Goal: Task Accomplishment & Management: Use online tool/utility

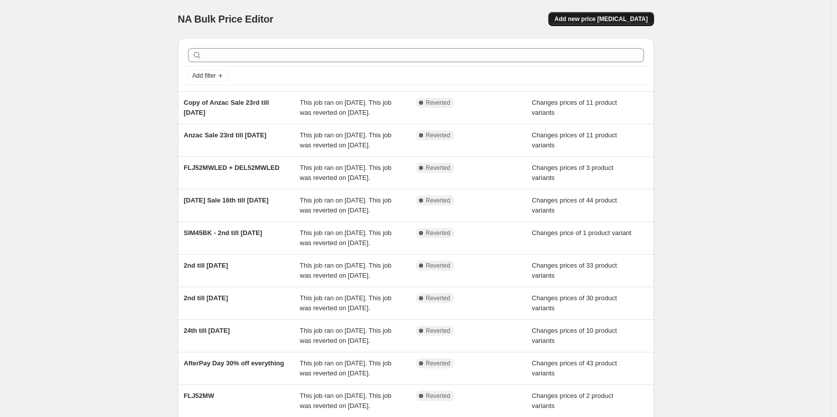
click at [608, 21] on span "Add new price [MEDICAL_DATA]" at bounding box center [600, 19] width 93 height 8
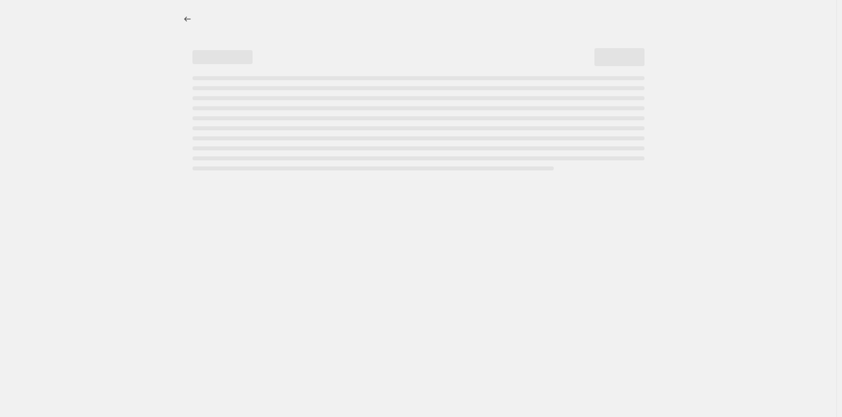
select select "percentage"
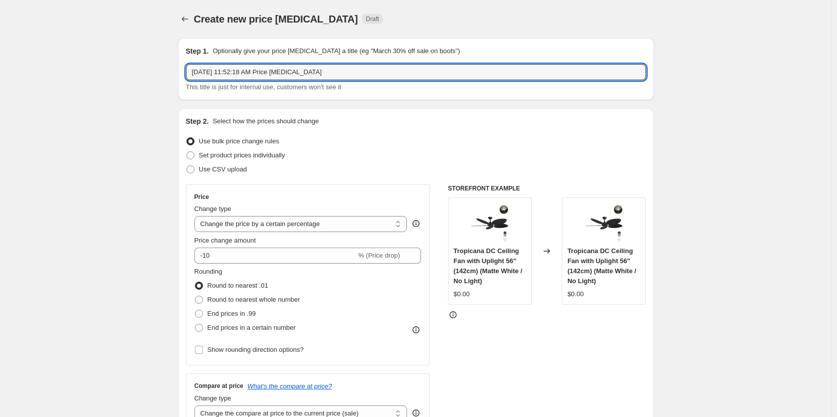
drag, startPoint x: 366, startPoint y: 74, endPoint x: 155, endPoint y: 58, distance: 211.1
type input "20% off 3rd till [DATE]"
click at [193, 155] on span at bounding box center [190, 155] width 8 height 8
click at [187, 152] on input "Set product prices individually" at bounding box center [186, 151] width 1 height 1
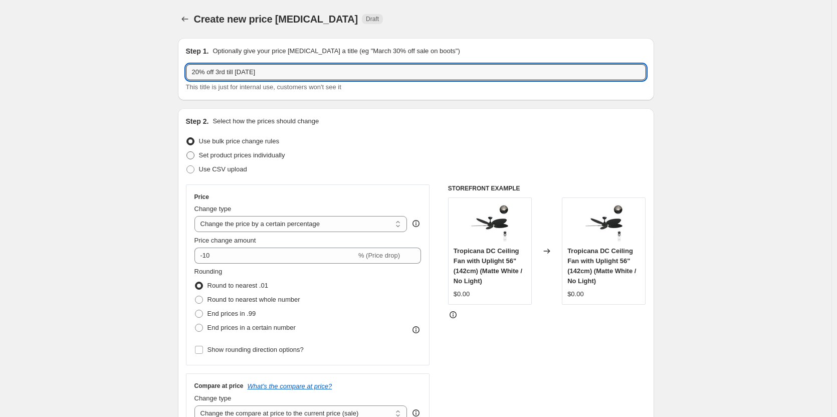
radio input "true"
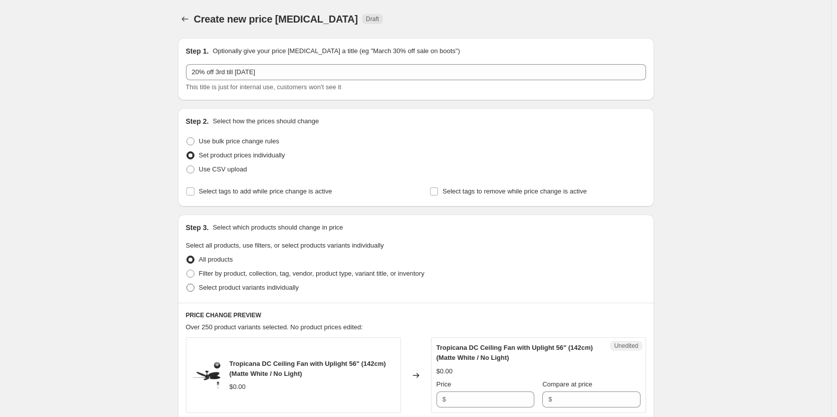
click at [189, 286] on span at bounding box center [190, 288] width 8 height 8
click at [187, 284] on input "Select product variants individually" at bounding box center [186, 284] width 1 height 1
radio input "true"
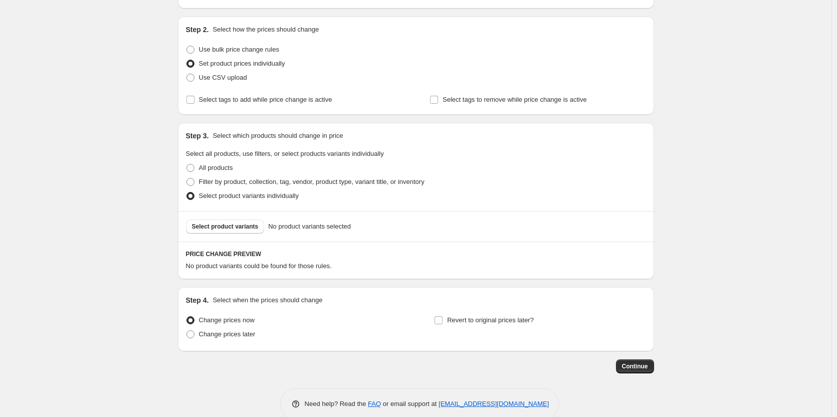
scroll to position [100, 0]
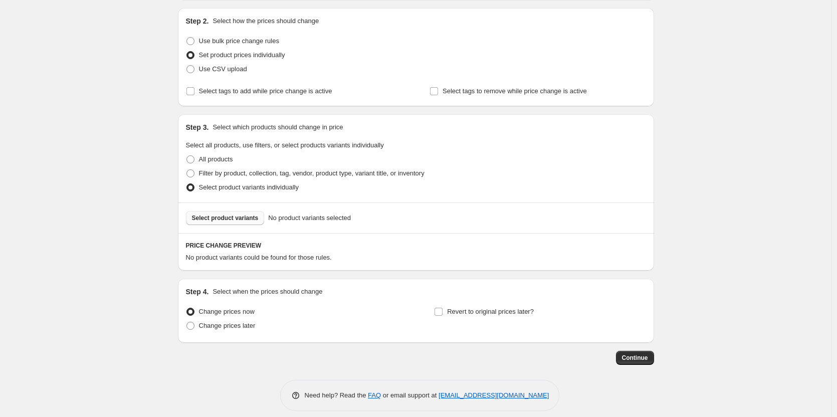
click at [231, 219] on span "Select product variants" at bounding box center [225, 218] width 67 height 8
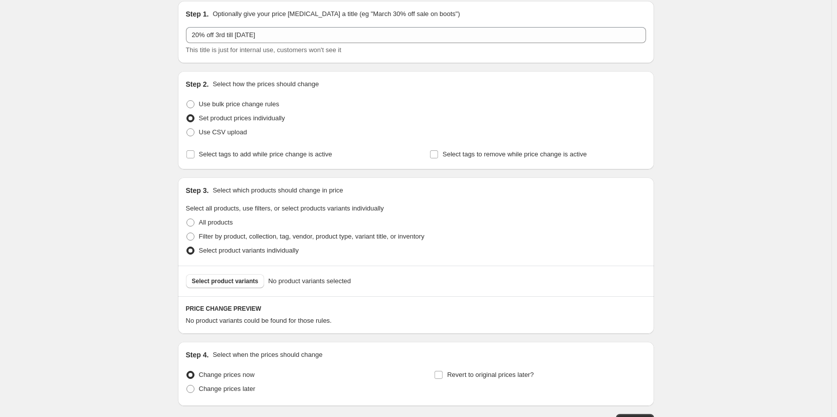
scroll to position [109, 0]
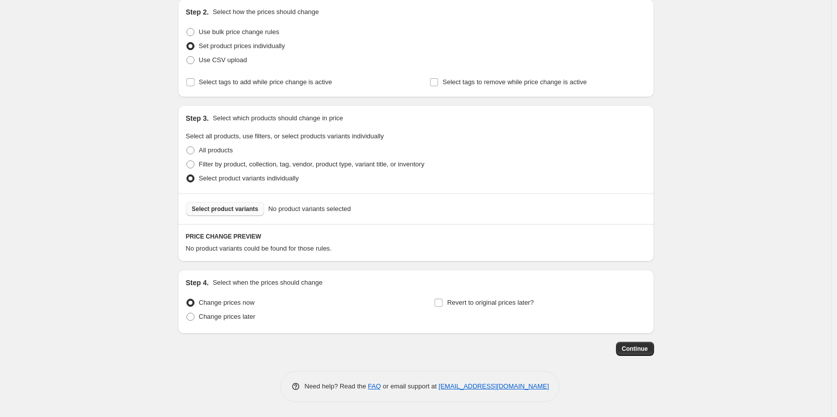
click at [219, 210] on span "Select product variants" at bounding box center [225, 209] width 67 height 8
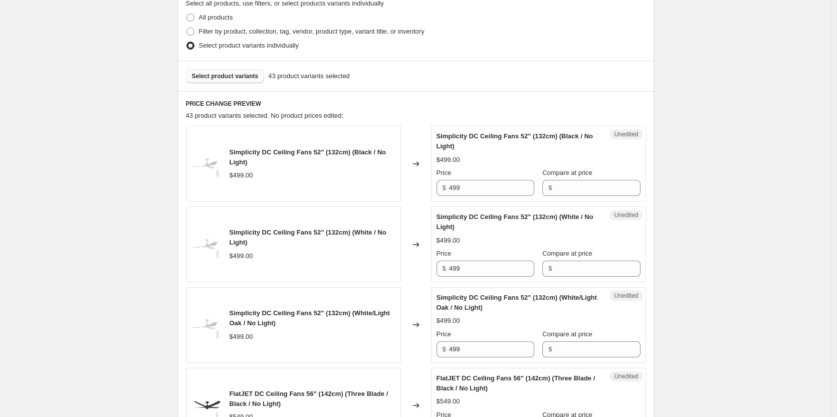
scroll to position [260, 0]
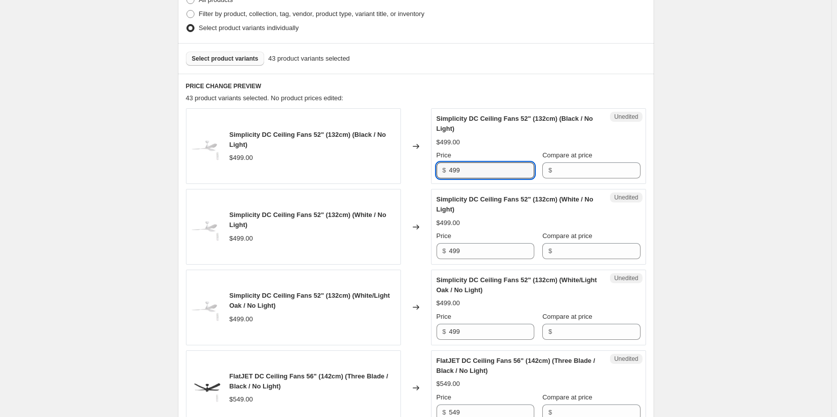
drag, startPoint x: 502, startPoint y: 172, endPoint x: 368, endPoint y: 150, distance: 136.2
click at [367, 150] on div "Simplicity DC Ceiling Fans 52" (132cm) (Black / No Light) $499.00 Changed to Un…" at bounding box center [416, 146] width 460 height 76
drag, startPoint x: 578, startPoint y: 168, endPoint x: 573, endPoint y: 168, distance: 5.0
click at [578, 168] on input "Compare at price" at bounding box center [597, 170] width 85 height 16
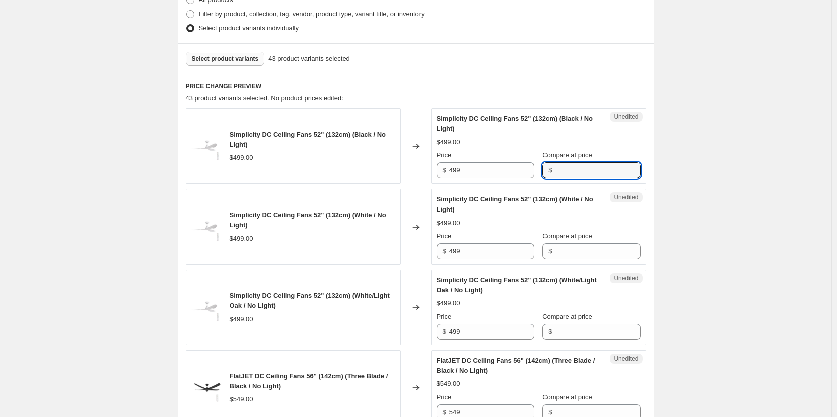
paste input "499"
type input "499"
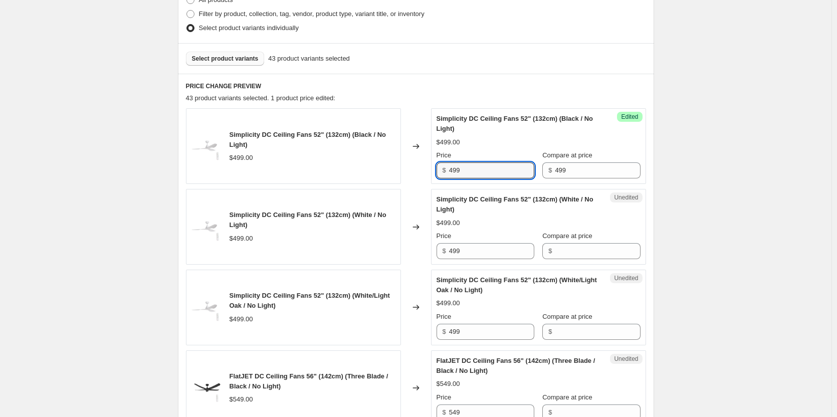
drag, startPoint x: 482, startPoint y: 174, endPoint x: 412, endPoint y: 180, distance: 69.9
click at [412, 180] on div "Simplicity DC Ceiling Fans 52" (132cm) (Black / No Light) $499.00 Changed to Su…" at bounding box center [416, 146] width 460 height 76
type input "399.20"
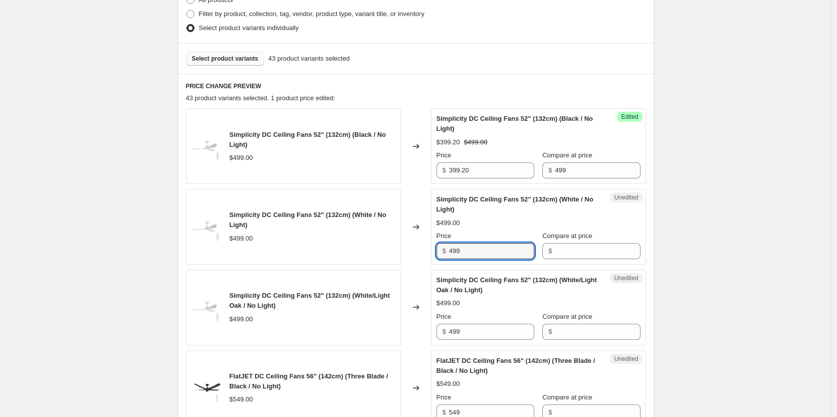
drag, startPoint x: 474, startPoint y: 249, endPoint x: 419, endPoint y: 250, distance: 55.1
click at [419, 250] on div "Simplicity DC Ceiling Fans 52" (132cm) (White / No Light) $499.00 Changed to Un…" at bounding box center [416, 227] width 460 height 76
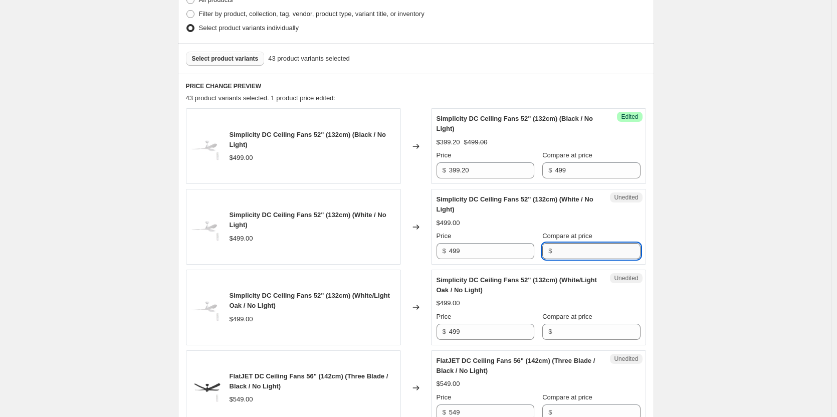
click at [567, 249] on input "Compare at price" at bounding box center [597, 251] width 85 height 16
paste input "499"
type input "499"
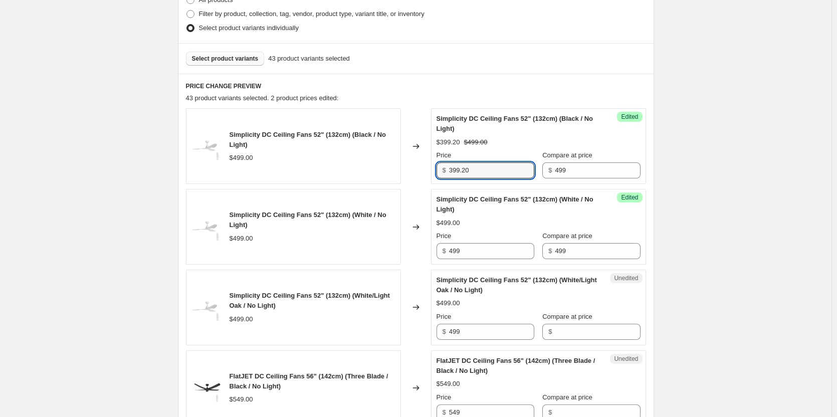
drag, startPoint x: 490, startPoint y: 177, endPoint x: 428, endPoint y: 168, distance: 62.3
click at [428, 168] on div "Simplicity DC Ceiling Fans 52" (132cm) (Black / No Light) $499.00 Changed to Su…" at bounding box center [416, 146] width 460 height 76
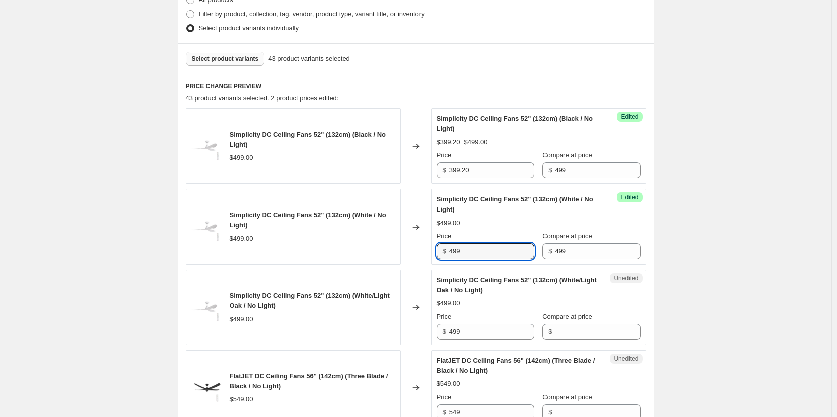
drag, startPoint x: 488, startPoint y: 253, endPoint x: 393, endPoint y: 251, distance: 95.2
click at [392, 250] on div "Simplicity DC Ceiling Fans 52" (132cm) (White / No Light) $499.00 Changed to Su…" at bounding box center [416, 227] width 460 height 76
paste input "399.20"
type input "399.20"
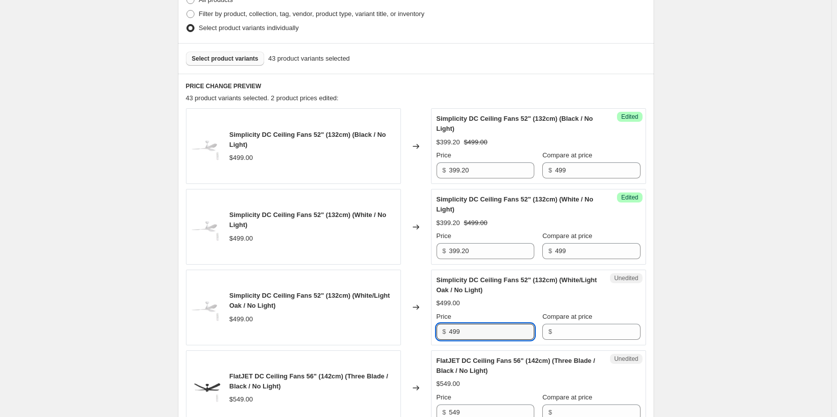
drag, startPoint x: 497, startPoint y: 330, endPoint x: 402, endPoint y: 330, distance: 94.7
click at [402, 330] on div "Simplicity DC Ceiling Fans 52" (132cm) (White/Light Oak / No Light) $499.00 Cha…" at bounding box center [416, 308] width 460 height 76
paste input "399.20"
type input "399.20"
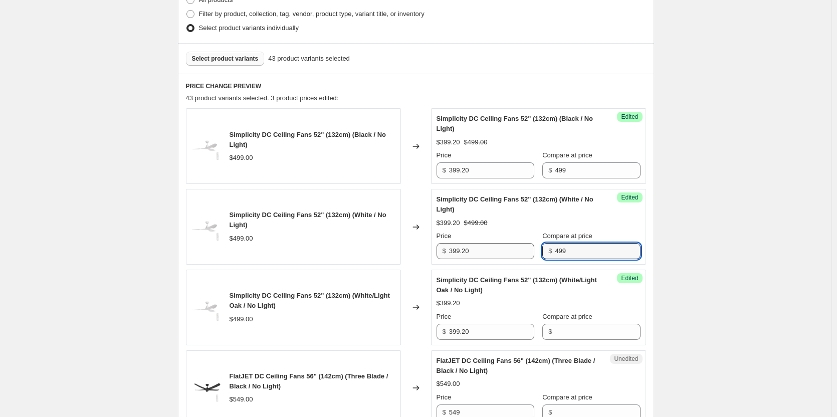
drag, startPoint x: 582, startPoint y: 247, endPoint x: 491, endPoint y: 245, distance: 91.7
click at [491, 245] on div "Price $ 399.20 Compare at price $ 499" at bounding box center [538, 245] width 204 height 28
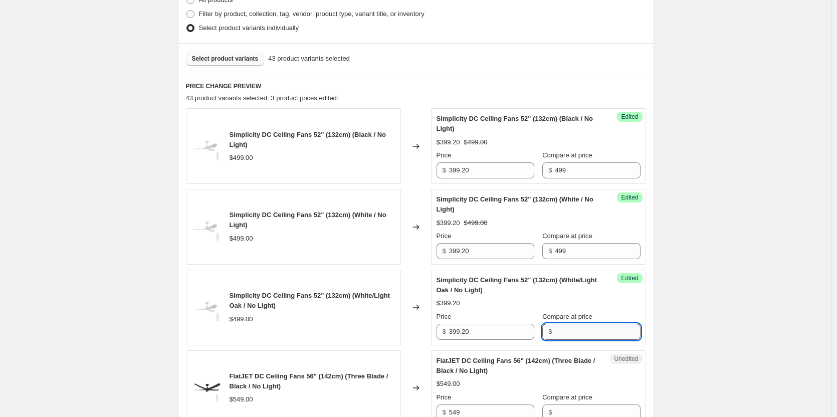
click at [576, 333] on input "Compare at price" at bounding box center [597, 332] width 85 height 16
paste input "499"
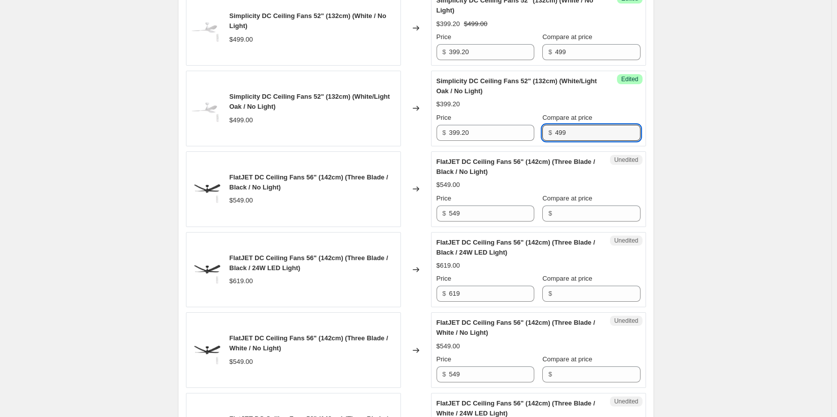
scroll to position [460, 0]
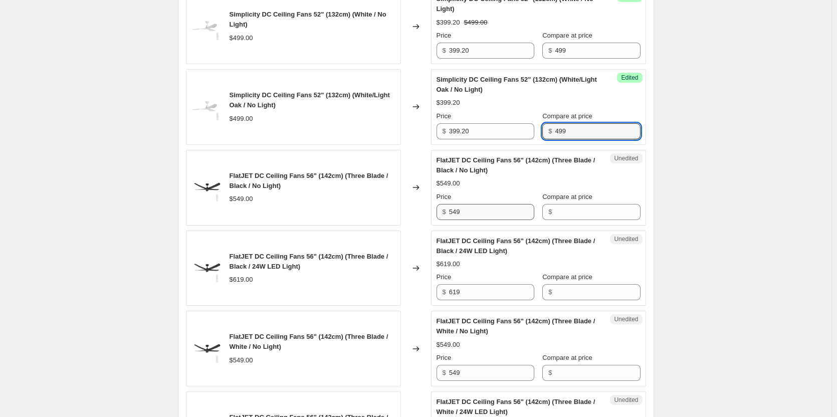
type input "499"
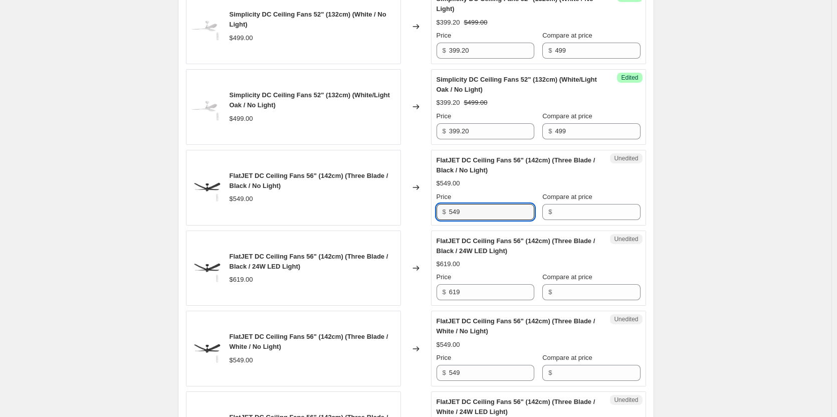
drag, startPoint x: 483, startPoint y: 213, endPoint x: 402, endPoint y: 208, distance: 80.8
click at [402, 208] on div "FlatJET DC Ceiling Fans 56" (142cm) (Three Blade / Black / No Light) $549.00 Ch…" at bounding box center [416, 188] width 460 height 76
click at [570, 213] on input "Compare at price" at bounding box center [597, 212] width 85 height 16
paste input "549"
type input "549"
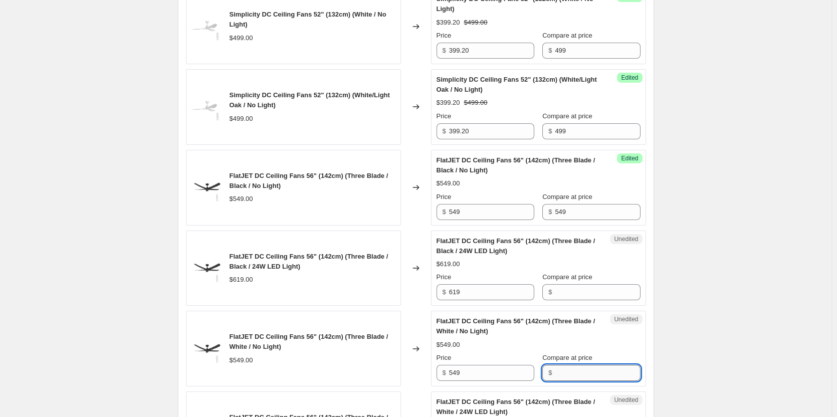
click at [574, 372] on input "Compare at price" at bounding box center [597, 373] width 85 height 16
paste input "549"
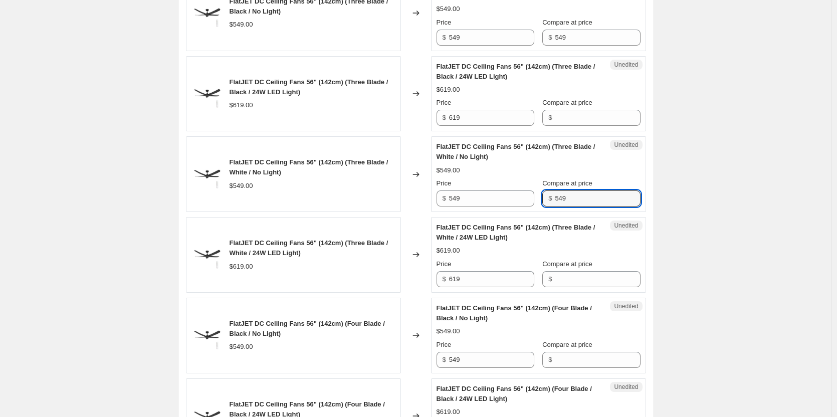
scroll to position [660, 0]
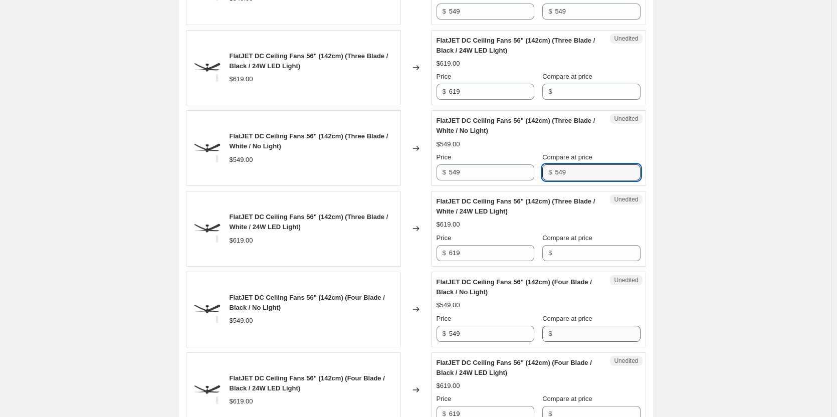
type input "549"
click at [584, 328] on input "Compare at price" at bounding box center [597, 334] width 85 height 16
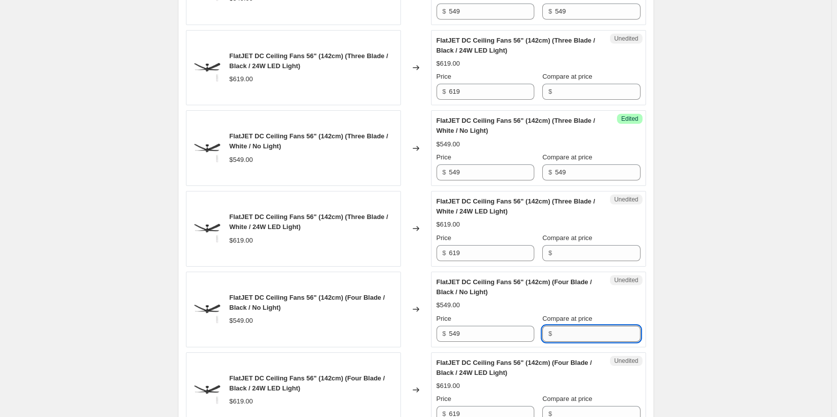
paste input "549"
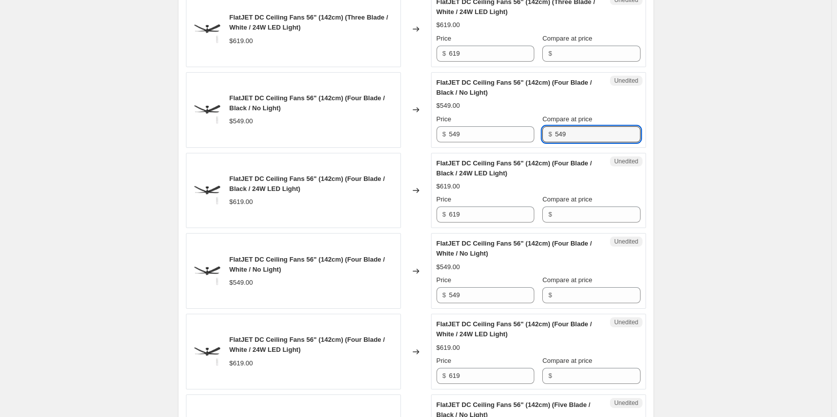
scroll to position [861, 0]
type input "549"
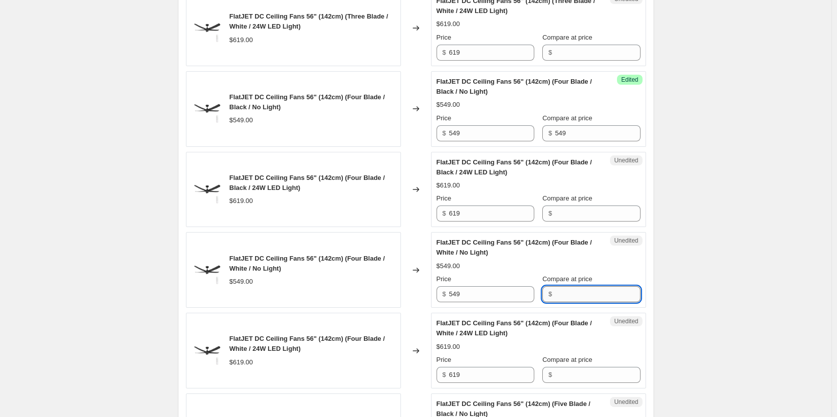
click at [569, 295] on input "Compare at price" at bounding box center [597, 294] width 85 height 16
paste input "549"
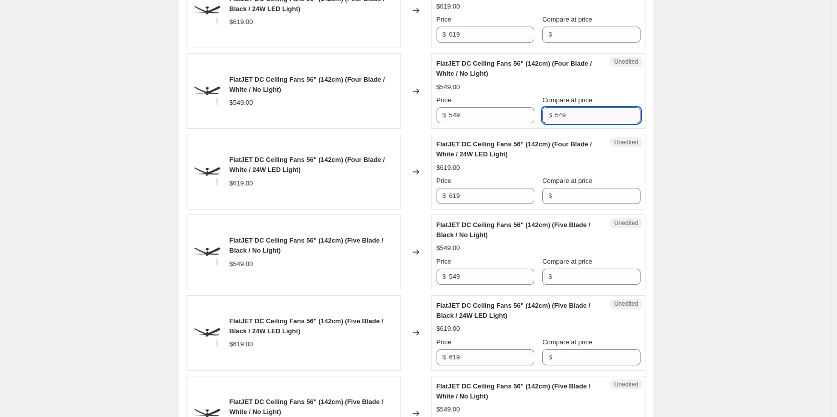
scroll to position [1061, 0]
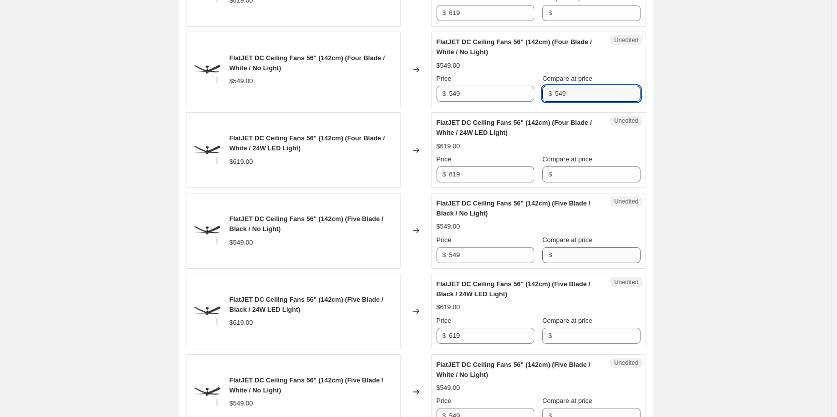
type input "549"
click at [568, 256] on input "Compare at price" at bounding box center [597, 255] width 85 height 16
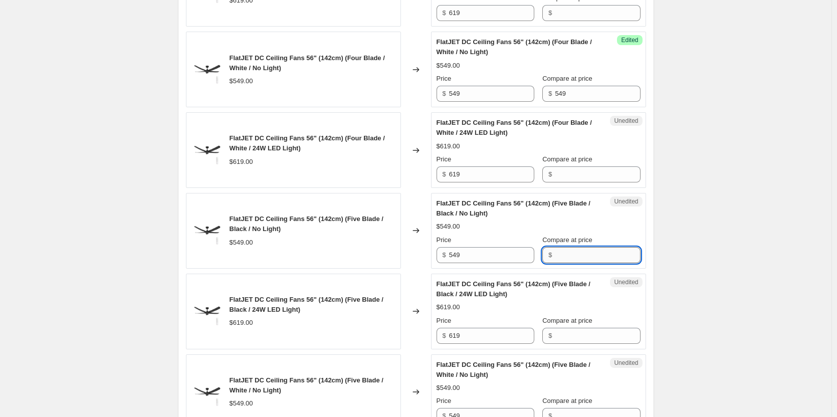
paste input "549"
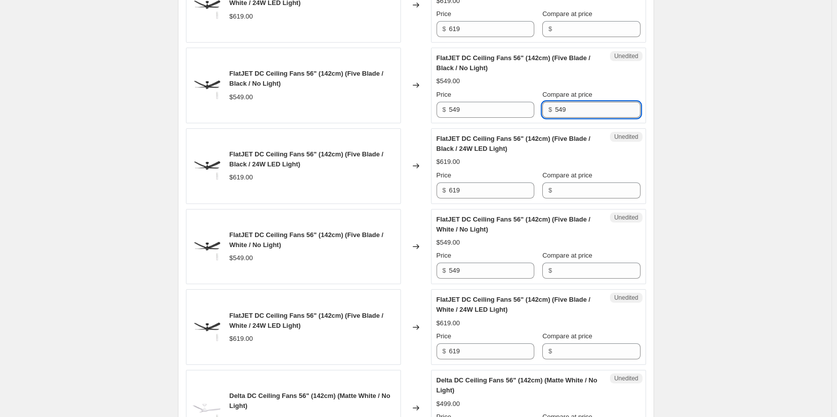
scroll to position [1212, 0]
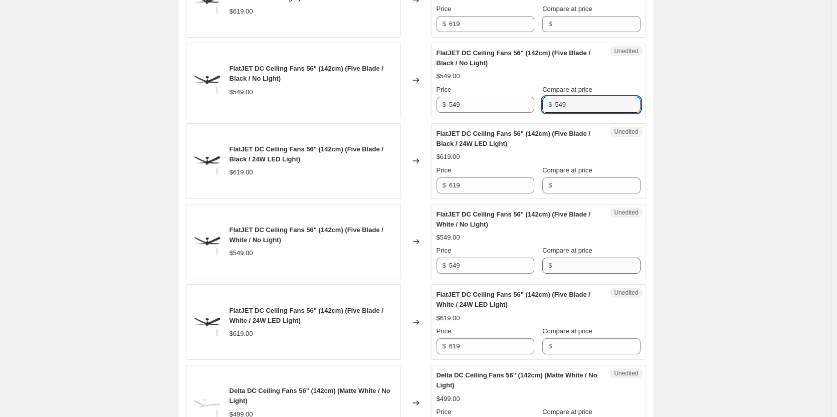
type input "549"
click at [568, 262] on input "Compare at price" at bounding box center [597, 266] width 85 height 16
paste input "549"
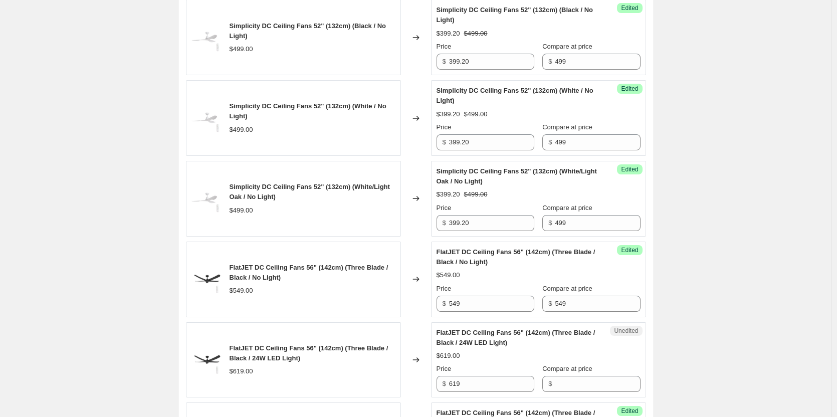
scroll to position [360, 0]
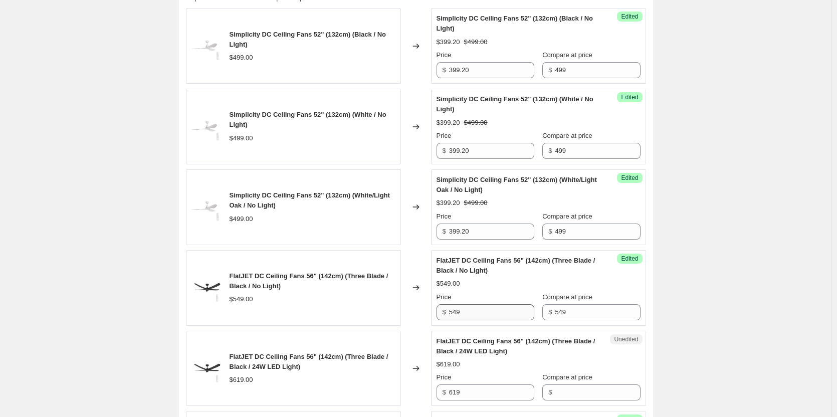
type input "549"
drag, startPoint x: 504, startPoint y: 316, endPoint x: 423, endPoint y: 315, distance: 81.2
click at [423, 315] on div "FlatJET DC Ceiling Fans 56" (142cm) (Three Blade / Black / No Light) $549.00 Ch…" at bounding box center [416, 288] width 460 height 76
drag, startPoint x: 504, startPoint y: 318, endPoint x: 437, endPoint y: 308, distance: 67.5
click at [437, 308] on div "Success Edited FlatJET DC Ceiling Fans 56" (142cm) (Three Blade / Black / No Li…" at bounding box center [538, 288] width 215 height 76
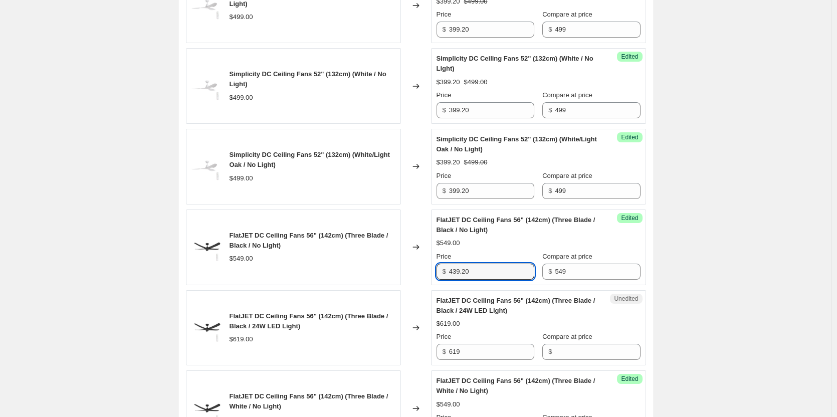
scroll to position [460, 0]
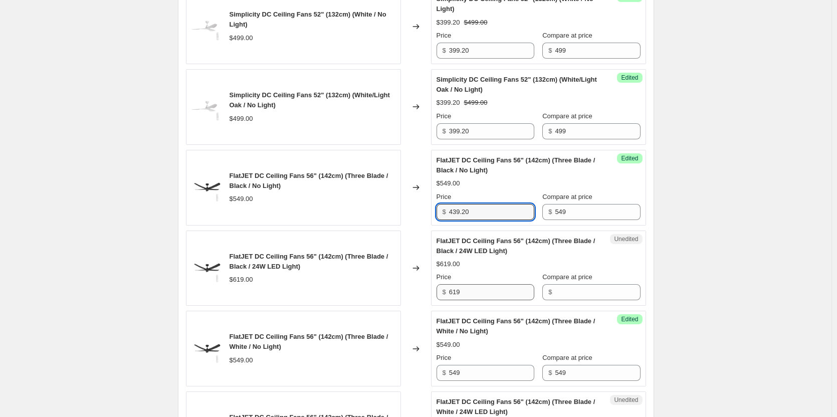
type input "439.20"
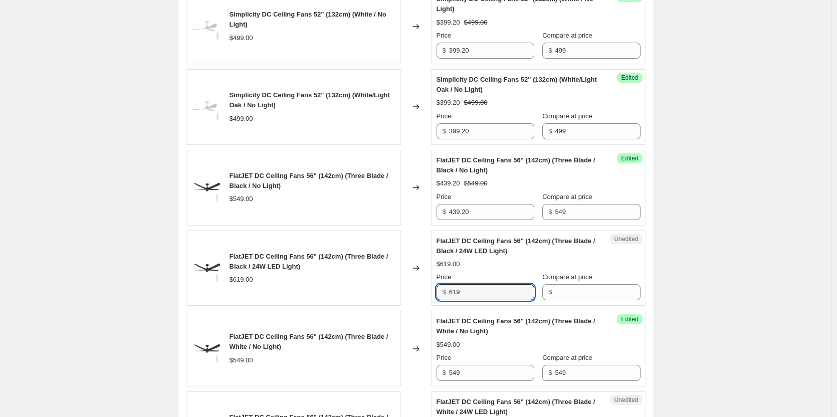
drag, startPoint x: 487, startPoint y: 292, endPoint x: 442, endPoint y: 287, distance: 45.4
click at [472, 289] on input "619" at bounding box center [491, 292] width 85 height 16
click at [400, 287] on div "FlatJET DC Ceiling Fans 56" (142cm) (Three Blade / Black / 24W LED Light) $619.…" at bounding box center [416, 269] width 460 height 76
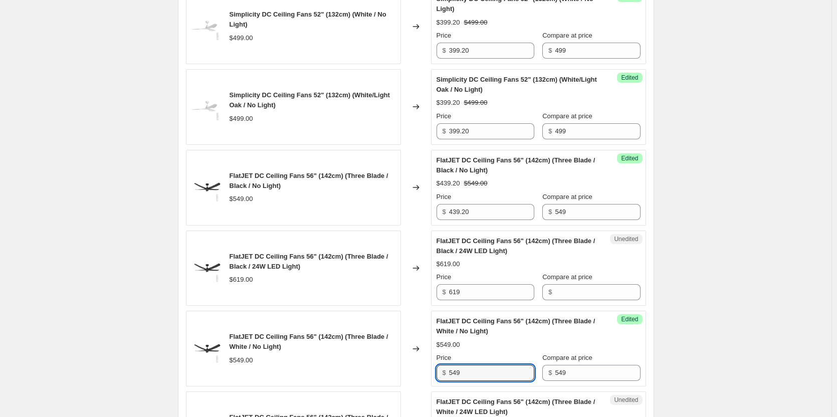
drag, startPoint x: 482, startPoint y: 375, endPoint x: 422, endPoint y: 375, distance: 59.6
click at [422, 375] on div "FlatJET DC Ceiling Fans 56" (142cm) (Three Blade / White / No Light) $549.00 Ch…" at bounding box center [416, 349] width 460 height 76
paste input "439.20"
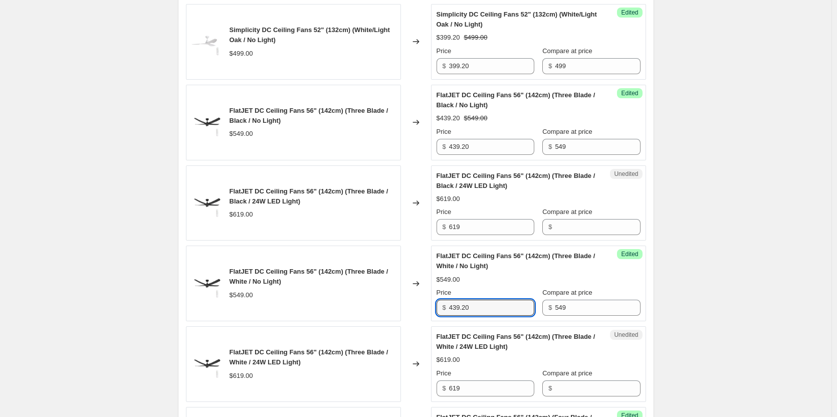
scroll to position [660, 0]
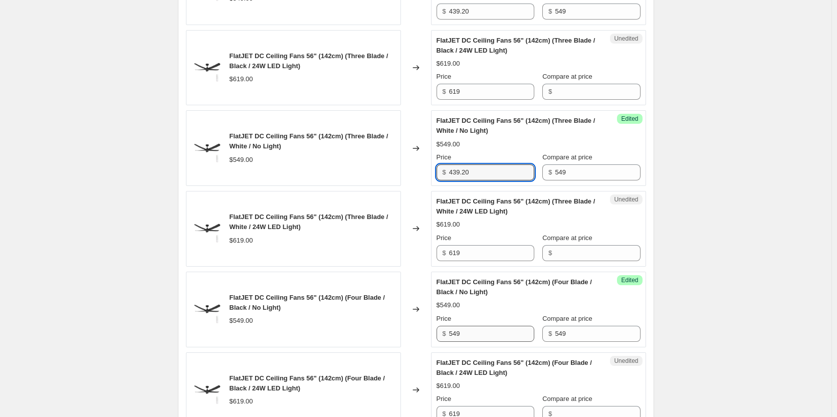
type input "439.20"
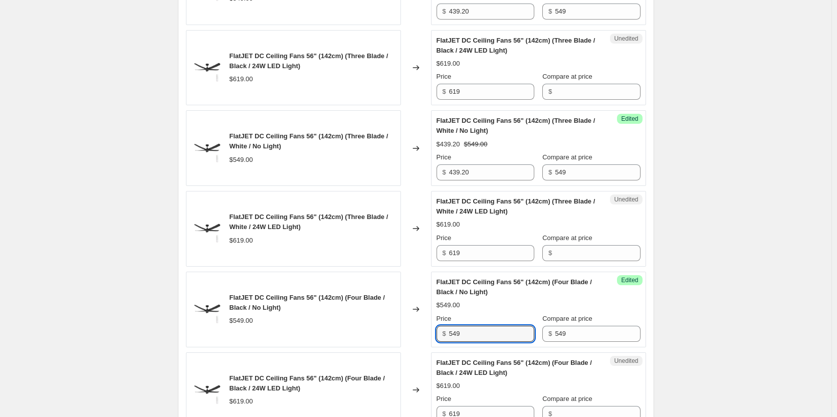
drag, startPoint x: 482, startPoint y: 334, endPoint x: 420, endPoint y: 334, distance: 61.6
click at [420, 334] on div "FlatJET DC Ceiling Fans 56" (142cm) (Four Blade / Black / No Light) $549.00 Cha…" at bounding box center [416, 310] width 460 height 76
paste input "439.20"
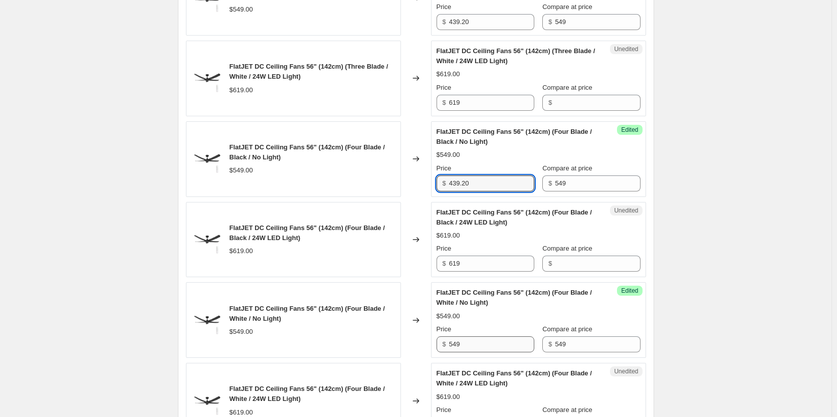
type input "439.20"
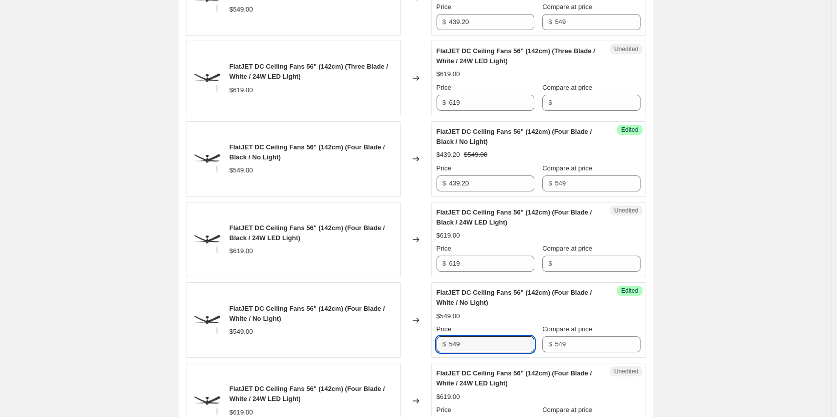
drag, startPoint x: 478, startPoint y: 342, endPoint x: 437, endPoint y: 340, distance: 41.2
click at [437, 340] on div "Success Edited FlatJET DC Ceiling Fans 56" (142cm) (Four Blade / White / No Lig…" at bounding box center [538, 320] width 215 height 76
paste input "439.20"
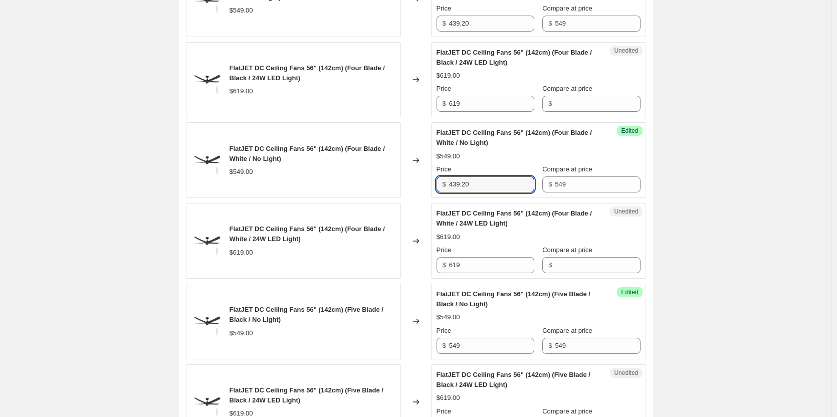
scroll to position [1011, 0]
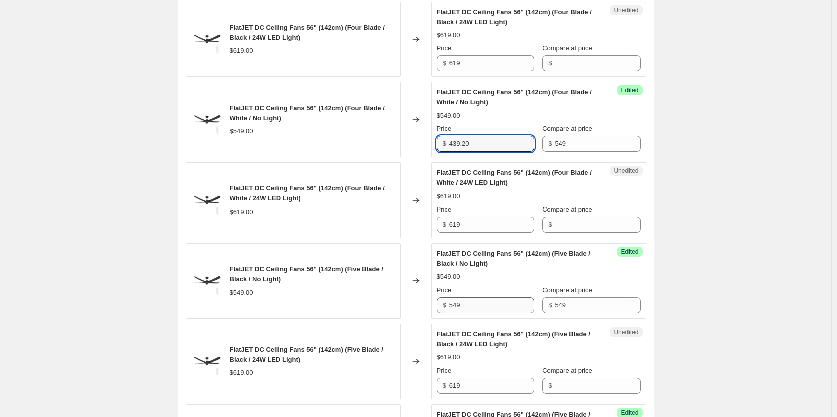
type input "439.20"
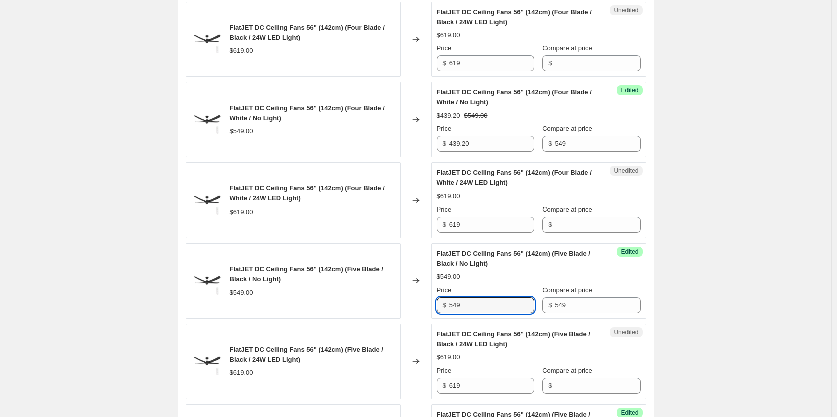
drag, startPoint x: 484, startPoint y: 303, endPoint x: 412, endPoint y: 303, distance: 72.2
click at [412, 303] on div "FlatJET DC Ceiling Fans 56" (142cm) (Five Blade / Black / No Light) $549.00 Cha…" at bounding box center [416, 281] width 460 height 76
paste input "439.20"
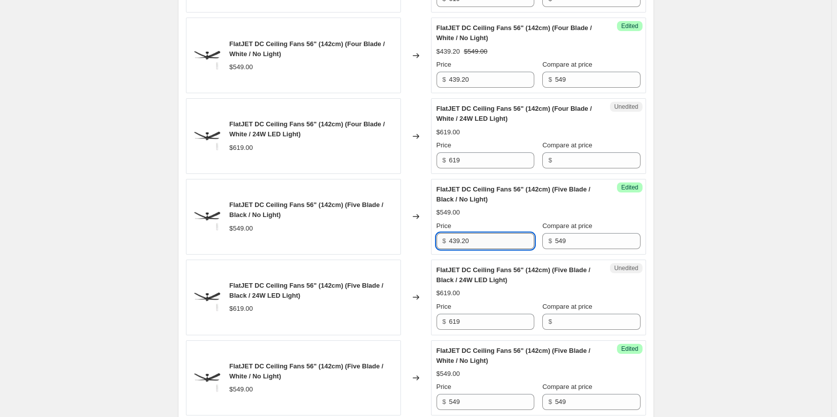
scroll to position [1162, 0]
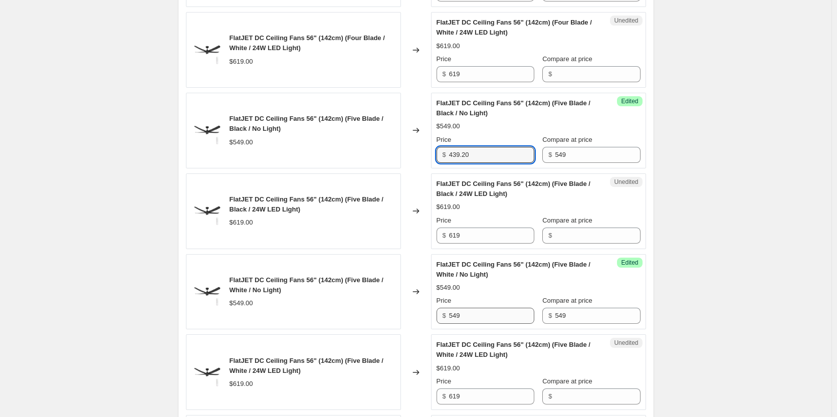
type input "439.20"
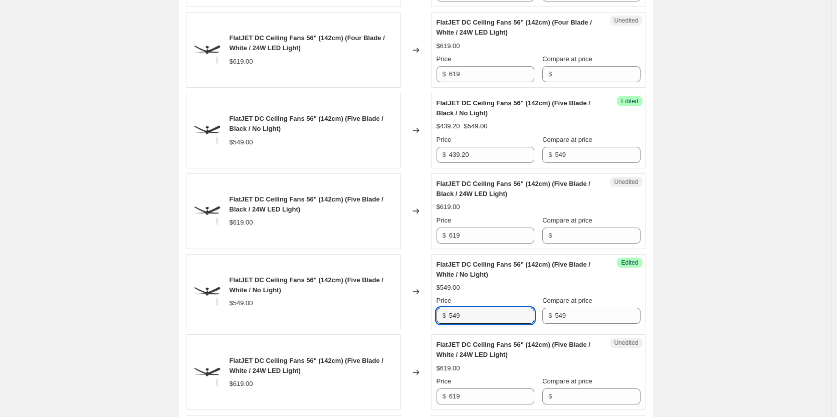
drag, startPoint x: 483, startPoint y: 317, endPoint x: 443, endPoint y: 316, distance: 40.1
click at [443, 316] on div "$ 549" at bounding box center [485, 316] width 98 height 16
paste input "439.20"
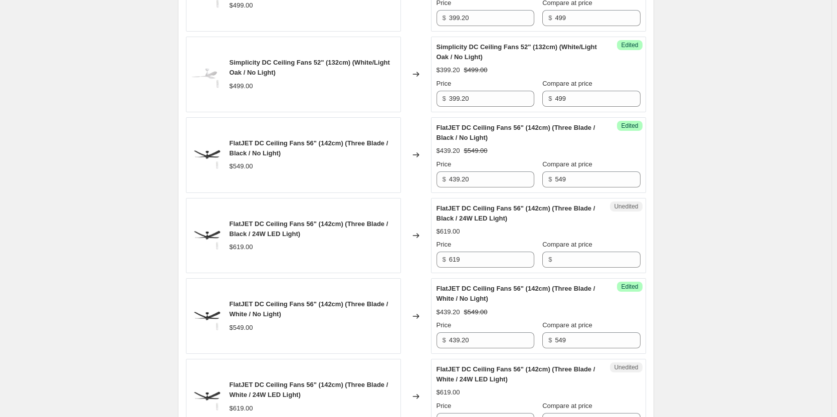
scroll to position [510, 0]
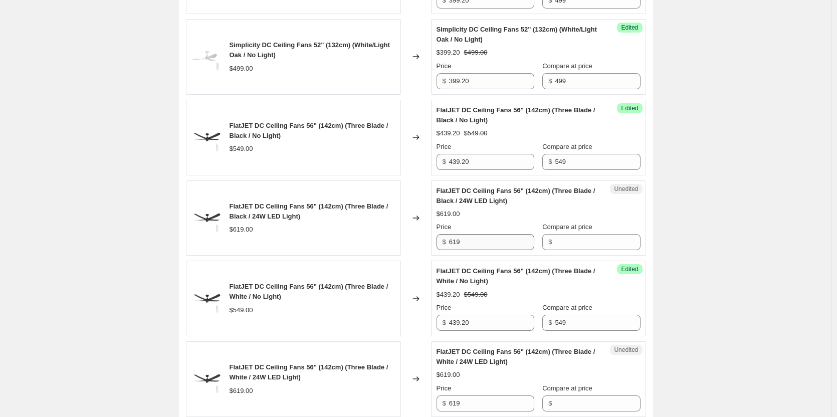
type input "439.20"
drag, startPoint x: 487, startPoint y: 246, endPoint x: 423, endPoint y: 244, distance: 63.2
click at [423, 244] on div "FlatJET DC Ceiling Fans 56" (142cm) (Three Blade / Black / 24W LED Light) $619.…" at bounding box center [416, 218] width 460 height 76
click at [570, 246] on input "Compare at price" at bounding box center [597, 242] width 85 height 16
paste input "619"
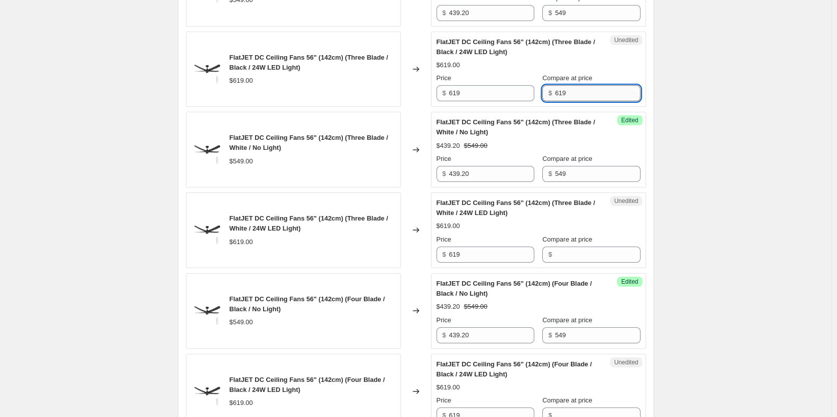
scroll to position [660, 0]
type input "619"
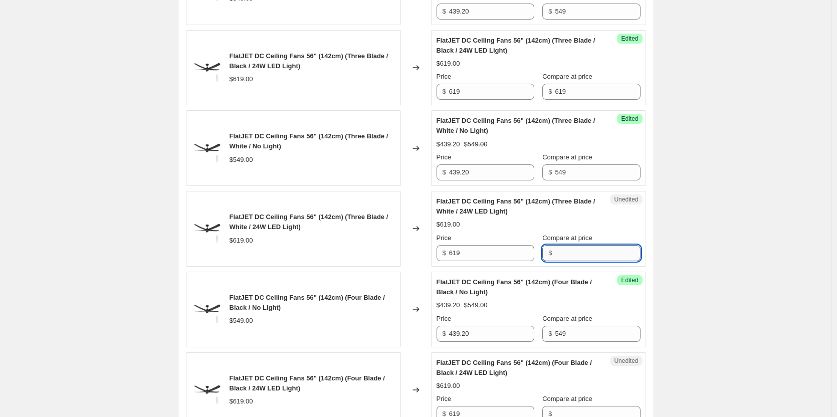
click at [571, 254] on input "Compare at price" at bounding box center [597, 253] width 85 height 16
paste input "619"
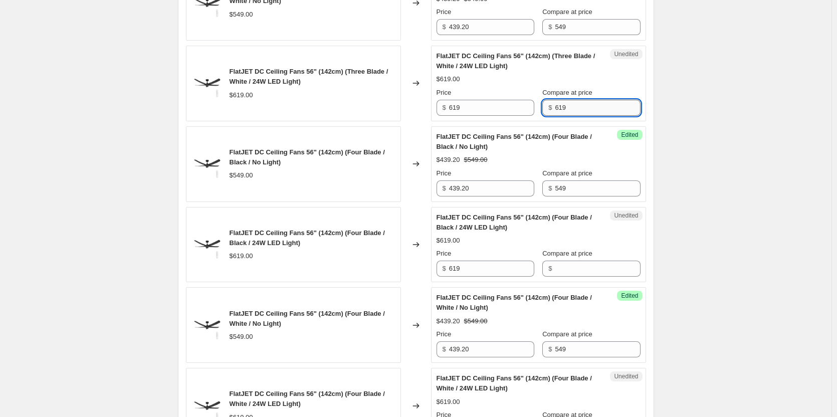
scroll to position [811, 0]
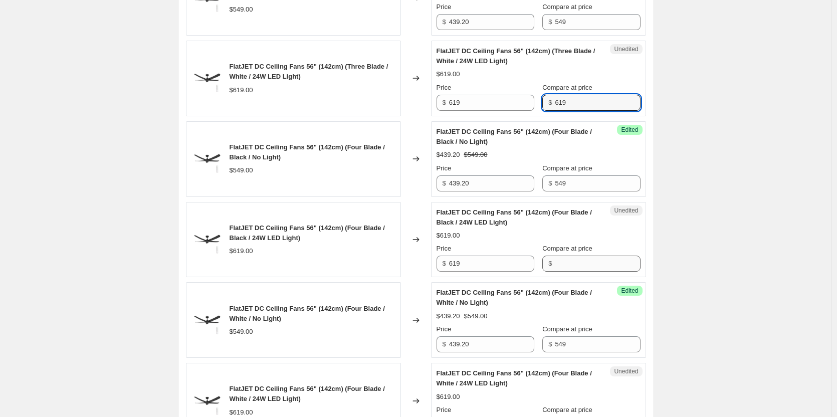
type input "619"
click at [571, 257] on input "Compare at price" at bounding box center [597, 264] width 85 height 16
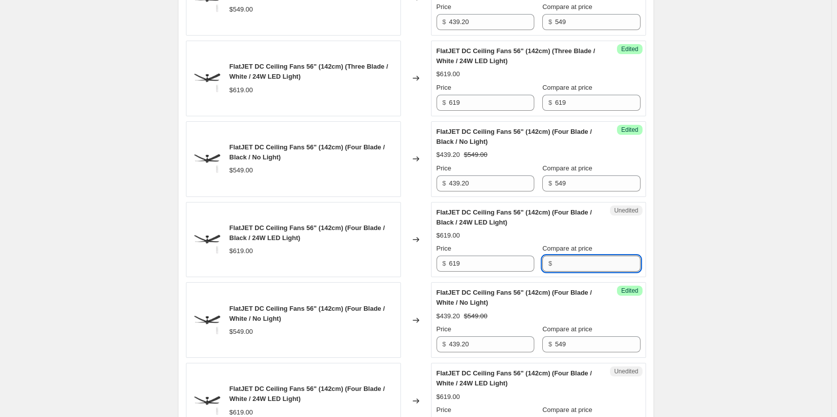
paste input "619"
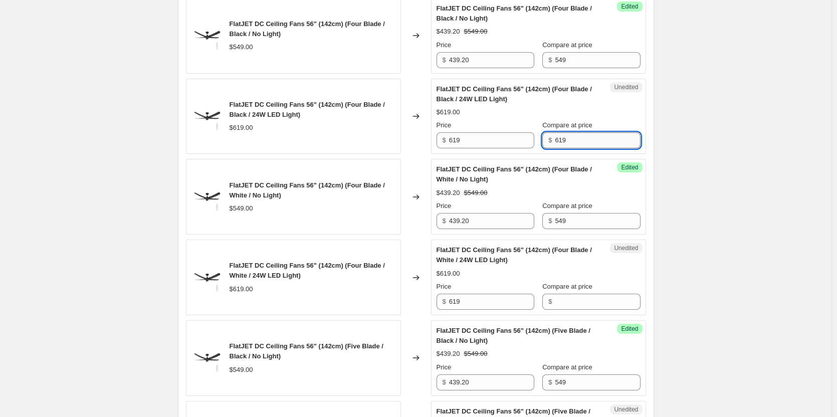
scroll to position [961, 0]
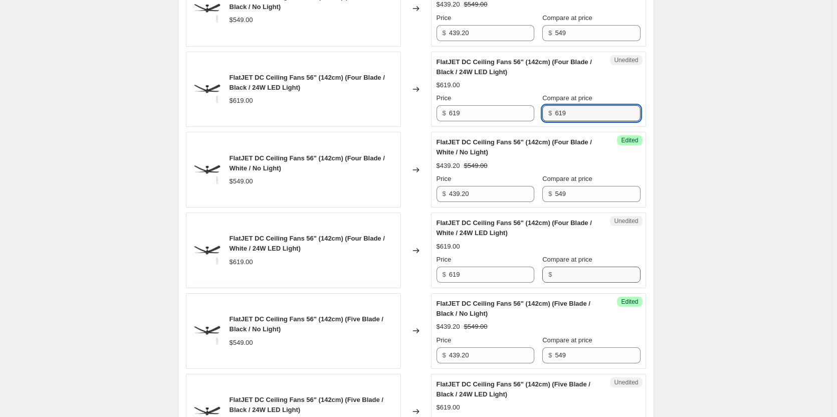
type input "619"
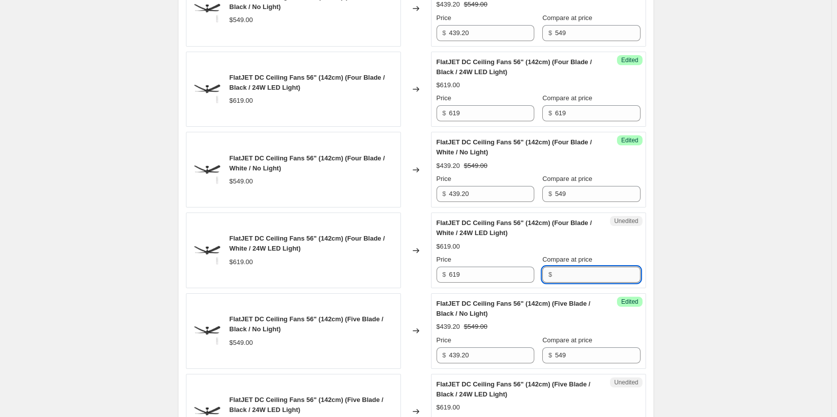
click at [568, 274] on input "Compare at price" at bounding box center [597, 275] width 85 height 16
paste input "619"
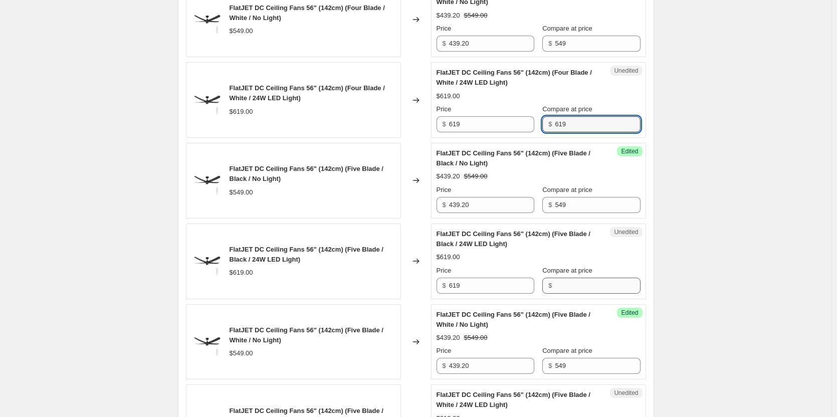
type input "619"
click at [570, 278] on input "Compare at price" at bounding box center [597, 286] width 85 height 16
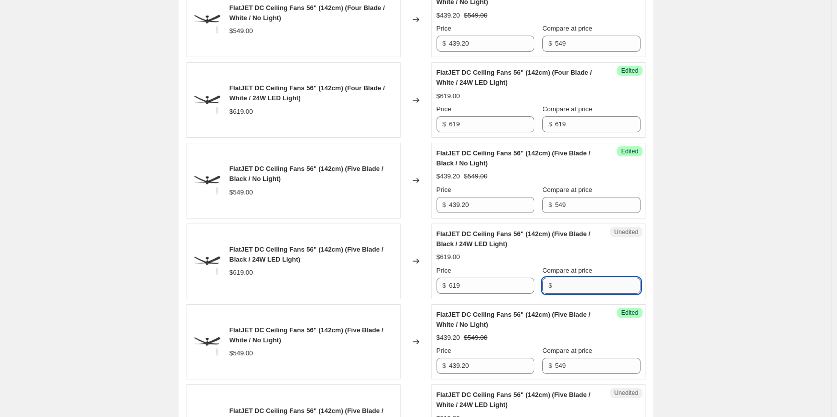
paste input "619"
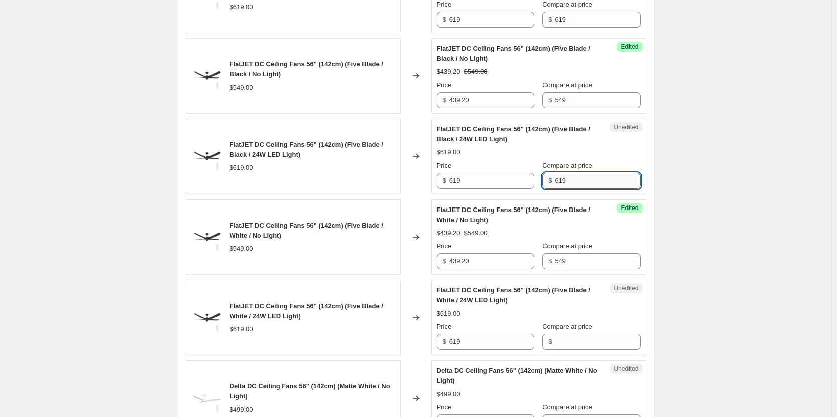
scroll to position [1262, 0]
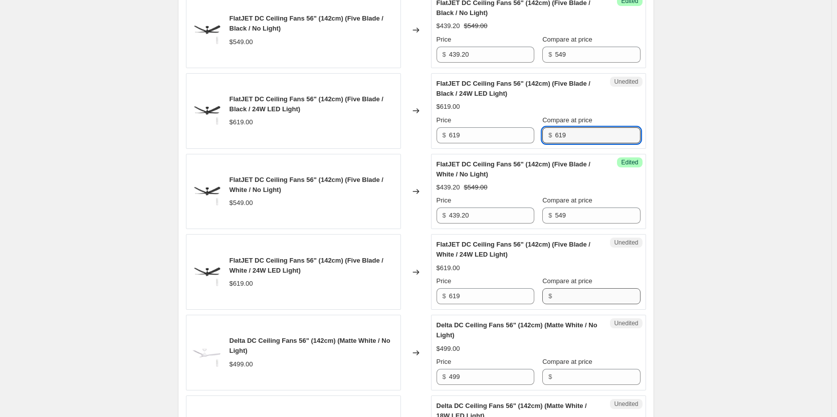
type input "619"
click at [568, 294] on input "Compare at price" at bounding box center [597, 296] width 85 height 16
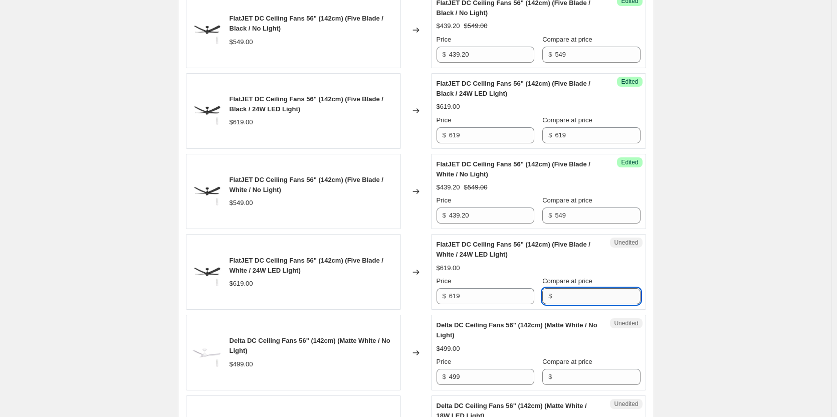
paste input "619"
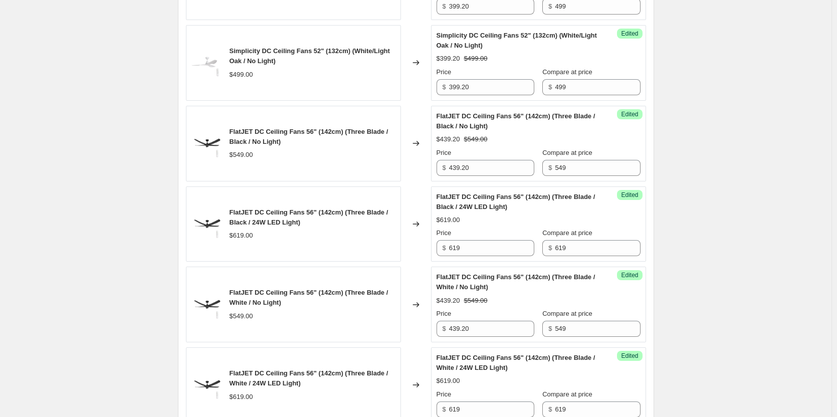
scroll to position [510, 0]
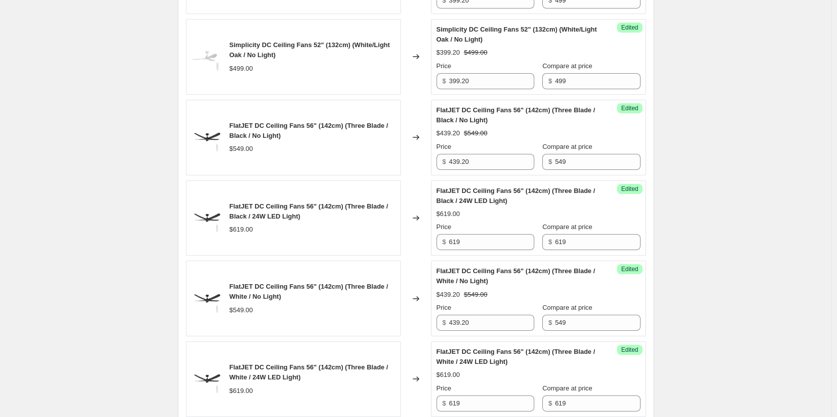
type input "619"
drag, startPoint x: 479, startPoint y: 245, endPoint x: 389, endPoint y: 242, distance: 90.3
click at [389, 242] on div "FlatJET DC Ceiling Fans 56" (142cm) (Three Blade / Black / 24W LED Light) $619.…" at bounding box center [416, 218] width 460 height 76
drag, startPoint x: 490, startPoint y: 248, endPoint x: 421, endPoint y: 246, distance: 69.2
click at [421, 246] on div "FlatJET DC Ceiling Fans 56" (142cm) (Three Blade / Black / 24W LED Light) $619.…" at bounding box center [416, 218] width 460 height 76
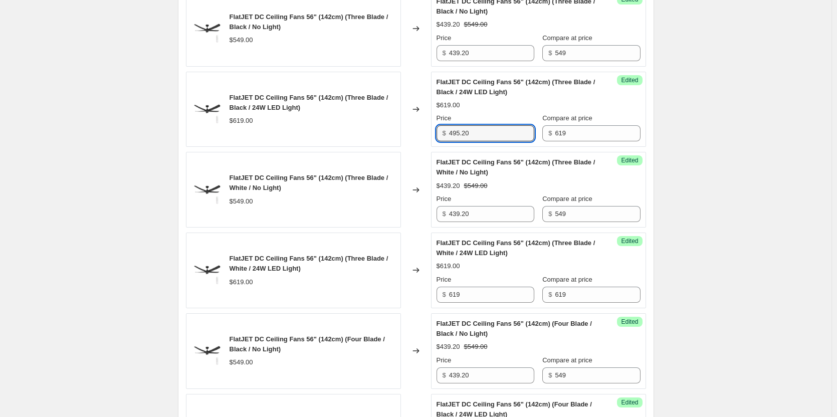
scroll to position [660, 0]
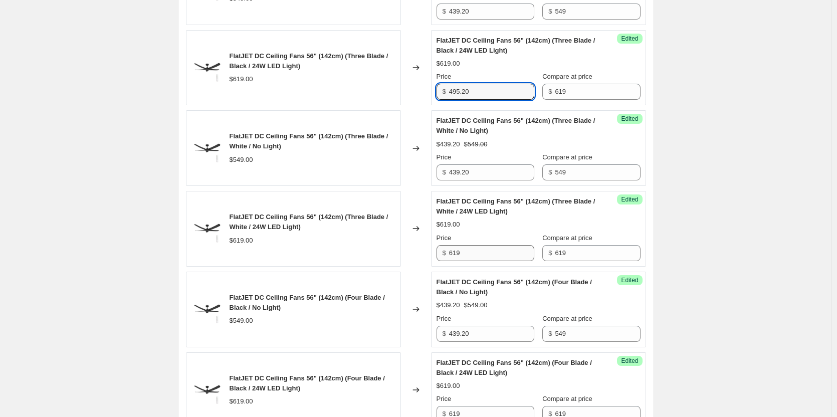
type input "495.20"
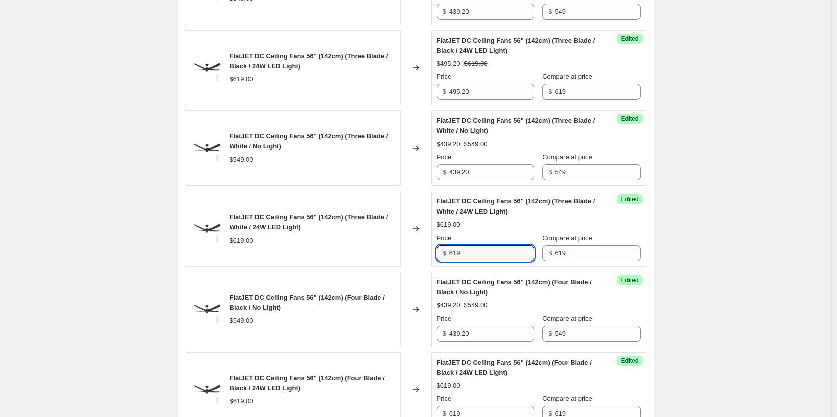
drag, startPoint x: 476, startPoint y: 252, endPoint x: 412, endPoint y: 250, distance: 63.7
click at [412, 250] on div "FlatJET DC Ceiling Fans 56" (142cm) (Three Blade / White / 24W LED Light) $619.…" at bounding box center [416, 229] width 460 height 76
paste input "495.20"
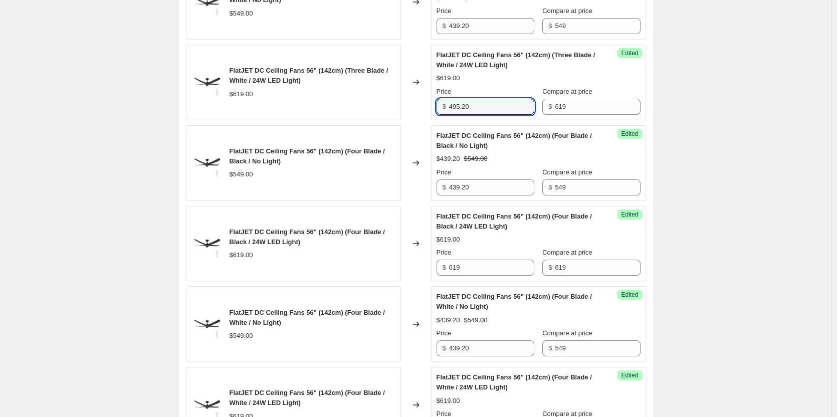
scroll to position [811, 0]
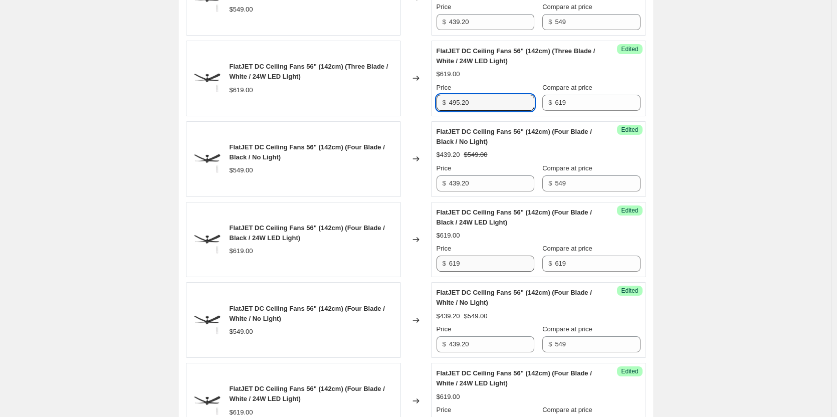
type input "495.20"
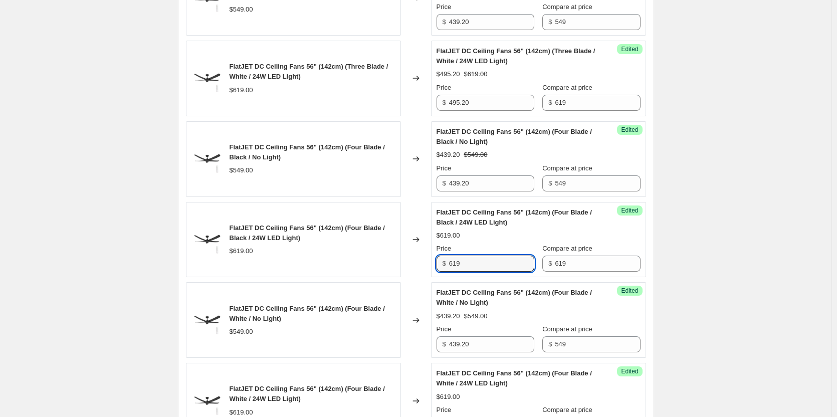
drag, startPoint x: 503, startPoint y: 265, endPoint x: 426, endPoint y: 262, distance: 76.2
click at [426, 262] on div "FlatJET DC Ceiling Fans 56" (142cm) (Four Blade / Black / 24W LED Light) $619.0…" at bounding box center [416, 240] width 460 height 76
paste input "495.20"
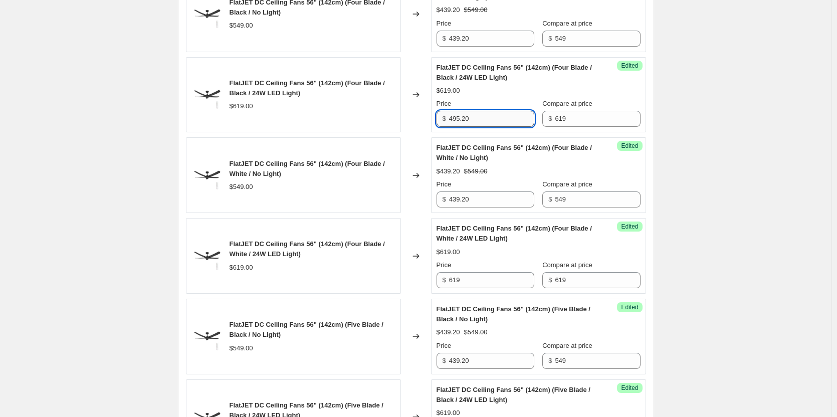
scroll to position [961, 0]
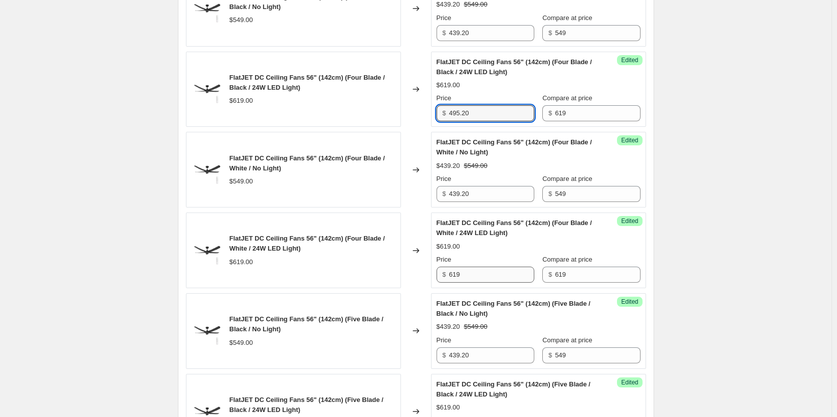
type input "495.20"
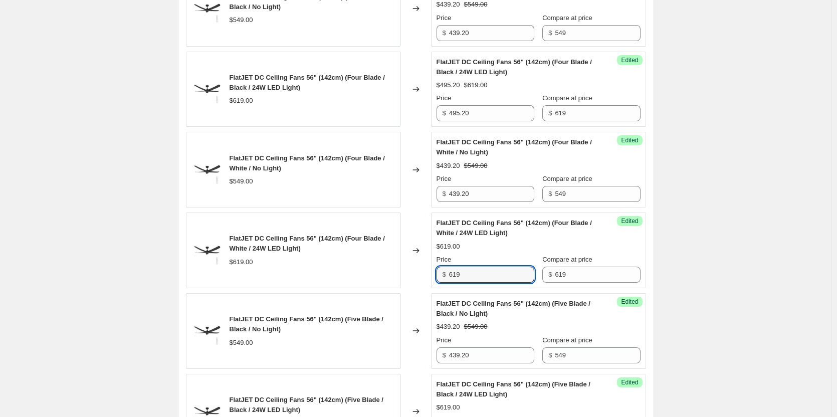
drag, startPoint x: 483, startPoint y: 277, endPoint x: 434, endPoint y: 269, distance: 48.8
click at [434, 269] on div "Success Edited FlatJET DC Ceiling Fans 56" (142cm) (Four Blade / White / 24W LE…" at bounding box center [538, 250] width 215 height 76
paste input "495.20"
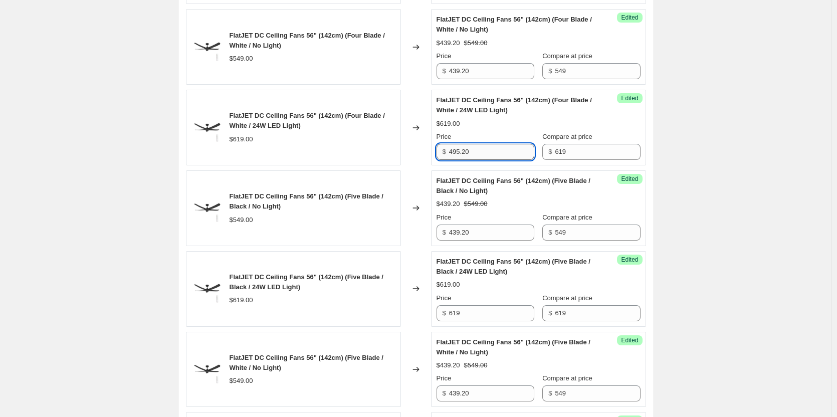
scroll to position [1111, 0]
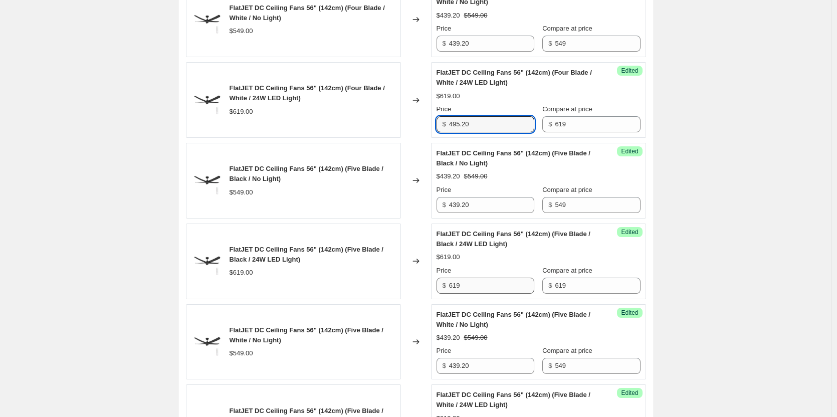
type input "495.20"
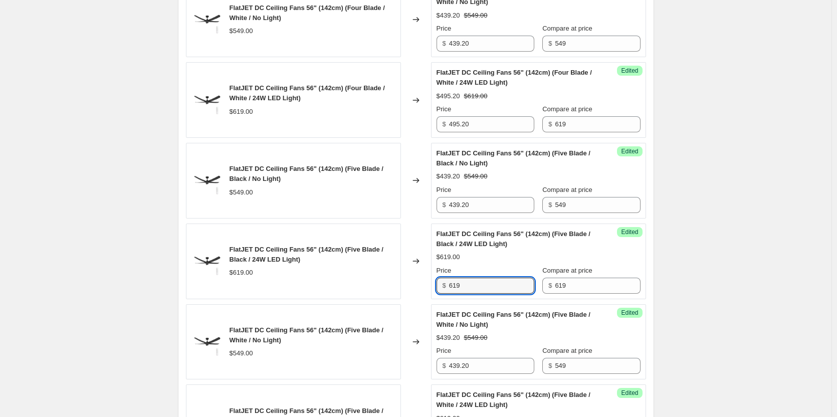
drag, startPoint x: 486, startPoint y: 286, endPoint x: 438, endPoint y: 285, distance: 47.6
click at [438, 285] on div "$ 619" at bounding box center [485, 286] width 98 height 16
paste input "495.20"
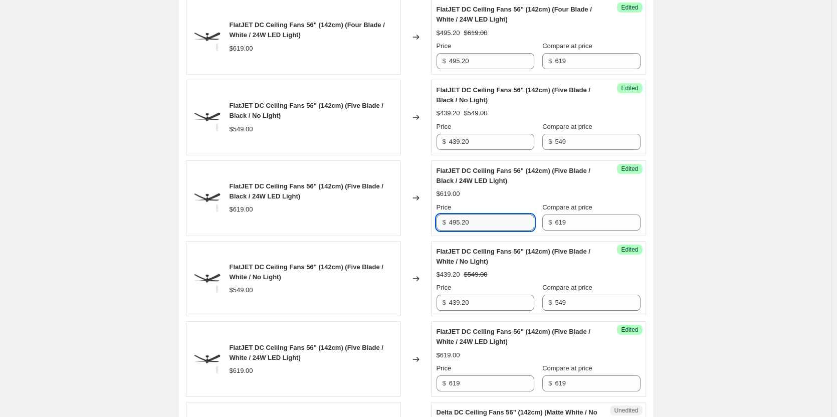
scroll to position [1262, 0]
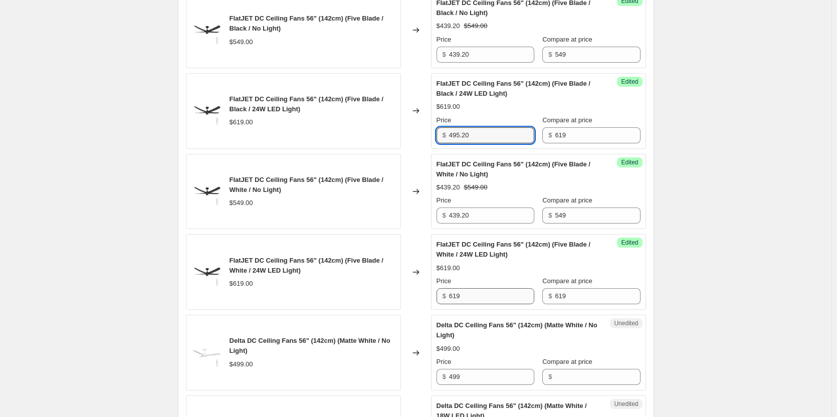
type input "495.20"
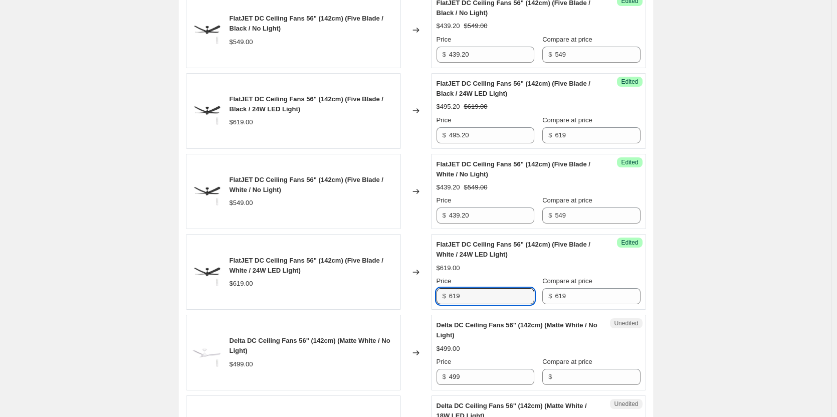
drag, startPoint x: 481, startPoint y: 298, endPoint x: 409, endPoint y: 293, distance: 71.8
click at [409, 293] on div "FlatJET DC Ceiling Fans 56" (142cm) (Five Blade / White / 24W LED Light) $619.0…" at bounding box center [416, 272] width 460 height 76
paste input "495.20"
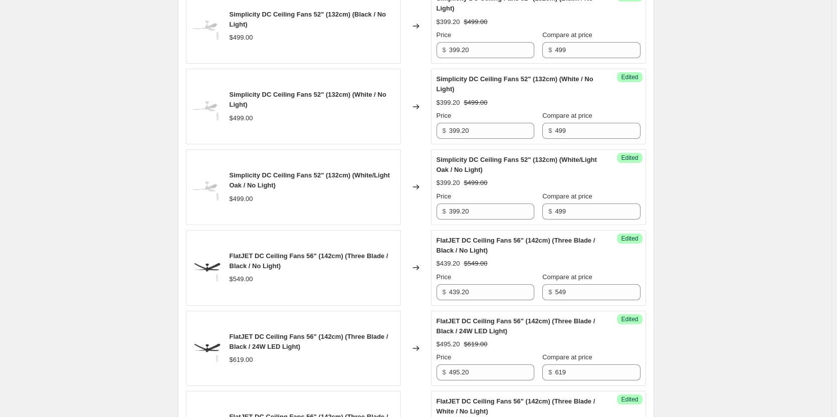
scroll to position [360, 0]
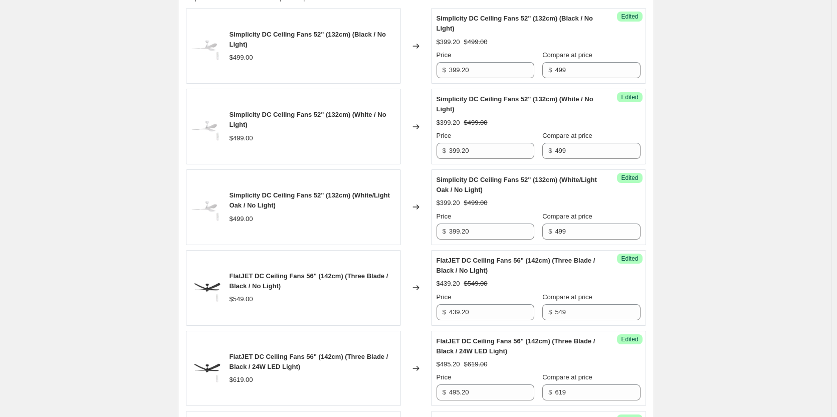
type input "495.20"
drag, startPoint x: 418, startPoint y: 228, endPoint x: 361, endPoint y: 230, distance: 57.1
click at [361, 230] on div "Simplicity DC Ceiling Fans 52" (132cm) (White/Light Oak / No Light) $499.00 Cha…" at bounding box center [416, 207] width 460 height 76
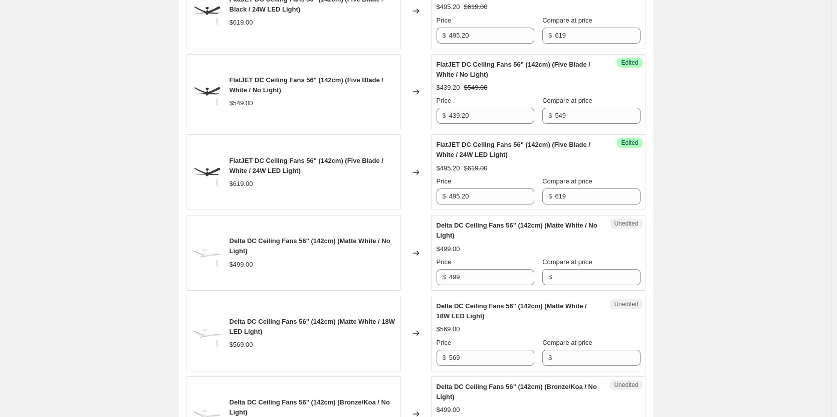
scroll to position [1362, 0]
drag, startPoint x: 488, startPoint y: 278, endPoint x: 431, endPoint y: 276, distance: 56.2
click at [431, 276] on div "Delta DC Ceiling Fans 56" (142cm) (Matte White / No Light) $499.00 Changed to U…" at bounding box center [416, 252] width 460 height 76
paste input "399.20"
type input "399.20"
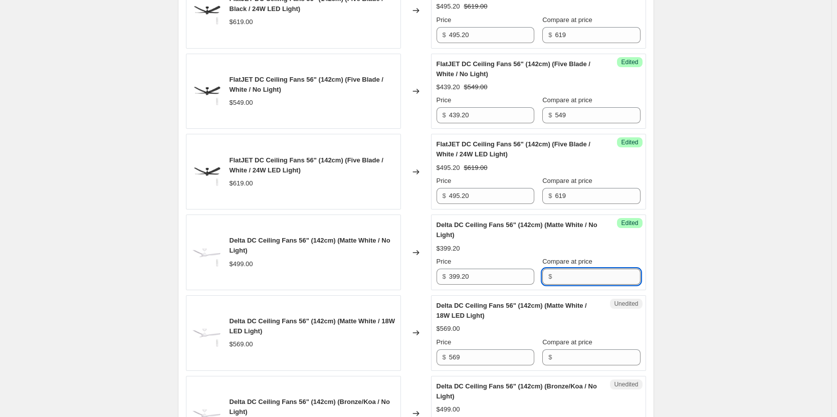
click at [555, 274] on input "Compare at price" at bounding box center [597, 277] width 85 height 16
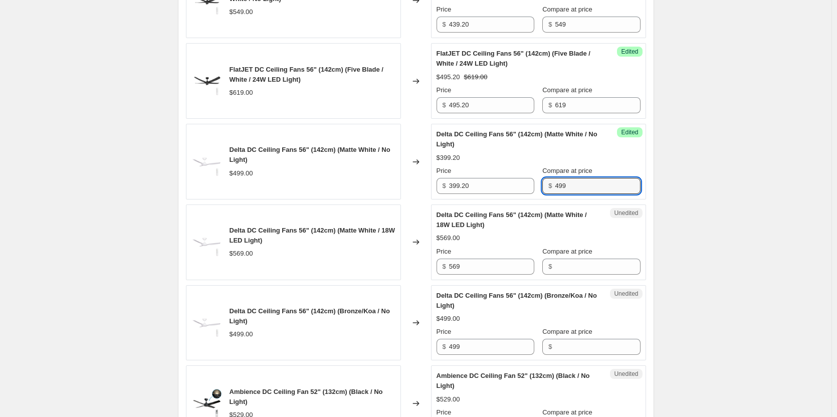
scroll to position [1462, 0]
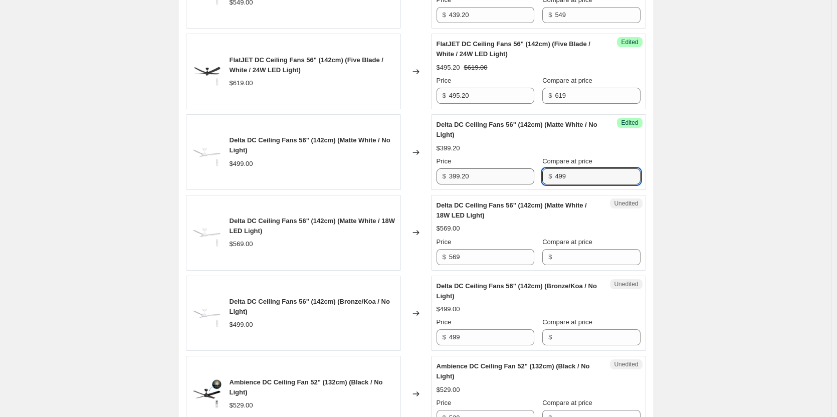
type input "499"
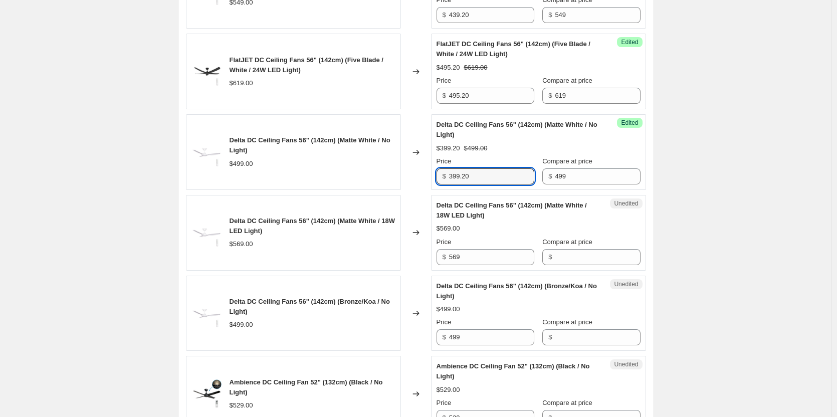
drag, startPoint x: 485, startPoint y: 181, endPoint x: 420, endPoint y: 176, distance: 64.8
click at [420, 176] on div "Delta DC Ceiling Fans 56" (142cm) (Matte White / No Light) $499.00 Changed to S…" at bounding box center [416, 152] width 460 height 76
click at [414, 335] on div "Delta DC Ceiling Fans 56" (142cm) (Bronze/Koa / No Light) $499.00 Changed to Un…" at bounding box center [416, 314] width 460 height 76
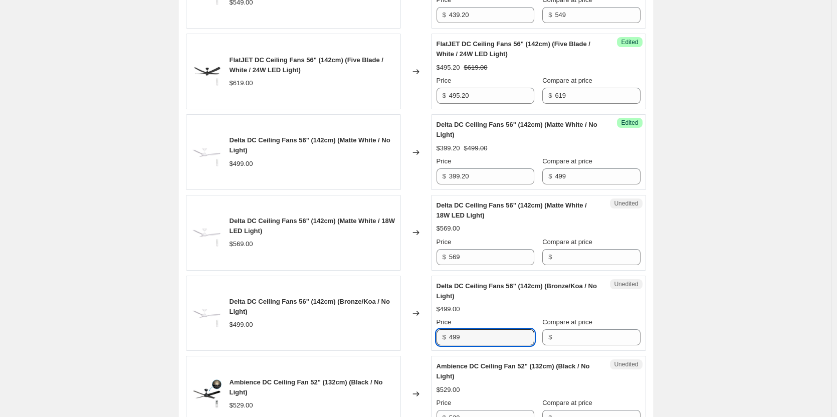
paste input "399.20"
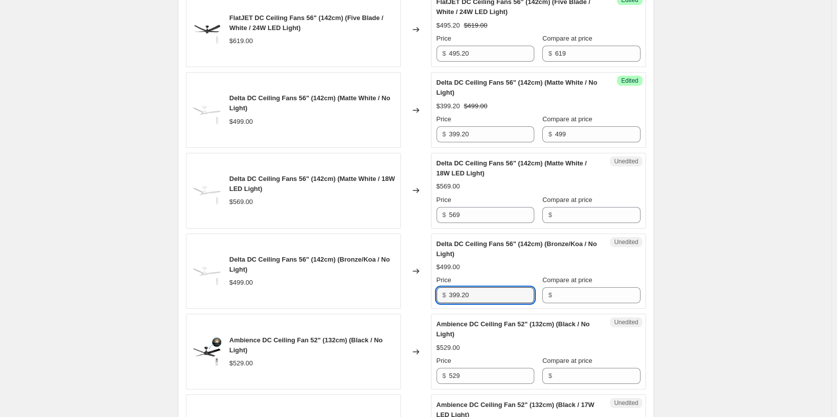
scroll to position [1512, 0]
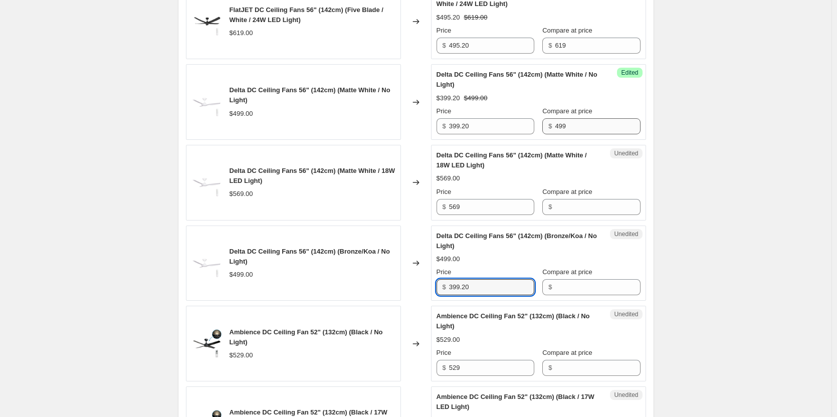
type input "399.20"
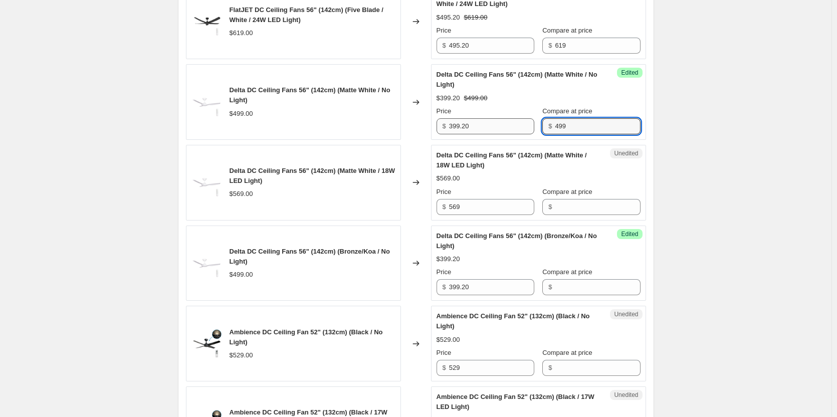
drag, startPoint x: 563, startPoint y: 130, endPoint x: 502, endPoint y: 128, distance: 61.2
click at [502, 128] on div "Price $ 399.20 Compare at price $ 499" at bounding box center [538, 120] width 204 height 28
click at [562, 285] on input "Compare at price" at bounding box center [597, 287] width 85 height 16
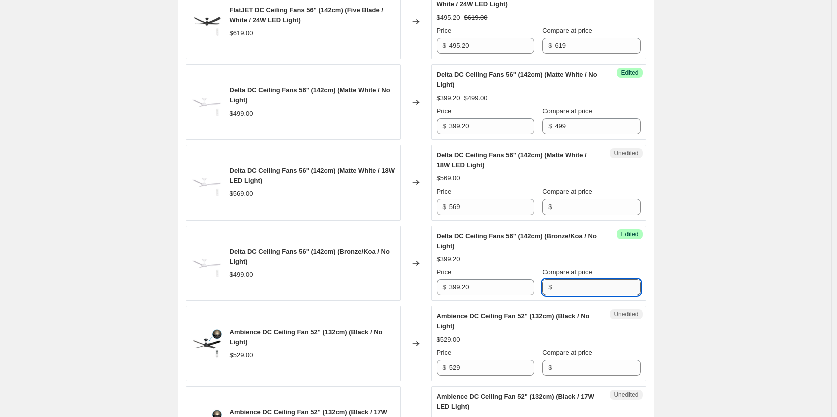
paste input "499"
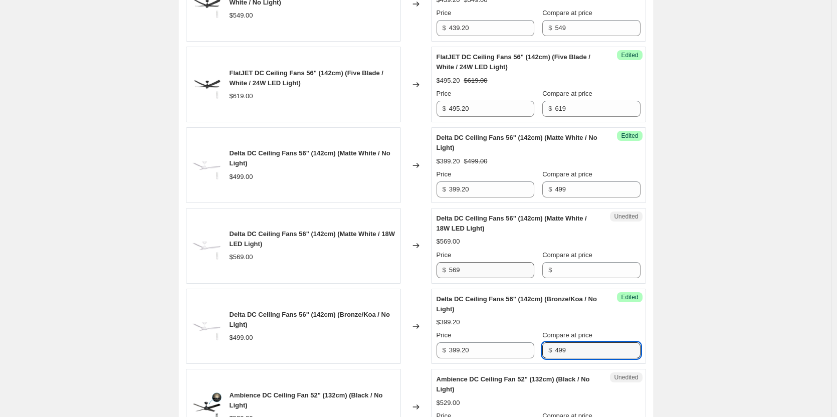
scroll to position [1462, 0]
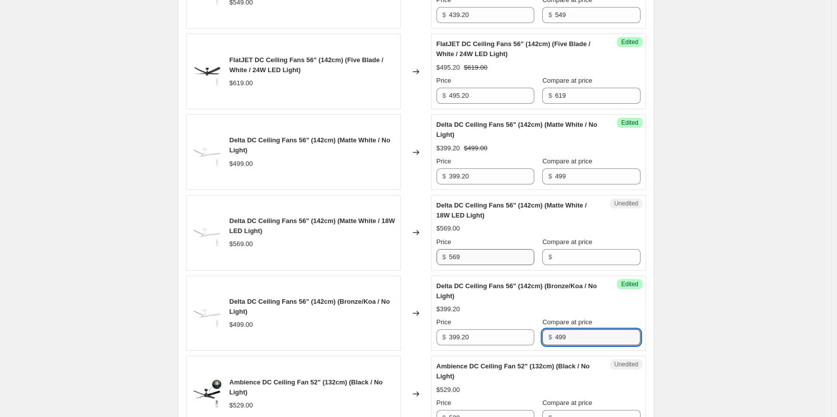
type input "499"
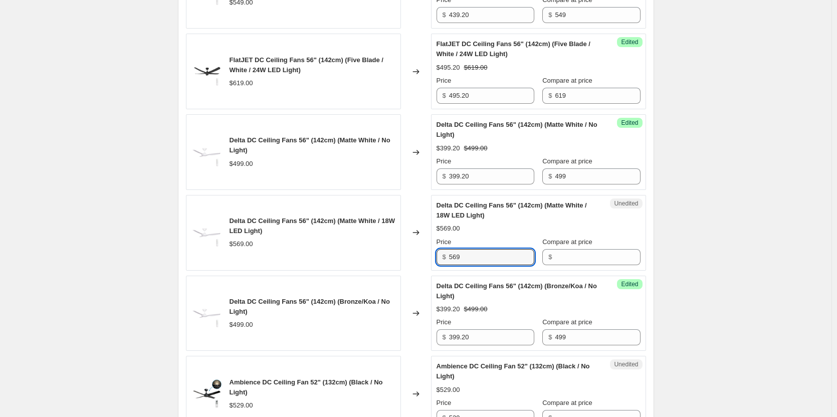
drag, startPoint x: 501, startPoint y: 261, endPoint x: 416, endPoint y: 256, distance: 84.8
click at [416, 256] on div "Delta DC Ceiling Fans 56" (142cm) (Matte White / 18W LED Light) $569.00 Changed…" at bounding box center [416, 233] width 460 height 76
click at [581, 258] on input "Compare at price" at bounding box center [597, 257] width 85 height 16
paste input "569"
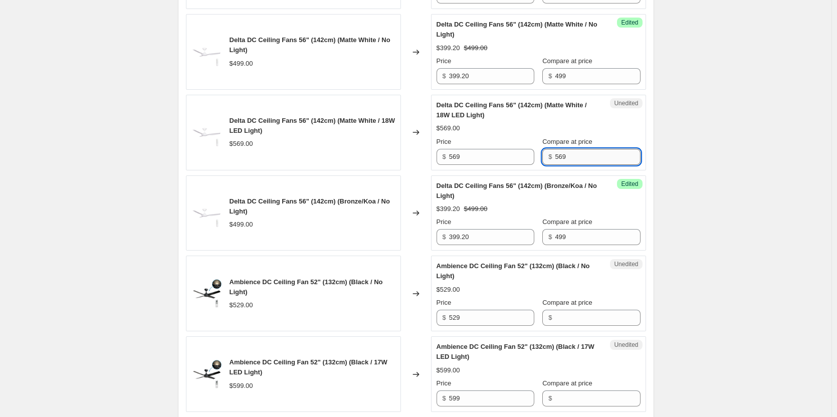
scroll to position [1613, 0]
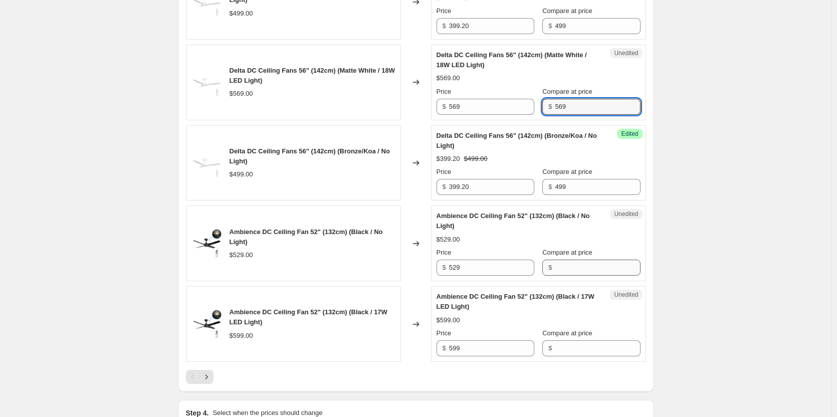
type input "569"
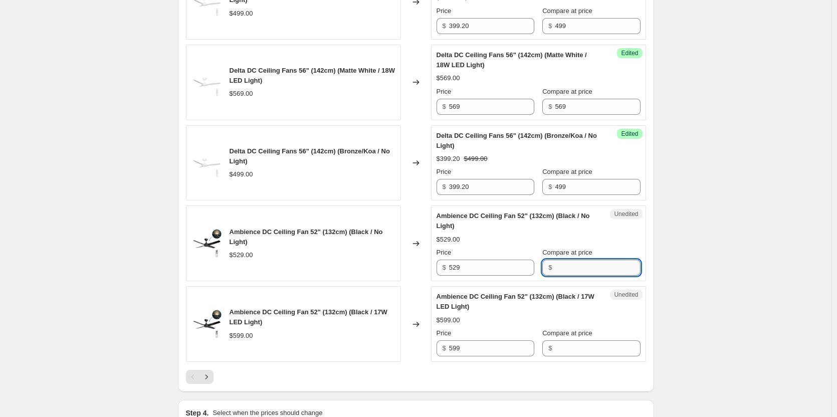
click at [580, 268] on input "Compare at price" at bounding box center [597, 268] width 85 height 16
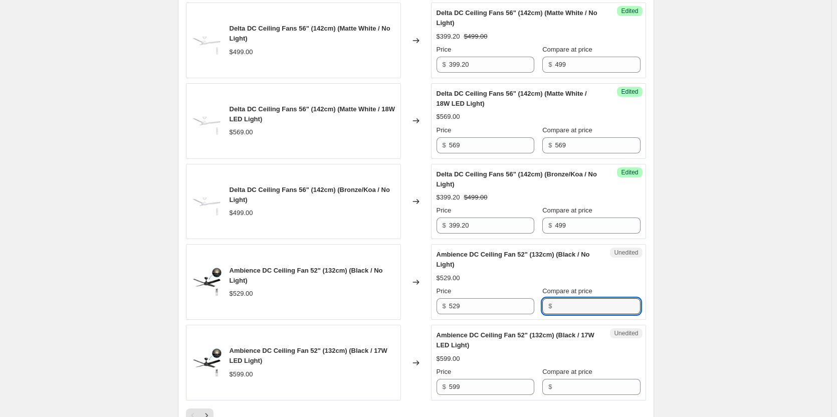
scroll to position [1512, 0]
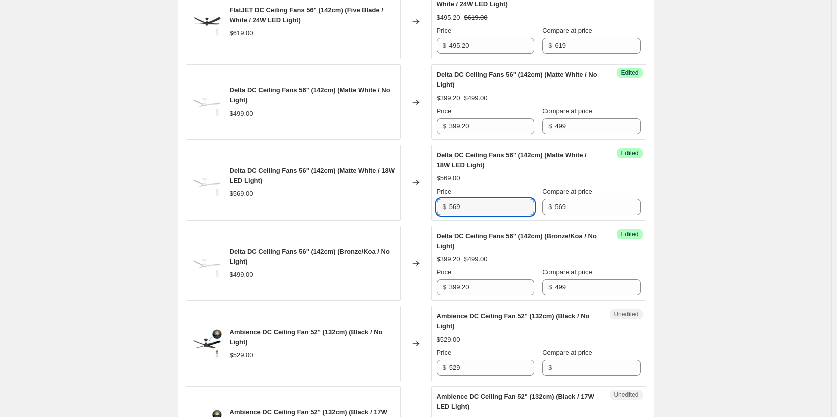
drag, startPoint x: 477, startPoint y: 207, endPoint x: 390, endPoint y: 208, distance: 86.7
click at [390, 208] on div "Delta DC Ceiling Fans 56" (142cm) (Matte White / 18W LED Light) $569.00 Changed…" at bounding box center [416, 183] width 460 height 76
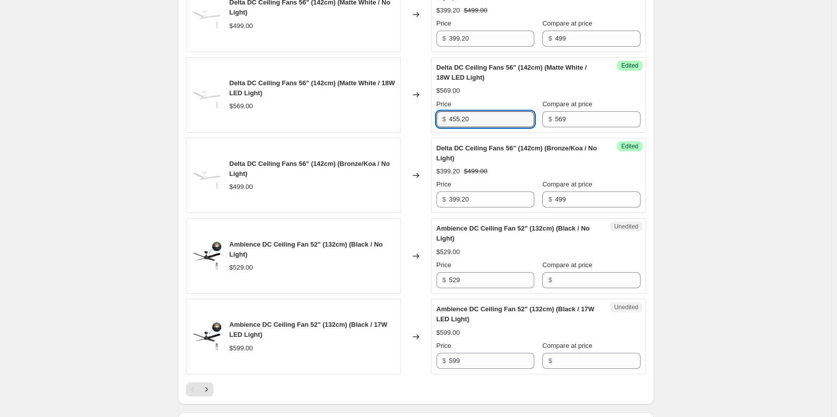
scroll to position [1613, 0]
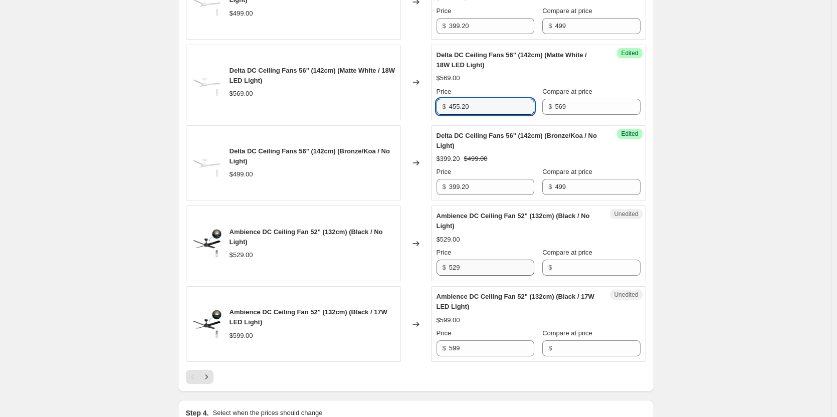
type input "455.20"
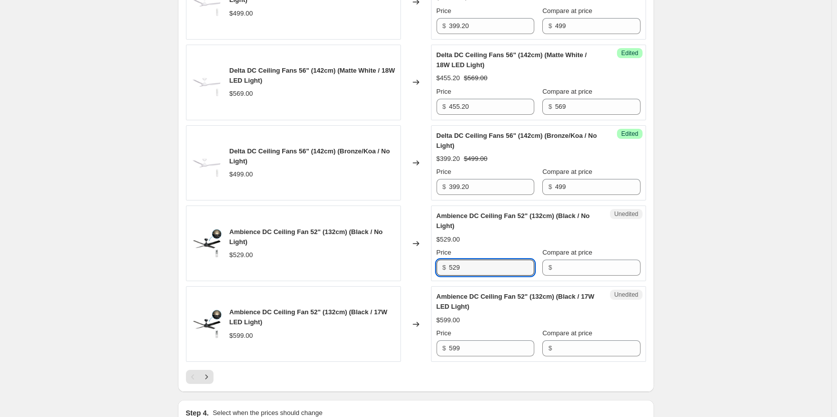
drag, startPoint x: 487, startPoint y: 271, endPoint x: 410, endPoint y: 268, distance: 76.7
click at [410, 268] on div "Ambience DC Ceiling Fan 52" (132cm) (Black / No Light) $529.00 Changed to Unedi…" at bounding box center [416, 243] width 460 height 76
click at [572, 272] on input "Compare at price" at bounding box center [597, 268] width 85 height 16
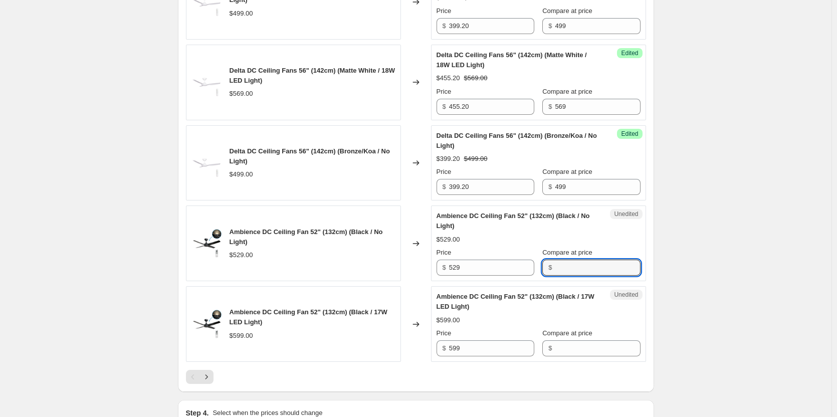
paste input "529"
type input "529"
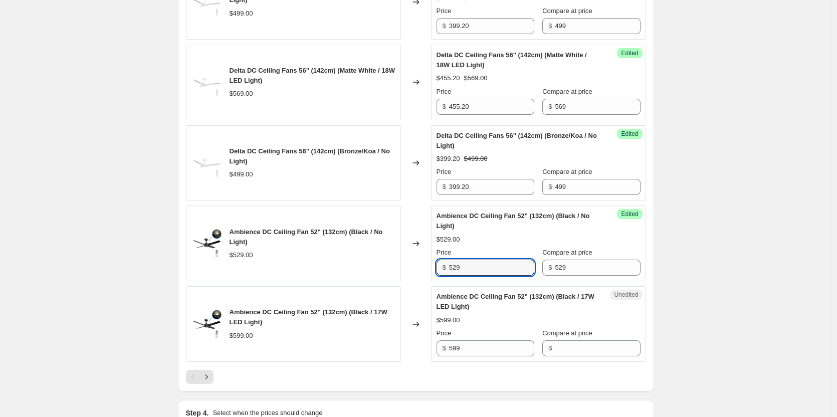
drag, startPoint x: 479, startPoint y: 266, endPoint x: 407, endPoint y: 262, distance: 71.3
click at [407, 262] on div "Ambience DC Ceiling Fan 52" (132cm) (Black / No Light) $529.00 Changed to Succe…" at bounding box center [416, 243] width 460 height 76
type input "423.20"
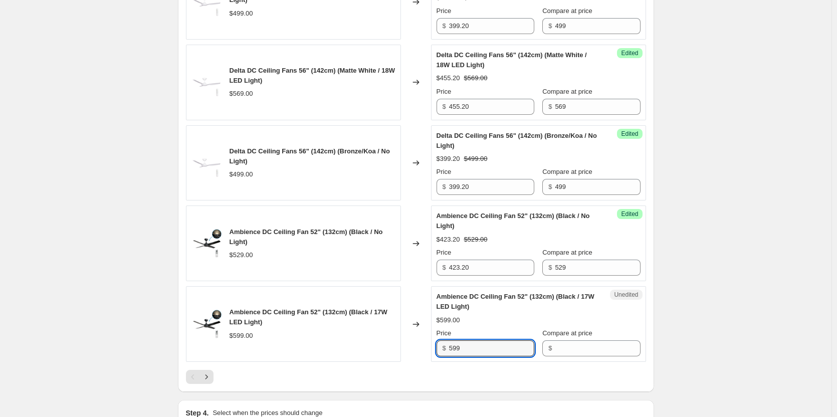
drag, startPoint x: 484, startPoint y: 346, endPoint x: 370, endPoint y: 349, distance: 113.8
click at [370, 349] on div "Ambience DC Ceiling Fan 52" (132cm) (Black / 17W LED Light) $599.00 Changed to …" at bounding box center [416, 324] width 460 height 76
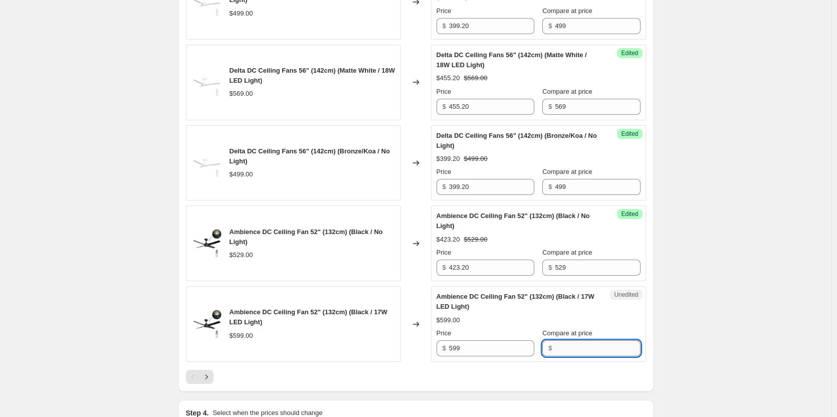
drag, startPoint x: 565, startPoint y: 349, endPoint x: 555, endPoint y: 348, distance: 9.6
click at [565, 349] on input "Compare at price" at bounding box center [597, 348] width 85 height 16
paste input "599"
type input "599"
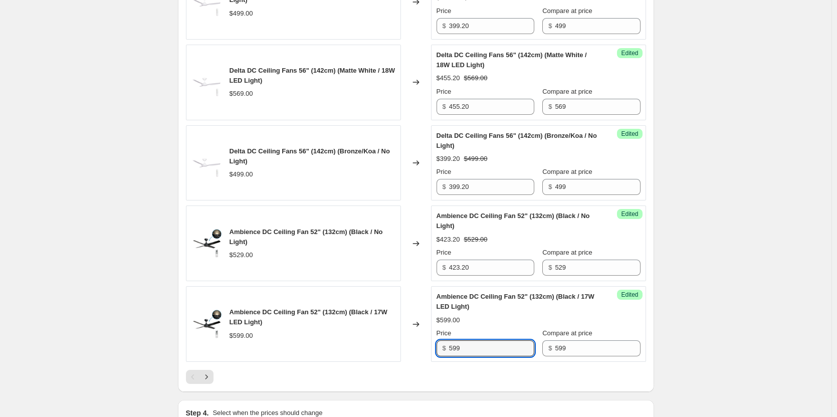
drag, startPoint x: 502, startPoint y: 344, endPoint x: 362, endPoint y: 339, distance: 140.4
click at [362, 339] on div "Ambience DC Ceiling Fan 52" (132cm) (Black / 17W LED Light) $599.00 Changed to …" at bounding box center [416, 324] width 460 height 76
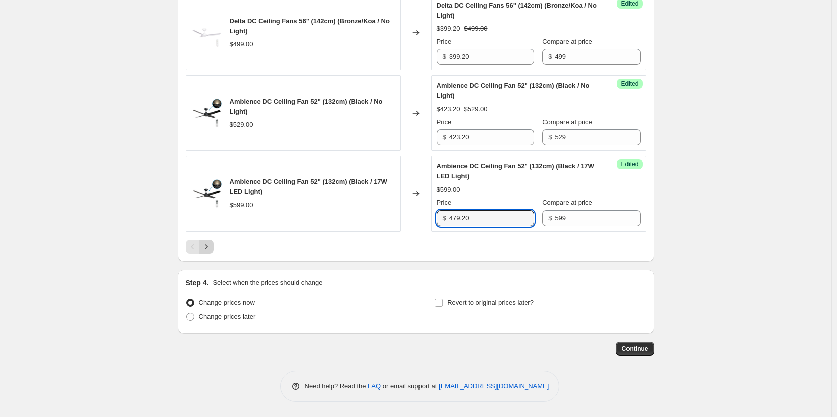
type input "479.20"
click at [211, 248] on icon "Next" at bounding box center [206, 247] width 10 height 10
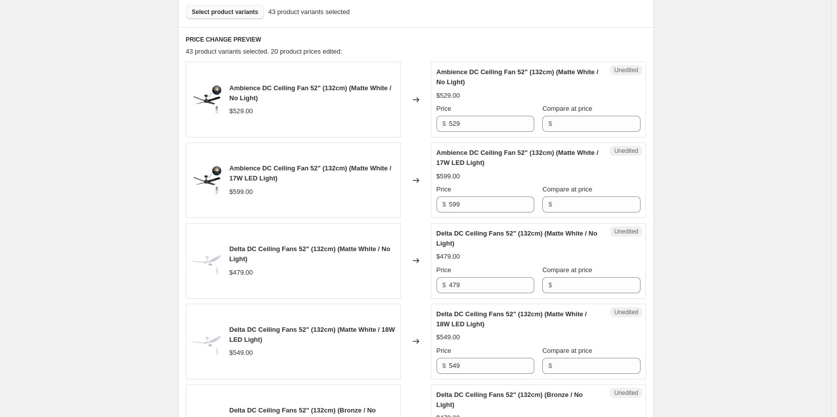
scroll to position [290, 0]
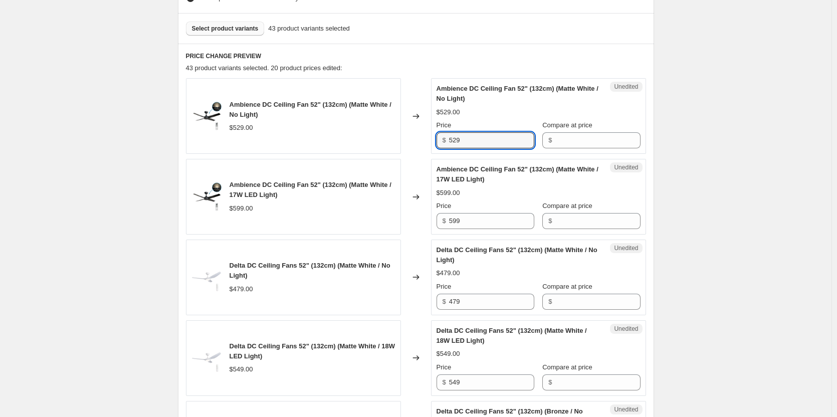
drag, startPoint x: 485, startPoint y: 143, endPoint x: 418, endPoint y: 140, distance: 66.7
click at [418, 141] on div "Ambience DC Ceiling Fan 52" (132cm) (Matte White / No Light) $529.00 Changed to…" at bounding box center [416, 116] width 460 height 76
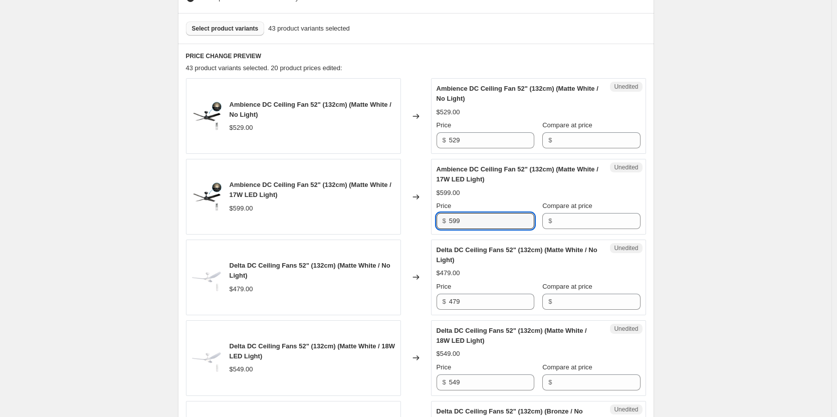
drag, startPoint x: 486, startPoint y: 219, endPoint x: 400, endPoint y: 217, distance: 85.7
click at [400, 217] on div "Ambience DC Ceiling Fan 52" (132cm) (Matte White / 17W LED Light) $599.00 Chang…" at bounding box center [416, 197] width 460 height 76
click at [580, 226] on input "Compare at price" at bounding box center [597, 221] width 85 height 16
paste input "599"
type input "599"
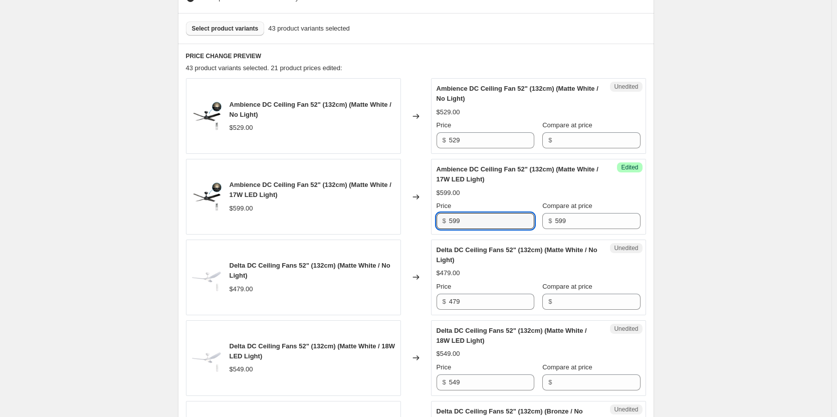
drag, startPoint x: 482, startPoint y: 219, endPoint x: 425, endPoint y: 220, distance: 57.1
click at [425, 220] on div "Ambience DC Ceiling Fan 52" (132cm) (Matte White / 17W LED Light) $599.00 Chang…" at bounding box center [416, 197] width 460 height 76
type input "479.20"
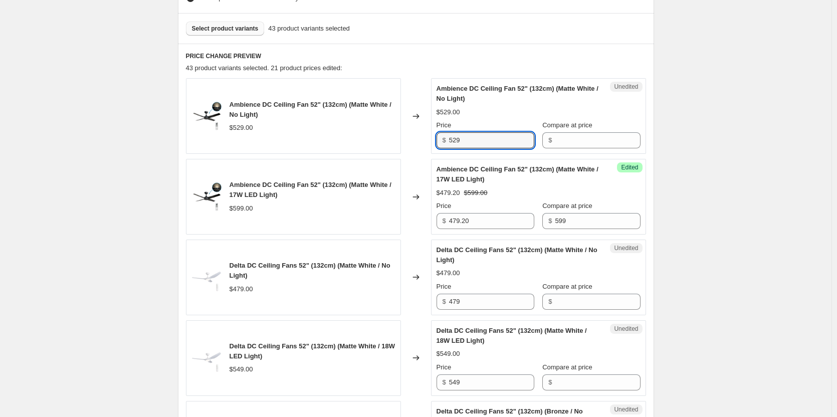
drag, startPoint x: 433, startPoint y: 145, endPoint x: 424, endPoint y: 145, distance: 9.0
click at [424, 145] on div "Ambience DC Ceiling Fan 52" (132cm) (Matte White / No Light) $529.00 Changed to…" at bounding box center [416, 116] width 460 height 76
click at [557, 136] on input "Compare at price" at bounding box center [597, 140] width 85 height 16
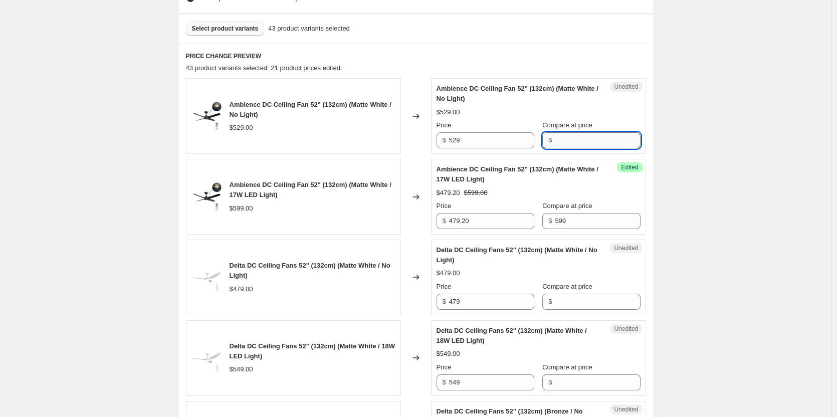
paste input "529"
type input "529"
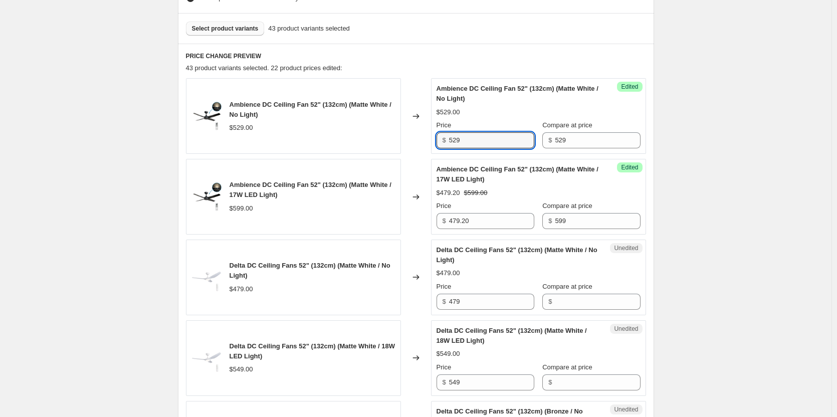
drag, startPoint x: 476, startPoint y: 138, endPoint x: 367, endPoint y: 128, distance: 109.3
click at [367, 128] on div "Ambience DC Ceiling Fan 52" (132cm) (Matte White / No Light) $529.00 Changed to…" at bounding box center [416, 116] width 460 height 76
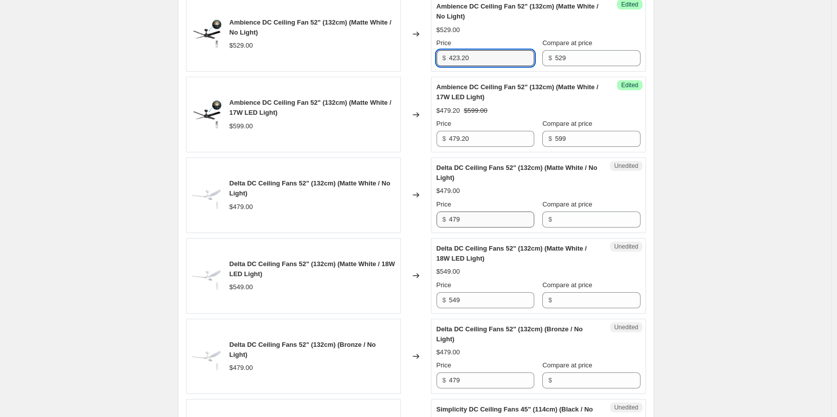
scroll to position [390, 0]
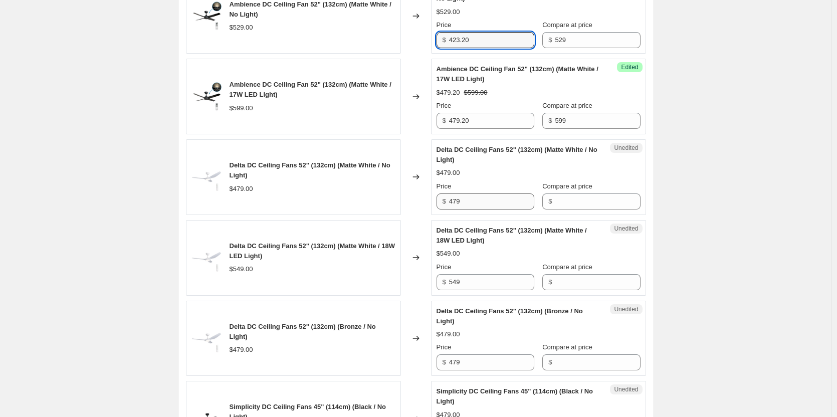
type input "423.20"
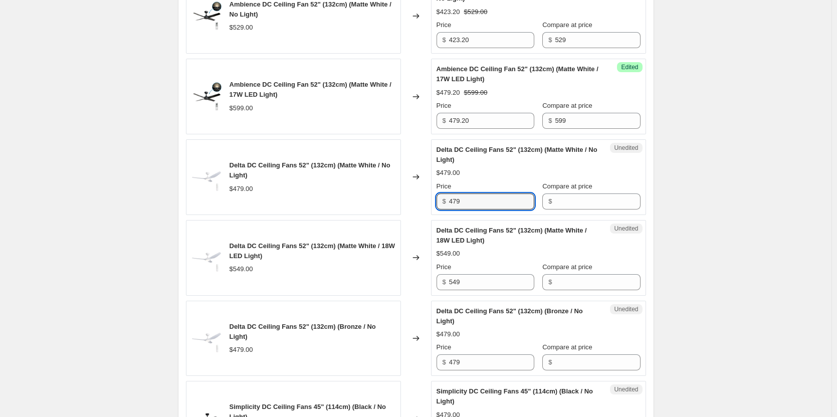
drag, startPoint x: 483, startPoint y: 202, endPoint x: 432, endPoint y: 200, distance: 50.2
click at [432, 200] on div "Delta DC Ceiling Fans 52" (132cm) (Matte White / No Light) $479.00 Changed to U…" at bounding box center [416, 177] width 460 height 76
click at [576, 202] on input "Compare at price" at bounding box center [597, 201] width 85 height 16
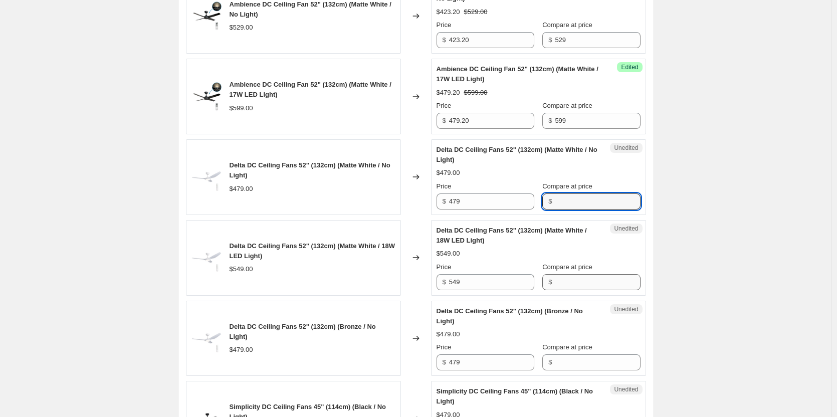
paste input "479"
type input "479"
click at [573, 365] on input "Compare at price" at bounding box center [597, 362] width 85 height 16
paste input "479"
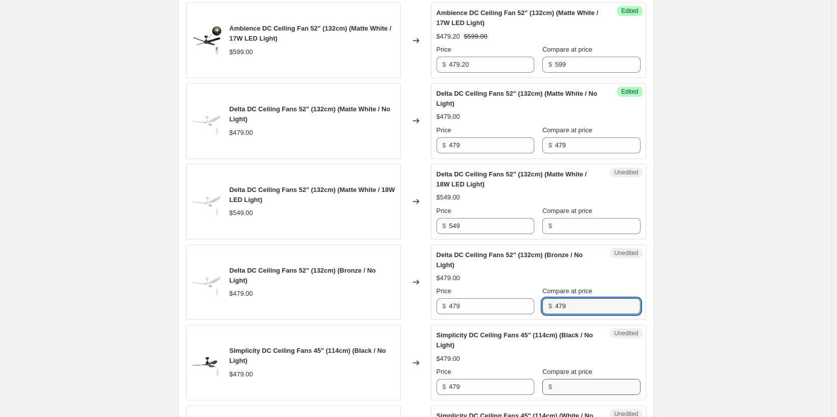
scroll to position [490, 0]
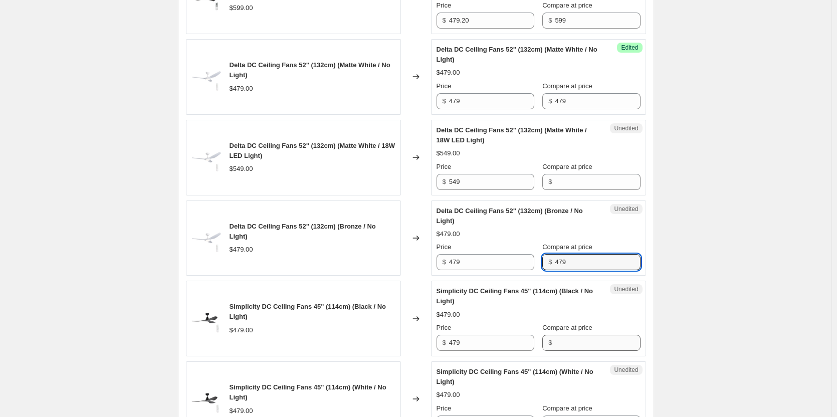
type input "479"
click at [579, 339] on input "Compare at price" at bounding box center [597, 343] width 85 height 16
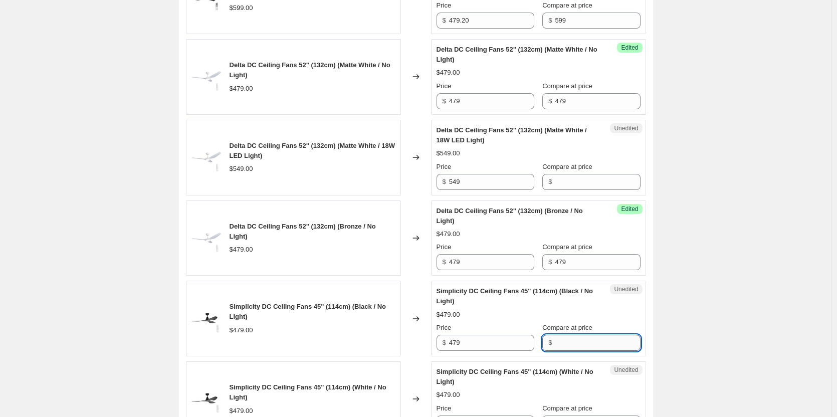
paste input "479"
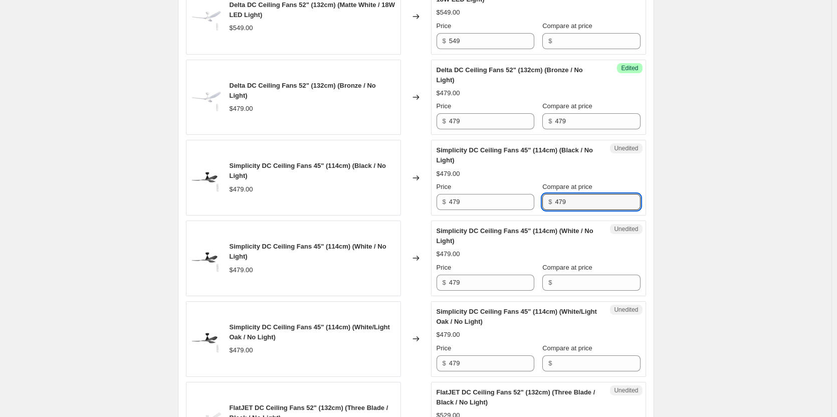
scroll to position [640, 0]
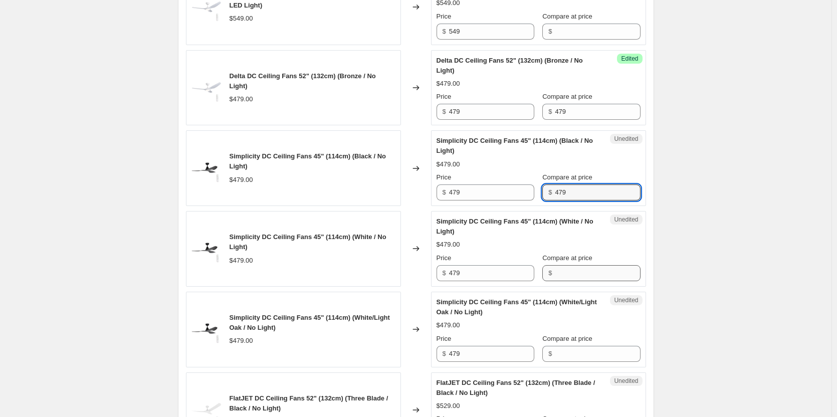
type input "479"
click at [555, 270] on input "Compare at price" at bounding box center [597, 273] width 85 height 16
paste input "479"
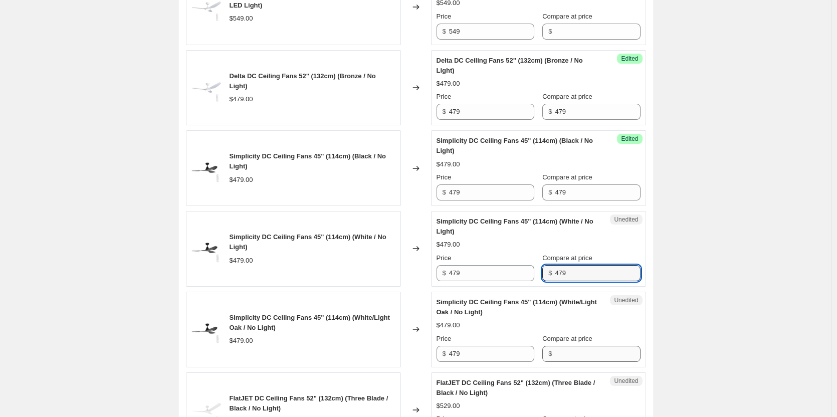
type input "479"
click at [579, 352] on input "Compare at price" at bounding box center [597, 354] width 85 height 16
paste input "479"
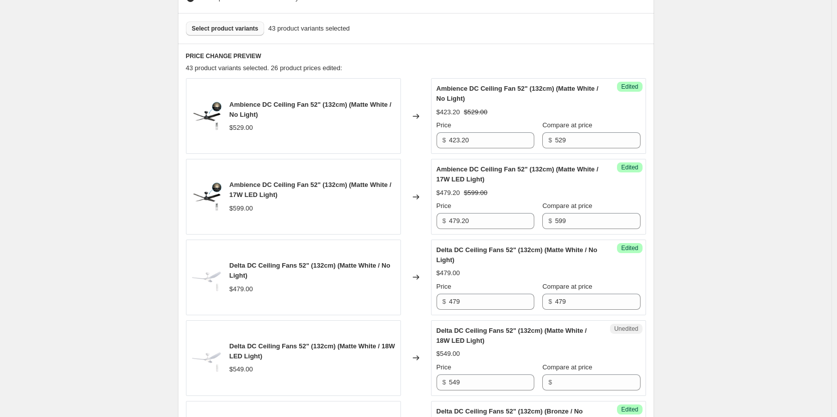
scroll to position [390, 0]
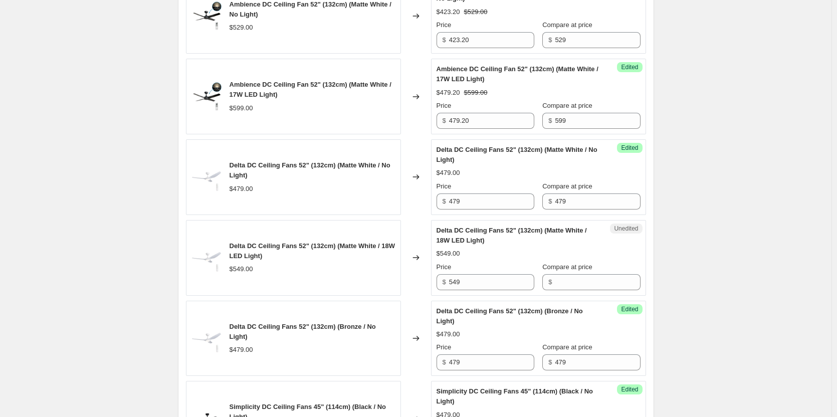
type input "479"
drag, startPoint x: 486, startPoint y: 198, endPoint x: 409, endPoint y: 194, distance: 76.3
click at [409, 194] on div "Delta DC Ceiling Fans 52" (132cm) (Matte White / No Light) $479.00 Changed to S…" at bounding box center [416, 177] width 460 height 76
drag, startPoint x: 498, startPoint y: 204, endPoint x: 423, endPoint y: 198, distance: 74.9
click at [423, 198] on div "Delta DC Ceiling Fans 52" (132cm) (Matte White / No Light) $479.00 Changed to S…" at bounding box center [416, 177] width 460 height 76
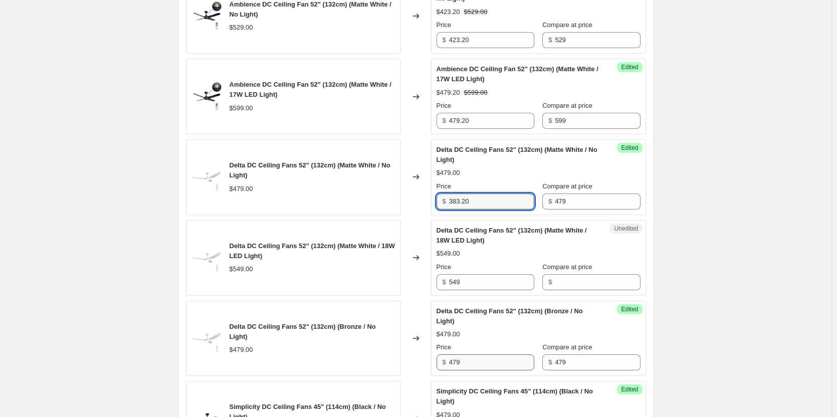
type input "383.20"
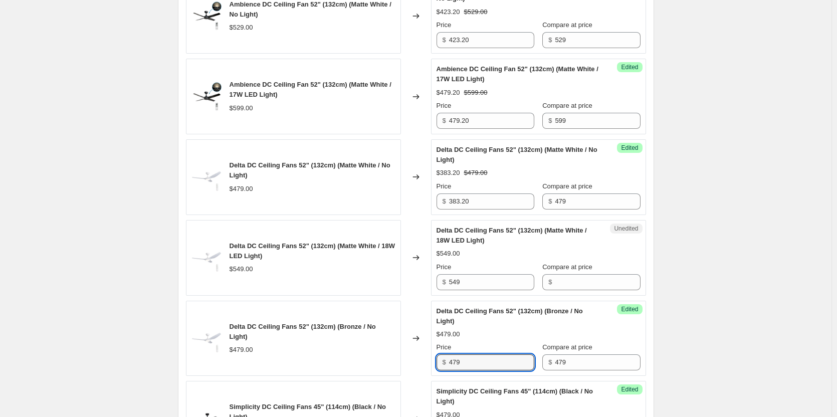
drag, startPoint x: 489, startPoint y: 366, endPoint x: 411, endPoint y: 356, distance: 78.3
click at [411, 356] on div "Delta DC Ceiling Fans 52" (132cm) (Bronze / No Light) $479.00 Changed to Succes…" at bounding box center [416, 339] width 460 height 76
paste input "383.20"
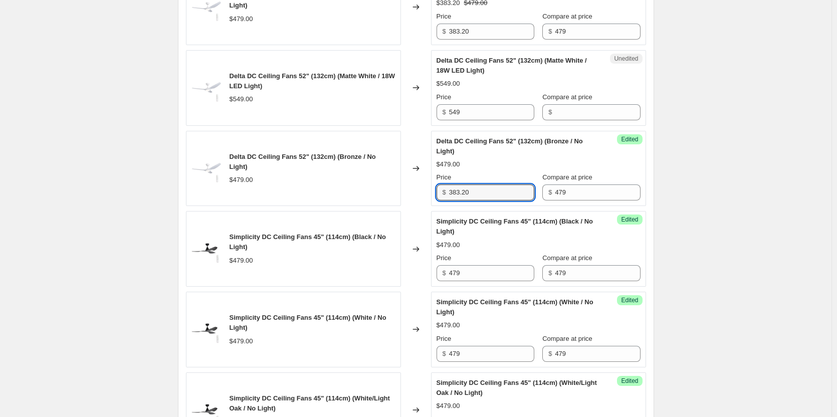
scroll to position [590, 0]
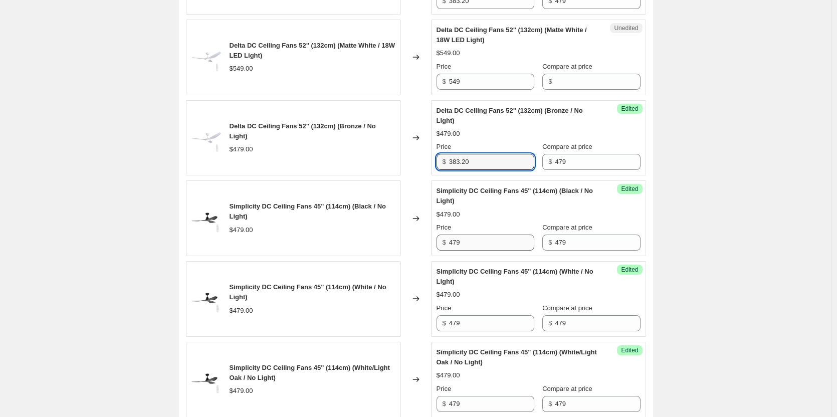
type input "383.20"
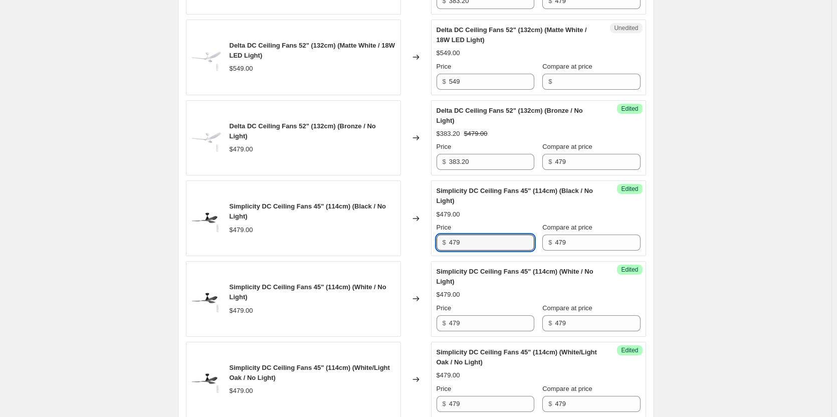
drag, startPoint x: 492, startPoint y: 244, endPoint x: 417, endPoint y: 240, distance: 74.7
click at [415, 239] on div "Simplicity DC Ceiling Fans 45" (114cm) (Black / No Light) $479.00 Changed to Su…" at bounding box center [416, 218] width 460 height 76
paste input "383.20"
type input "383.20"
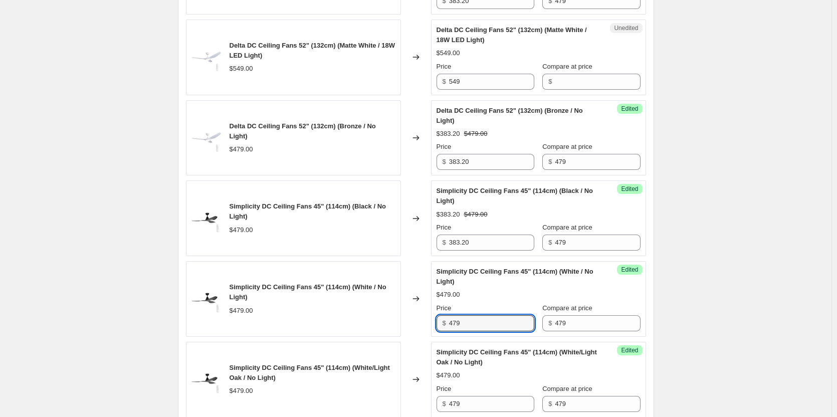
drag, startPoint x: 476, startPoint y: 322, endPoint x: 405, endPoint y: 319, distance: 70.2
click at [399, 316] on div "Simplicity DC Ceiling Fans 45" (114cm) (White / No Light) $479.00 Changed to Su…" at bounding box center [416, 299] width 460 height 76
paste input "383.20"
type input "383.20"
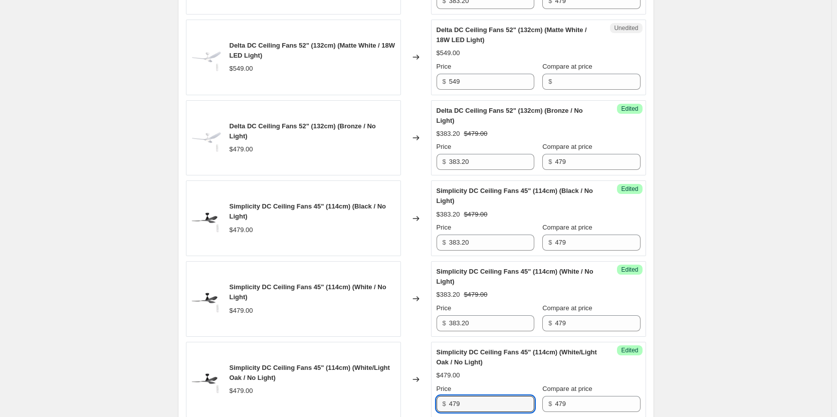
drag, startPoint x: 474, startPoint y: 402, endPoint x: 409, endPoint y: 390, distance: 66.2
click at [407, 391] on div "Simplicity DC Ceiling Fans 45" (114cm) (White/Light Oak / No Light) $479.00 Cha…" at bounding box center [416, 380] width 460 height 76
paste input "383.20"
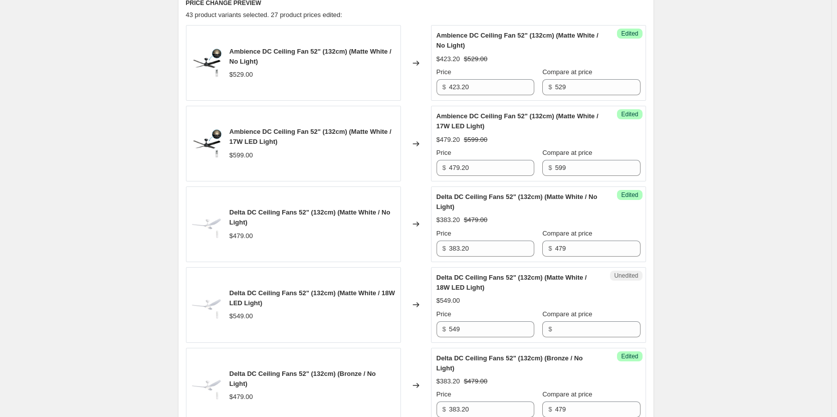
scroll to position [340, 0]
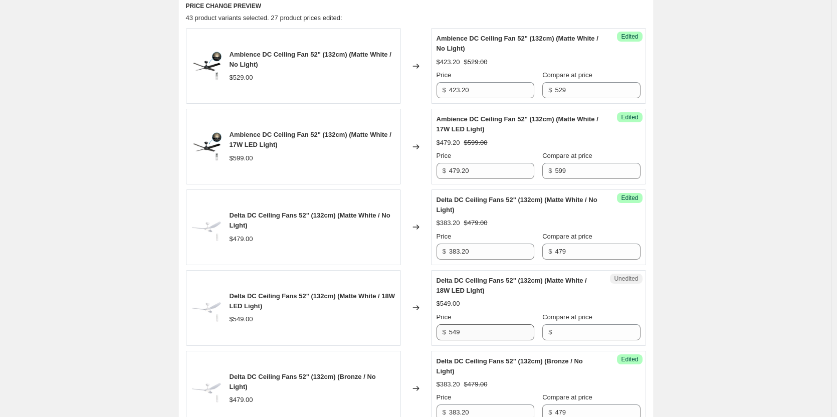
type input "383.20"
drag, startPoint x: 506, startPoint y: 329, endPoint x: 421, endPoint y: 330, distance: 84.2
click at [421, 330] on div "Delta DC Ceiling Fans 52" (132cm) (Matte White / 18W LED Light) $549.00 Changed…" at bounding box center [416, 308] width 460 height 76
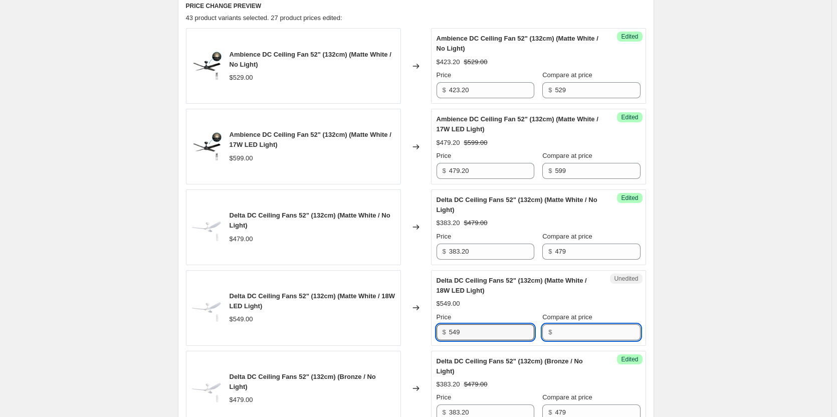
click at [593, 328] on input "Compare at price" at bounding box center [597, 332] width 85 height 16
paste input "549"
type input "549"
drag, startPoint x: 491, startPoint y: 337, endPoint x: 411, endPoint y: 330, distance: 80.0
click at [411, 330] on div "Delta DC Ceiling Fans 52" (132cm) (Matte White / 18W LED Light) $549.00 Changed…" at bounding box center [416, 308] width 460 height 76
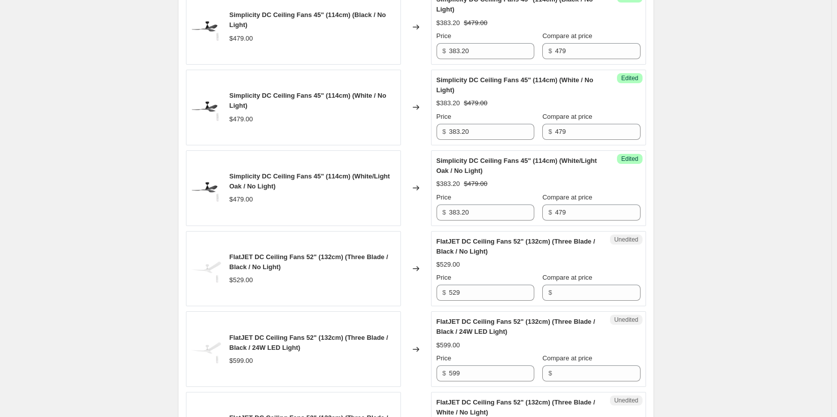
scroll to position [791, 0]
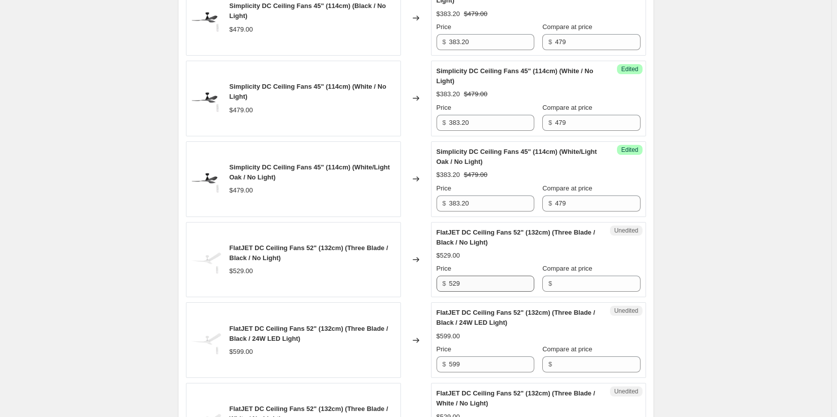
type input "439.20"
drag, startPoint x: 482, startPoint y: 291, endPoint x: 398, endPoint y: 287, distance: 83.8
click at [398, 287] on div "FlatJET DC Ceiling Fans 52" (132cm) (Three Blade / Black / No Light) $529.00 Ch…" at bounding box center [416, 260] width 460 height 76
click at [568, 289] on input "Compare at price" at bounding box center [597, 284] width 85 height 16
paste input "529"
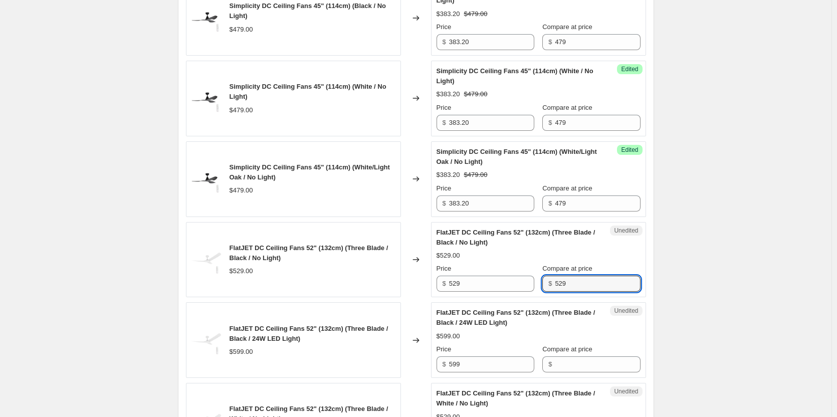
type input "529"
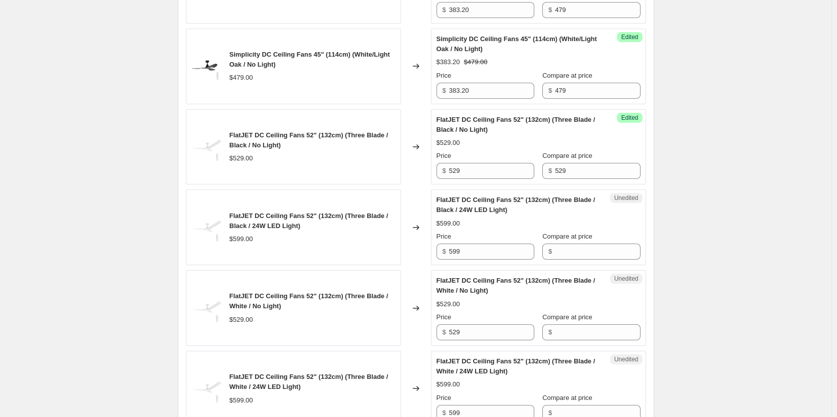
scroll to position [941, 0]
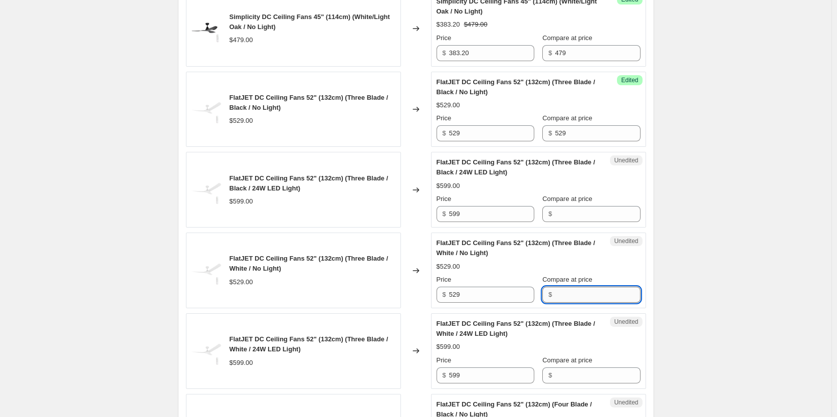
click at [575, 301] on input "Compare at price" at bounding box center [597, 295] width 85 height 16
paste input "529"
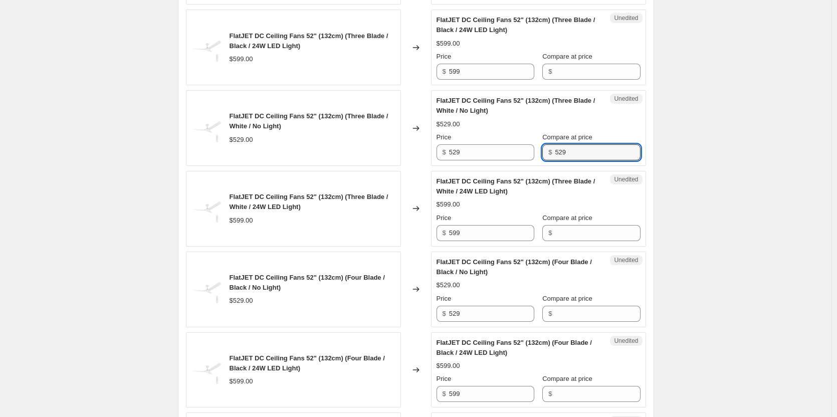
scroll to position [1091, 0]
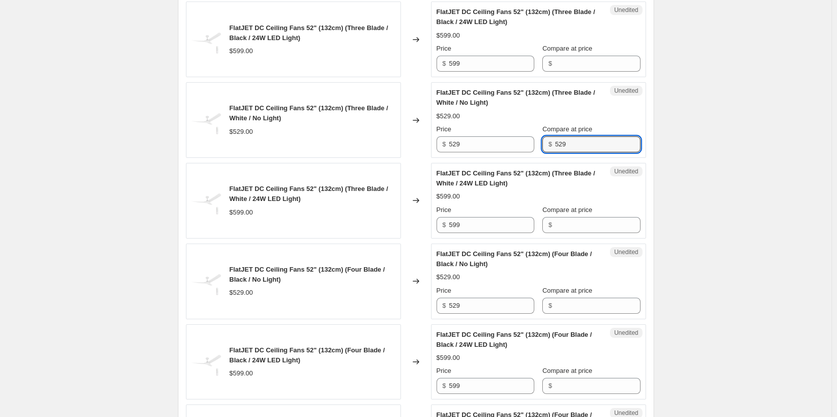
type input "529"
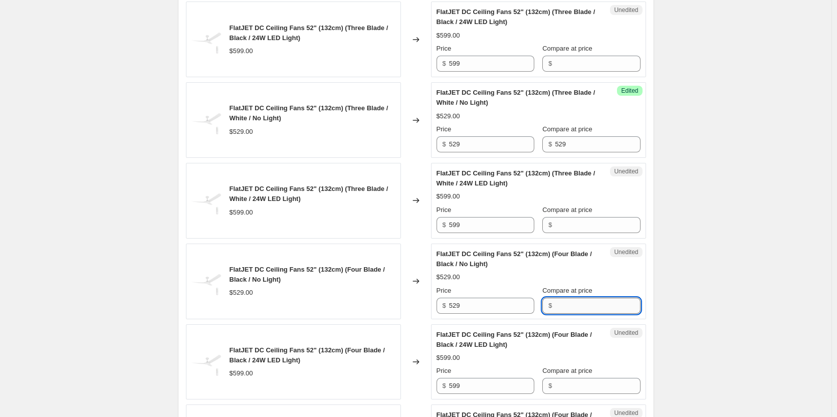
click at [575, 305] on input "Compare at price" at bounding box center [597, 306] width 85 height 16
paste input "529"
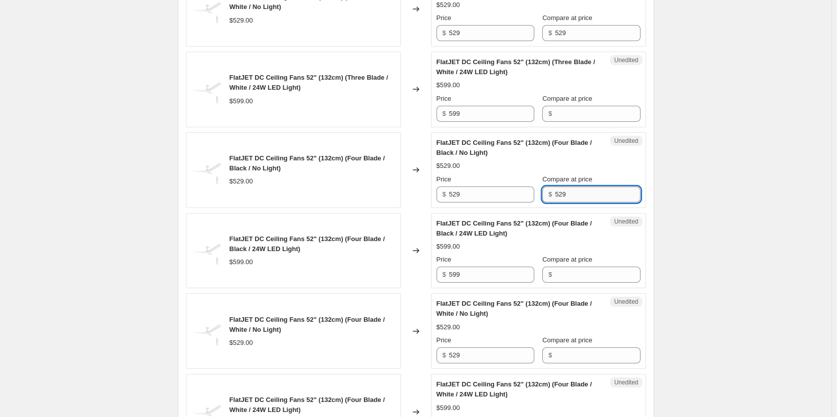
scroll to position [1242, 0]
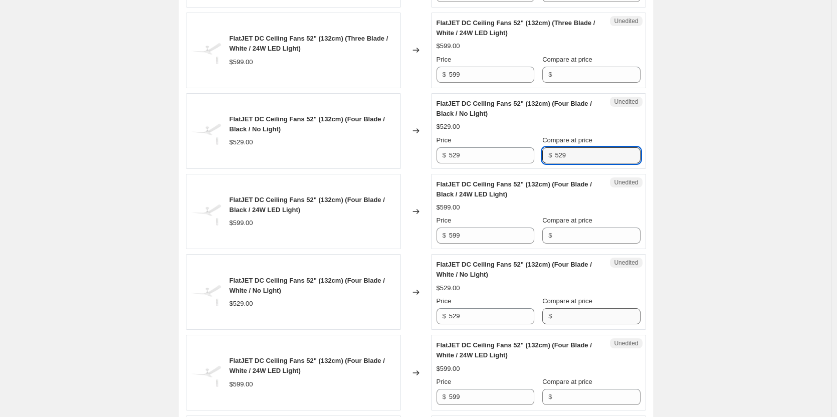
type input "529"
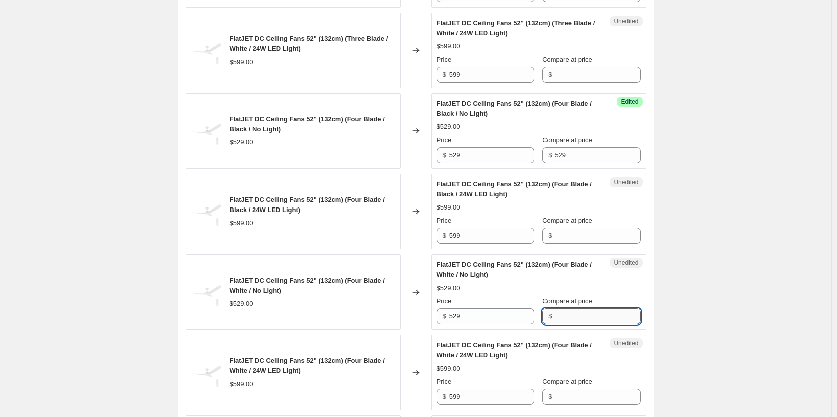
click at [571, 320] on input "Compare at price" at bounding box center [597, 316] width 85 height 16
paste input "529"
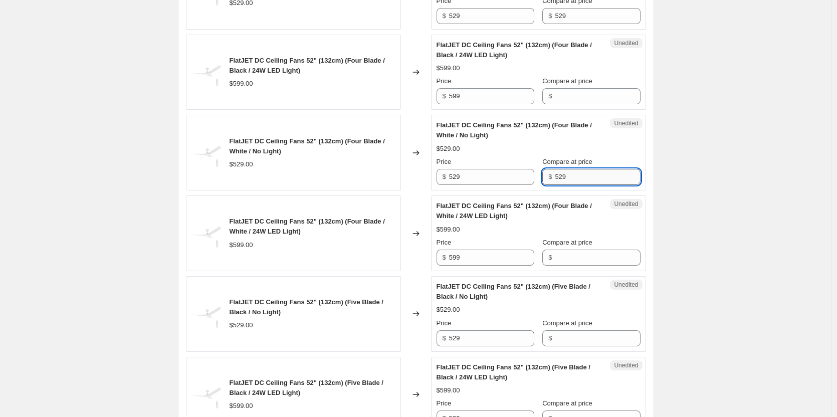
scroll to position [1392, 0]
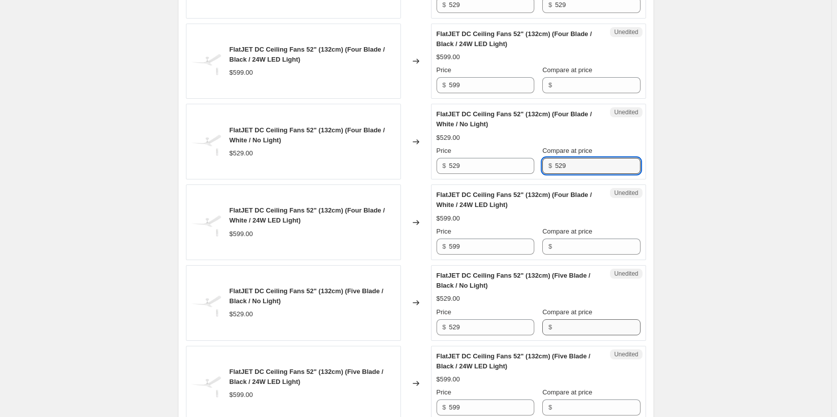
type input "529"
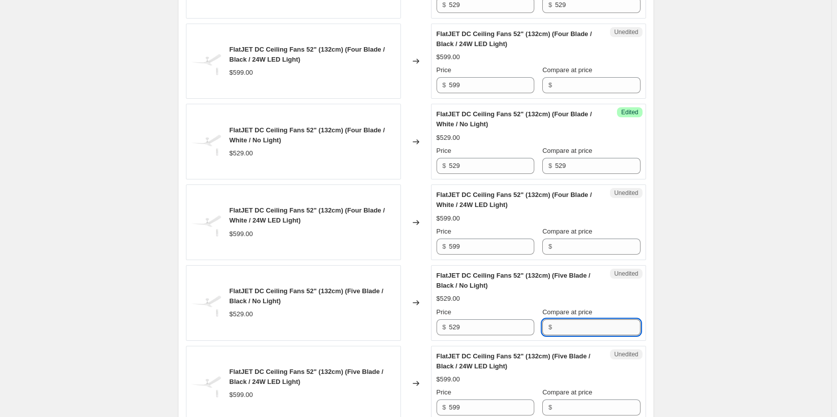
click at [569, 328] on input "Compare at price" at bounding box center [597, 327] width 85 height 16
paste input "529"
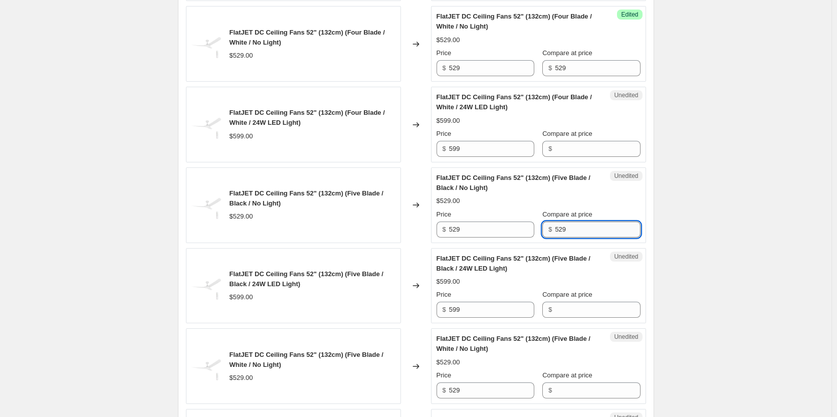
scroll to position [1492, 0]
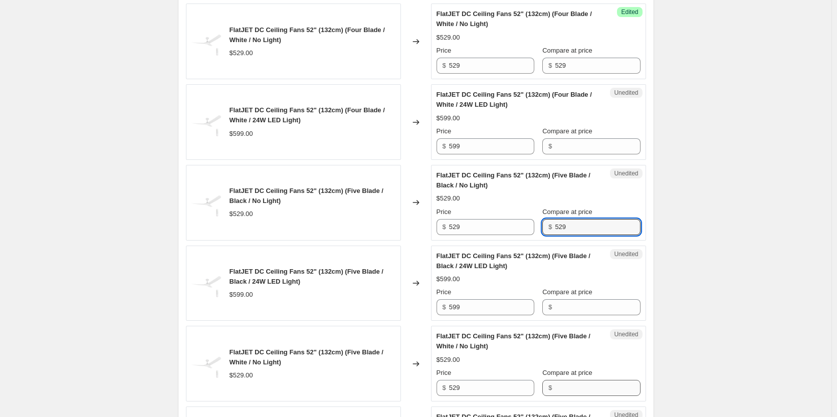
type input "529"
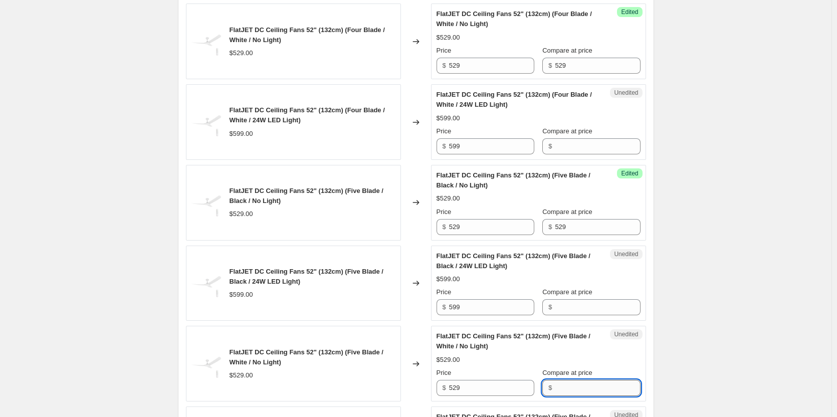
click at [569, 387] on input "Compare at price" at bounding box center [597, 388] width 85 height 16
paste input "529"
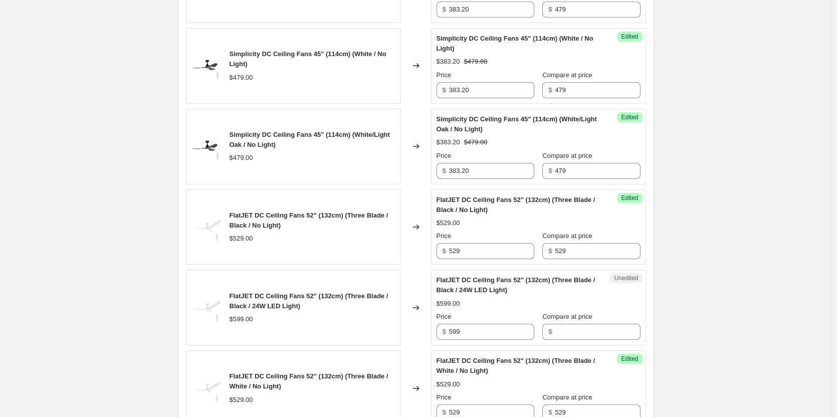
scroll to position [841, 0]
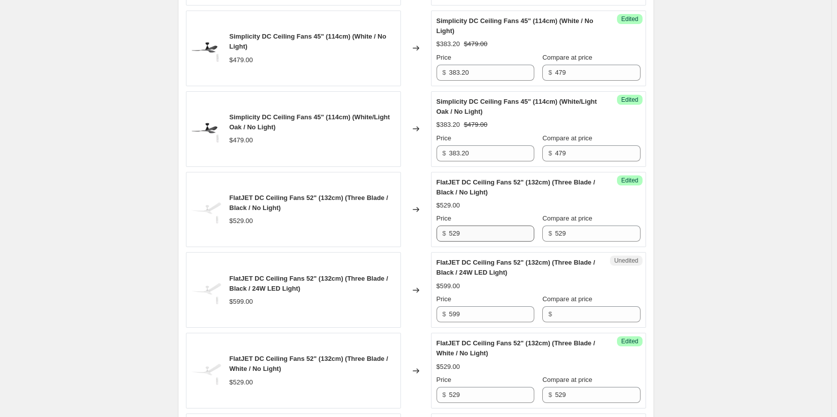
type input "529"
drag, startPoint x: 483, startPoint y: 239, endPoint x: 421, endPoint y: 238, distance: 61.6
click at [421, 238] on div "FlatJET DC Ceiling Fans 52" (132cm) (Three Blade / Black / No Light) $529.00 Ch…" at bounding box center [416, 210] width 460 height 76
drag, startPoint x: 499, startPoint y: 234, endPoint x: 407, endPoint y: 222, distance: 92.4
click at [407, 222] on div "FlatJET DC Ceiling Fans 52" (132cm) (Three Blade / Black / No Light) $529.00 Ch…" at bounding box center [416, 210] width 460 height 76
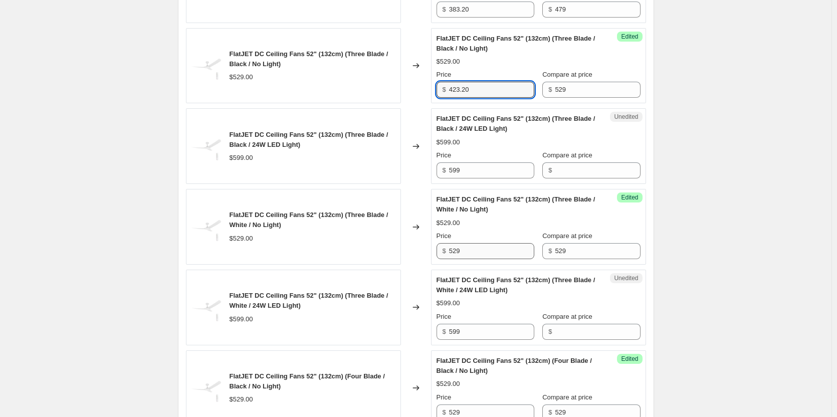
scroll to position [991, 0]
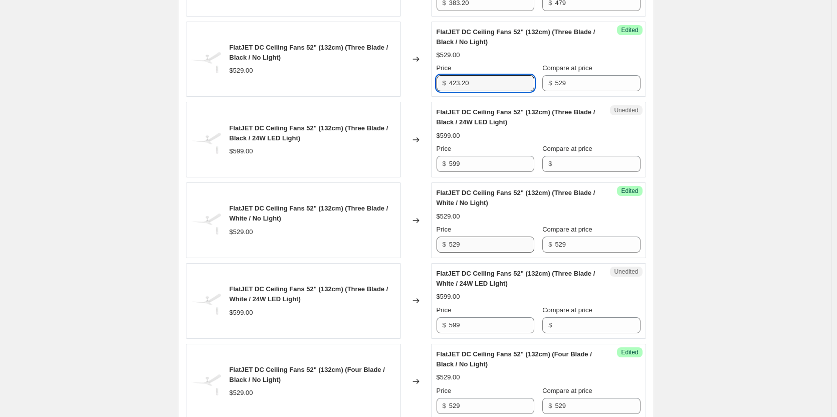
type input "423.20"
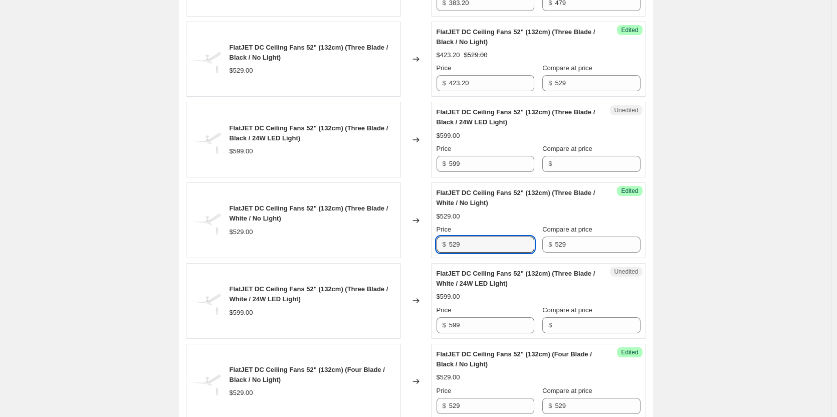
drag, startPoint x: 498, startPoint y: 245, endPoint x: 386, endPoint y: 241, distance: 111.3
click at [386, 241] on div "FlatJET DC Ceiling Fans 52" (132cm) (Three Blade / White / No Light) $529.00 Ch…" at bounding box center [416, 220] width 460 height 76
paste input "423.20"
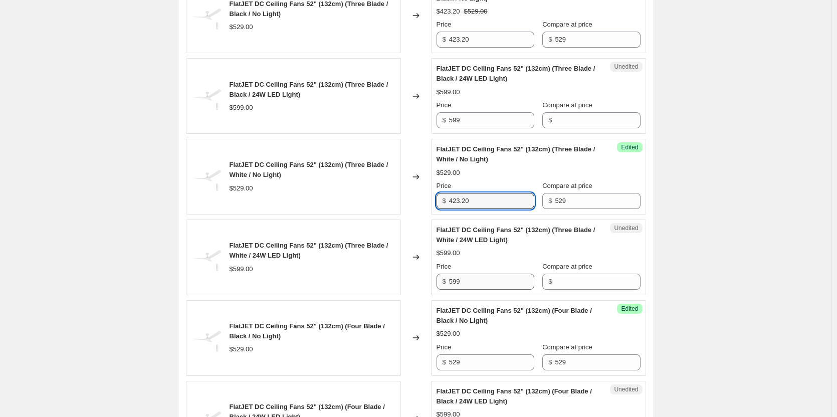
scroll to position [1091, 0]
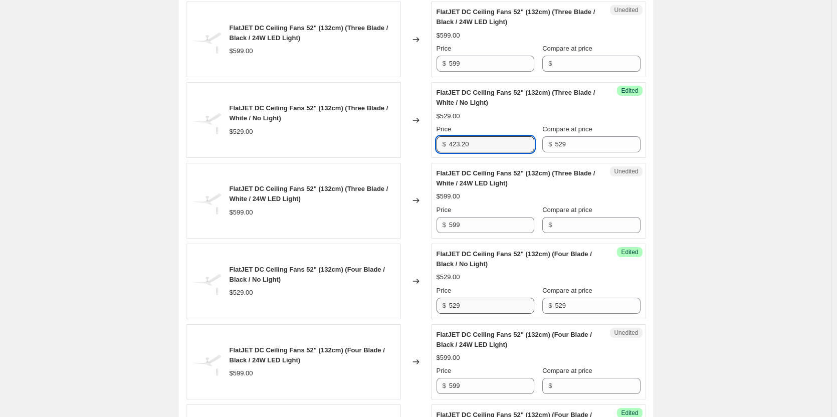
type input "423.20"
drag, startPoint x: 502, startPoint y: 307, endPoint x: 428, endPoint y: 301, distance: 73.4
click at [428, 301] on div "FlatJET DC Ceiling Fans 52" (132cm) (Four Blade / Black / No Light) $529.00 Cha…" at bounding box center [416, 282] width 460 height 76
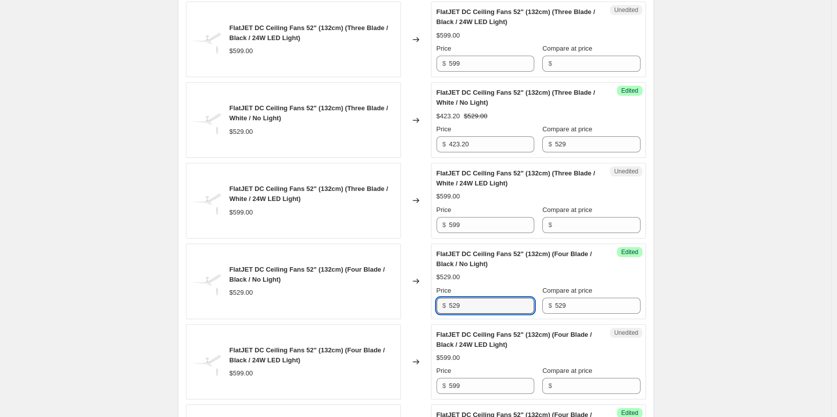
paste input "423.20"
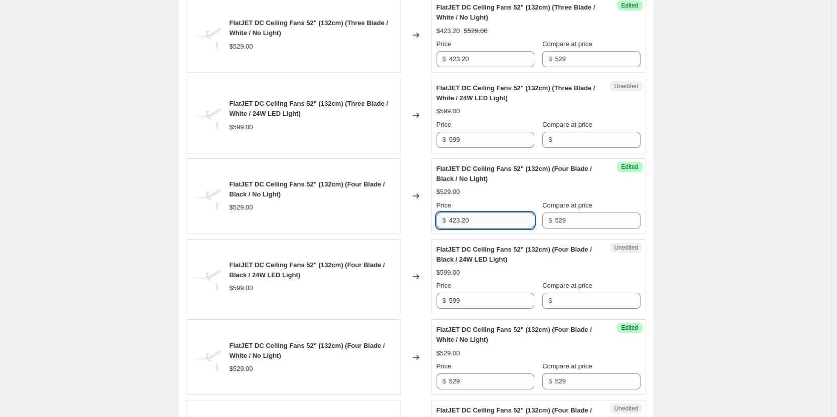
scroll to position [1192, 0]
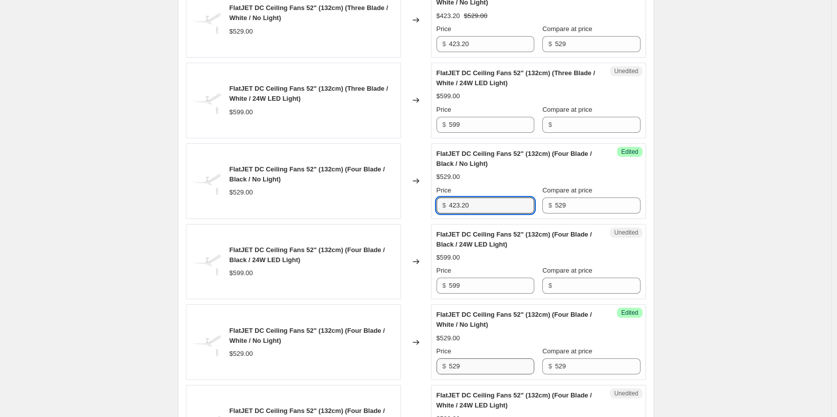
type input "423.20"
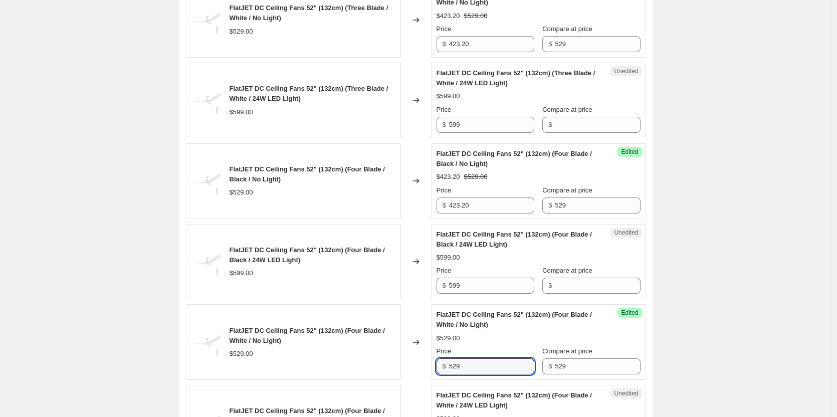
drag, startPoint x: 494, startPoint y: 368, endPoint x: 419, endPoint y: 355, distance: 75.3
click at [415, 359] on div "FlatJET DC Ceiling Fans 52" (132cm) (Four Blade / White / No Light) $529.00 Cha…" at bounding box center [416, 342] width 460 height 76
paste input "423.20"
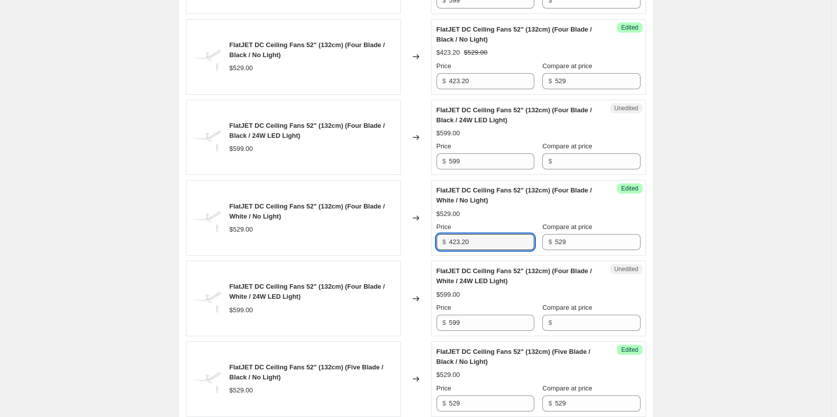
scroll to position [1342, 0]
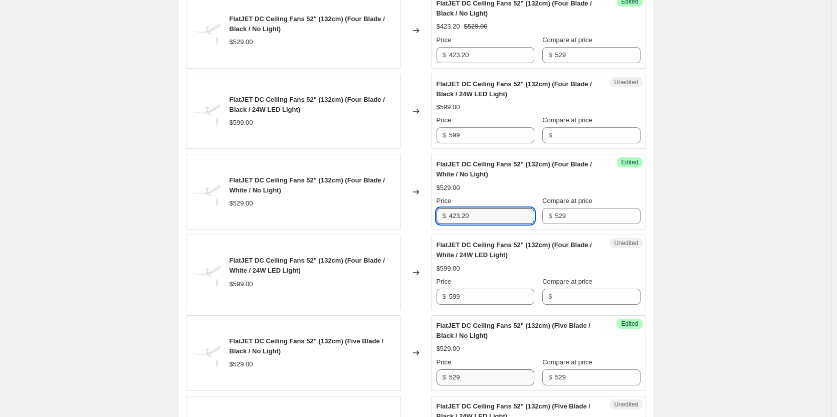
type input "423.20"
drag, startPoint x: 488, startPoint y: 373, endPoint x: 420, endPoint y: 365, distance: 67.6
click at [420, 365] on div "FlatJET DC Ceiling Fans 52" (132cm) (Five Blade / Black / No Light) $529.00 Cha…" at bounding box center [416, 353] width 460 height 76
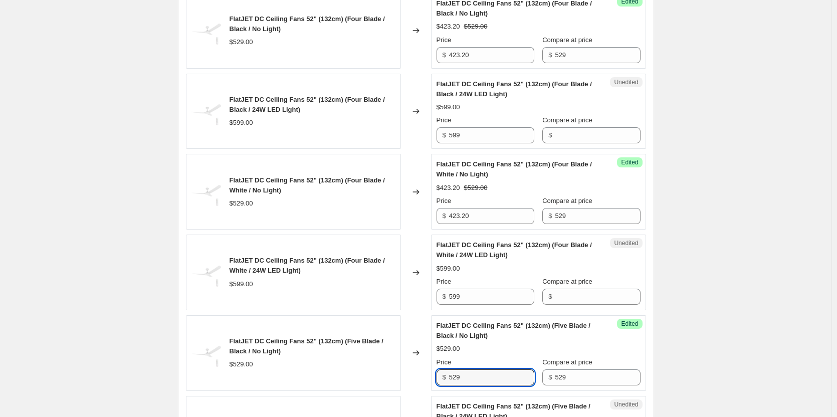
paste input "423.20"
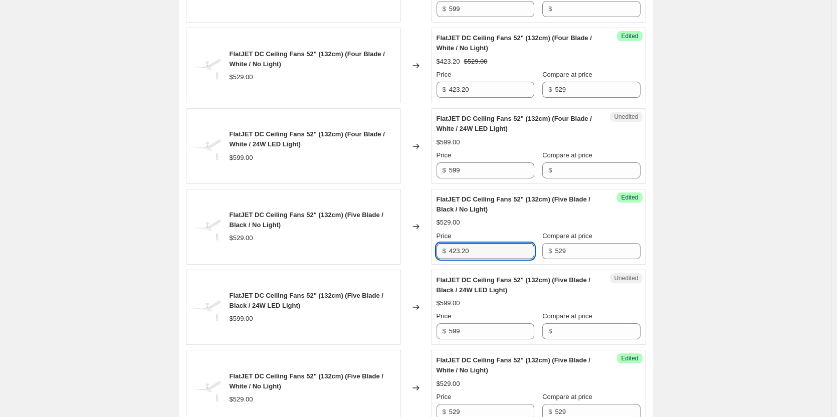
scroll to position [1492, 0]
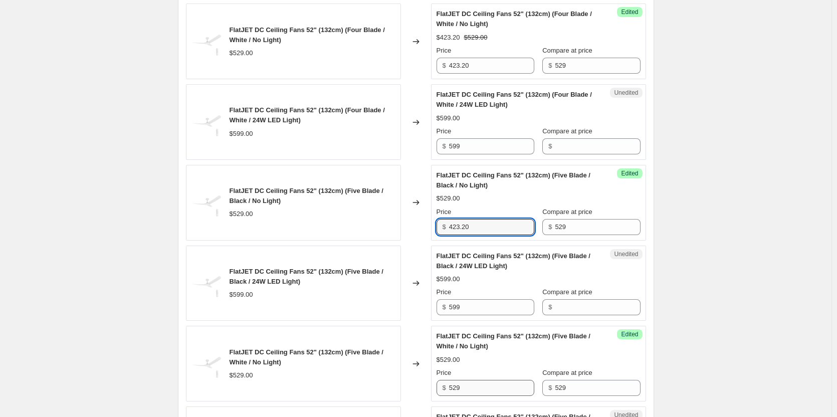
type input "423.20"
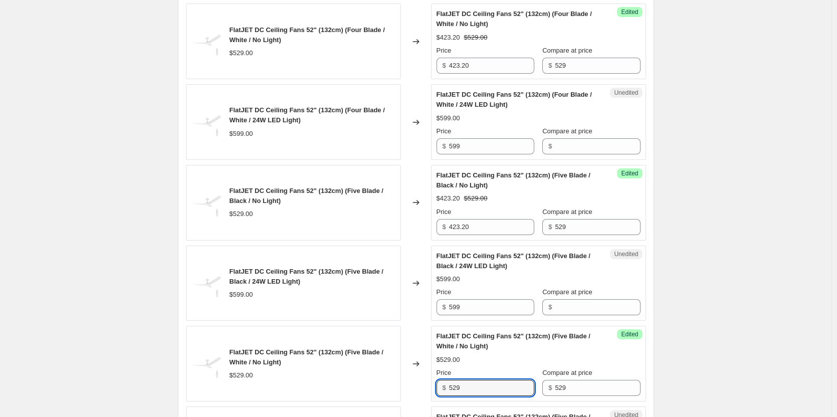
drag, startPoint x: 487, startPoint y: 386, endPoint x: 424, endPoint y: 378, distance: 63.2
click at [424, 378] on div "FlatJET DC Ceiling Fans 52" (132cm) (Five Blade / White / No Light) $529.00 Cha…" at bounding box center [416, 364] width 460 height 76
paste input "423.20"
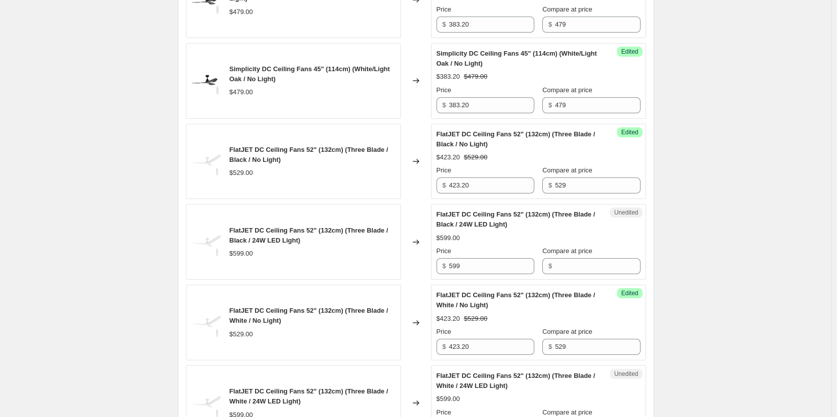
scroll to position [891, 0]
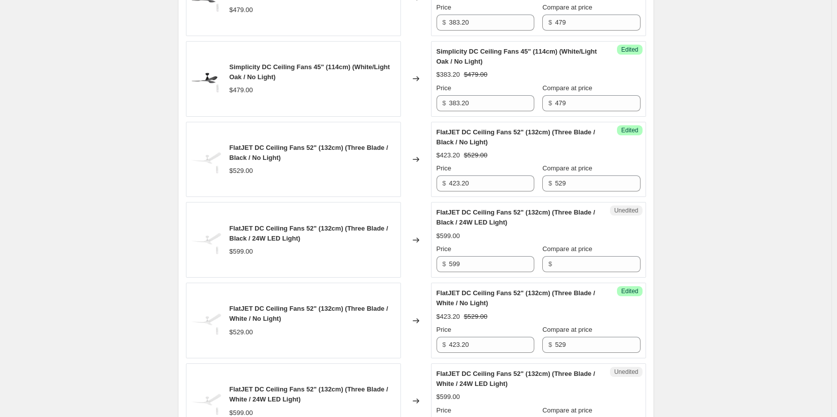
type input "423.20"
drag, startPoint x: 449, startPoint y: 265, endPoint x: 422, endPoint y: 264, distance: 26.6
click at [422, 264] on div "FlatJET DC Ceiling Fans 52" (132cm) (Three Blade / Black / 24W LED Light) $599.…" at bounding box center [416, 240] width 460 height 76
click at [585, 265] on input "Compare at price" at bounding box center [597, 264] width 85 height 16
paste input "599"
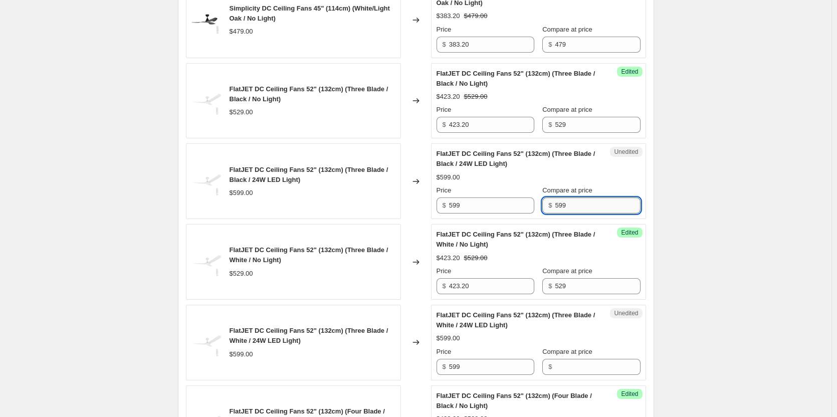
scroll to position [1041, 0]
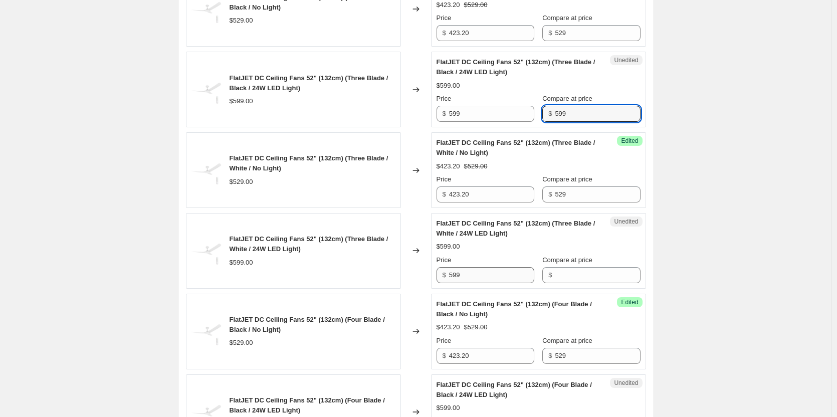
type input "599"
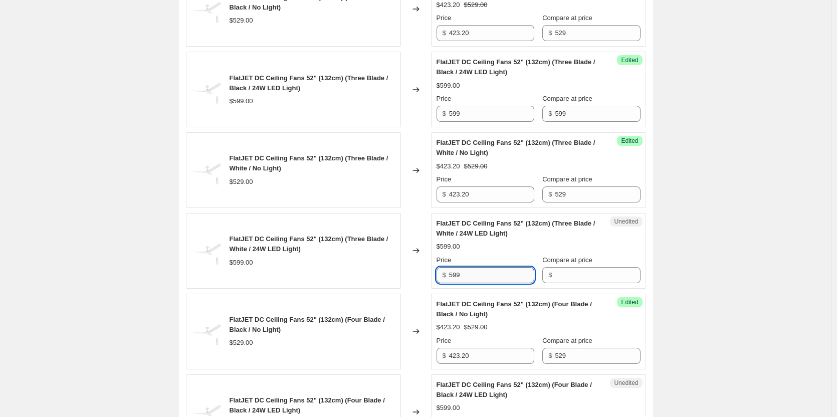
drag, startPoint x: 498, startPoint y: 275, endPoint x: 521, endPoint y: 279, distance: 23.3
click at [443, 275] on div "$ 599" at bounding box center [485, 275] width 98 height 16
click at [582, 278] on input "Compare at price" at bounding box center [597, 275] width 85 height 16
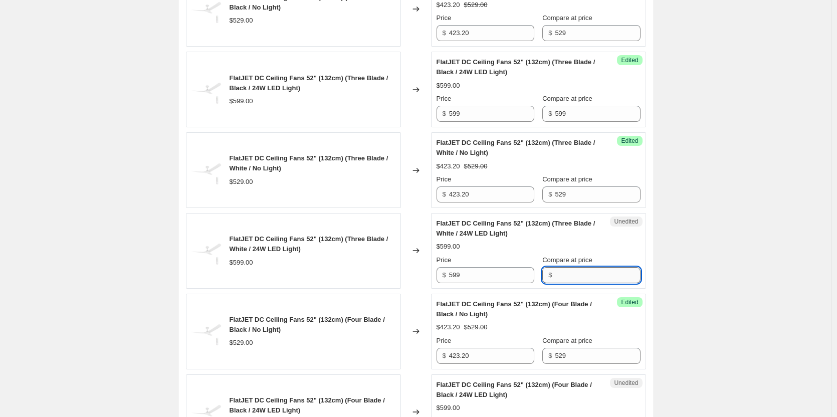
paste input "599"
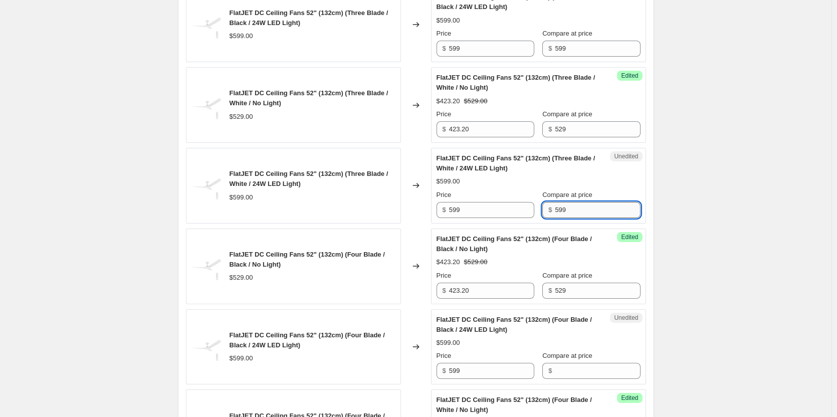
scroll to position [1192, 0]
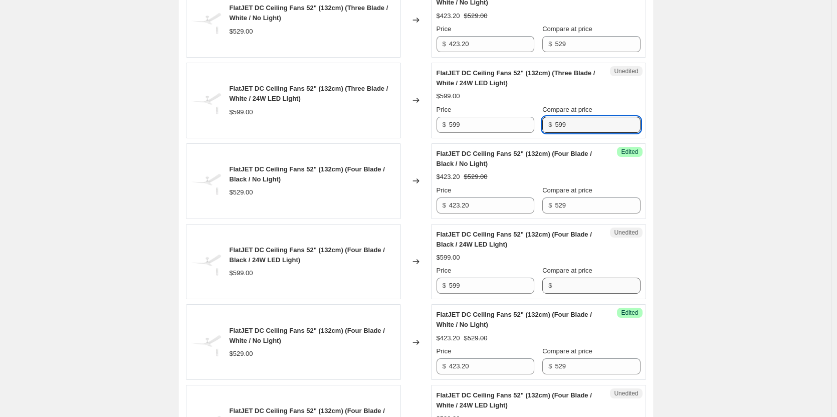
type input "599"
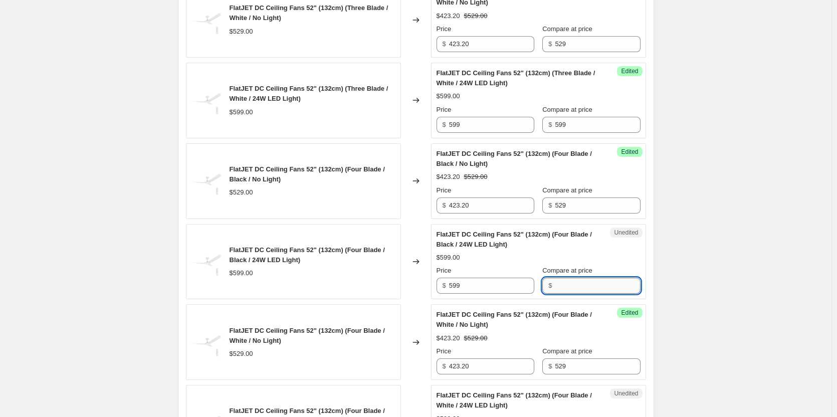
click at [580, 288] on input "Compare at price" at bounding box center [597, 286] width 85 height 16
paste input "599"
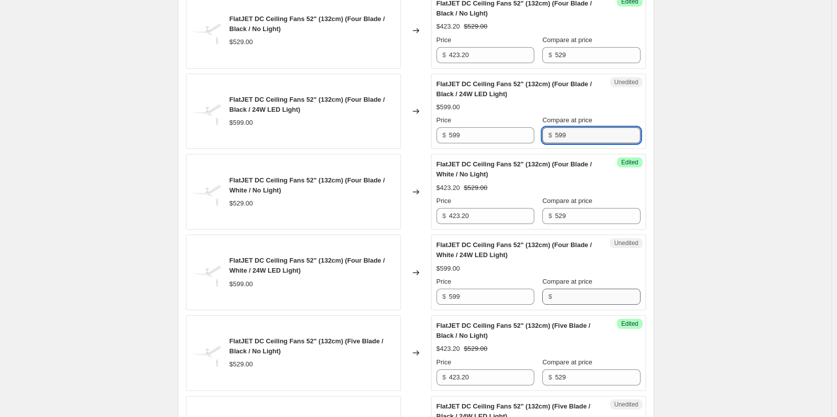
type input "599"
click at [580, 294] on input "Compare at price" at bounding box center [597, 297] width 85 height 16
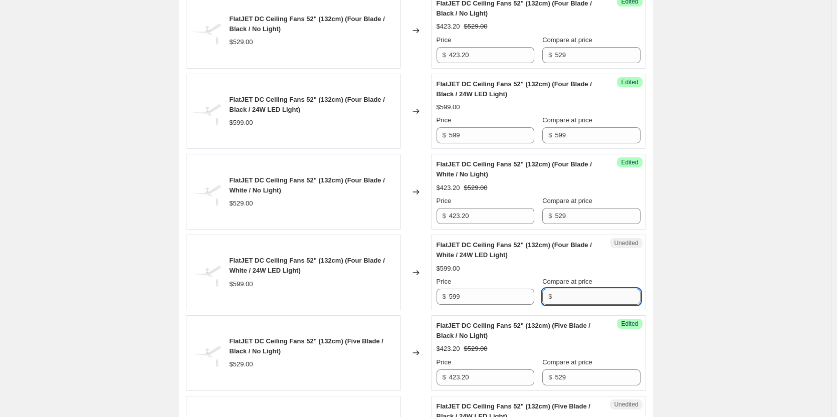
paste input "599"
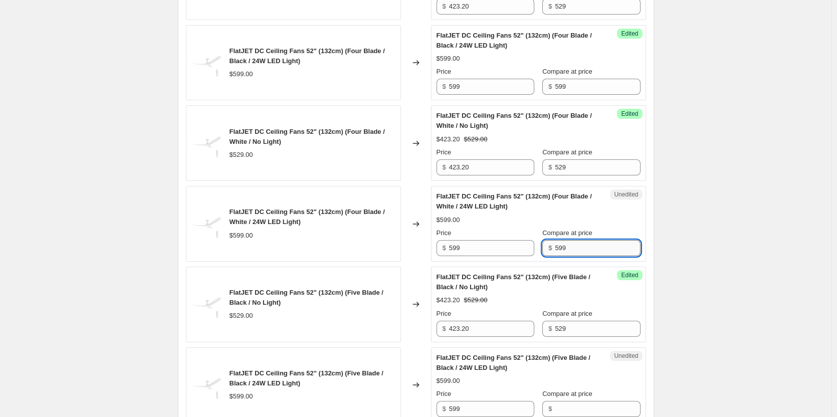
scroll to position [1442, 0]
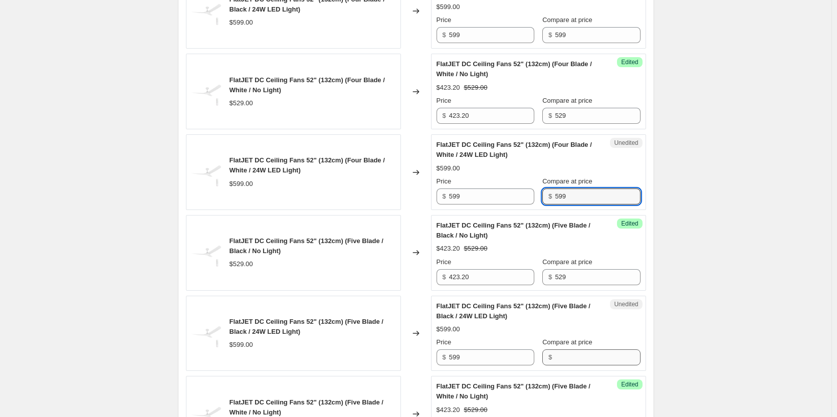
type input "599"
click at [568, 353] on input "Compare at price" at bounding box center [597, 357] width 85 height 16
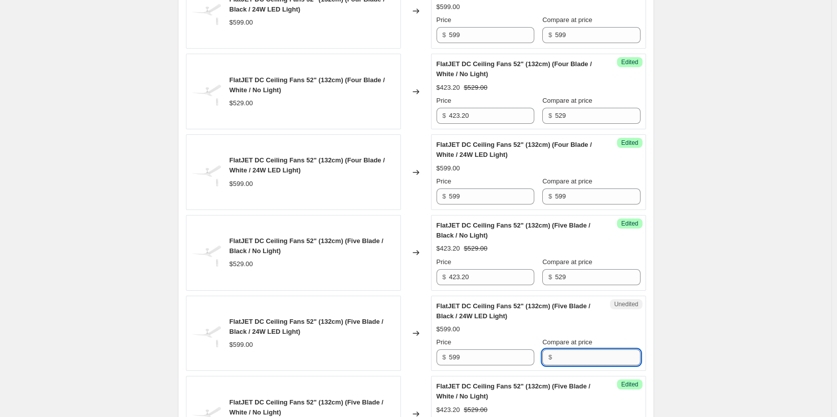
paste input "599"
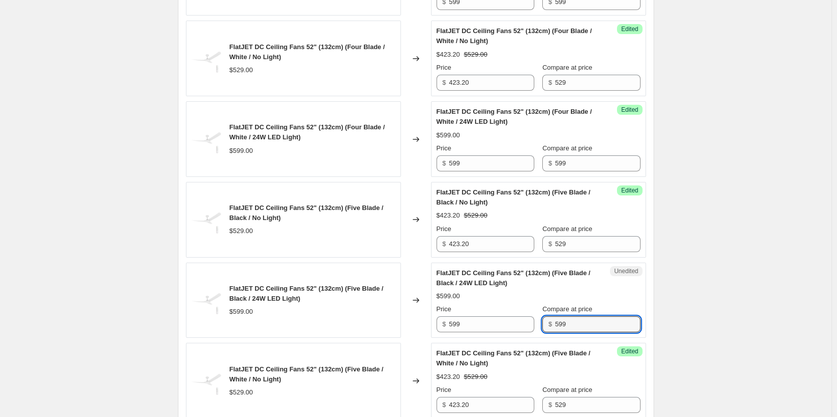
scroll to position [1593, 0]
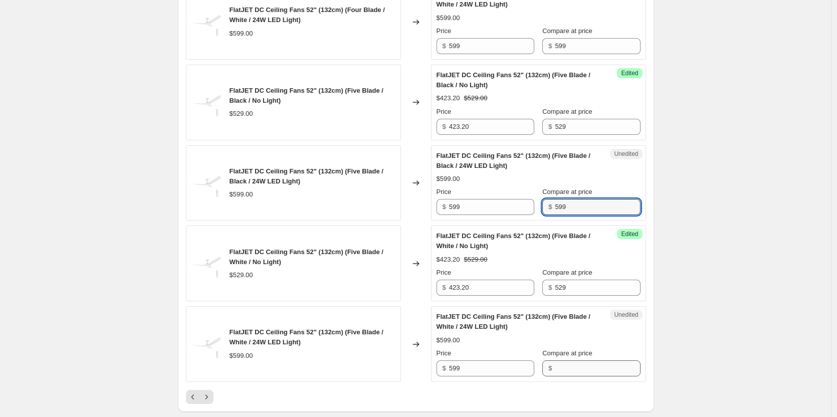
type input "599"
click at [563, 367] on input "Compare at price" at bounding box center [597, 368] width 85 height 16
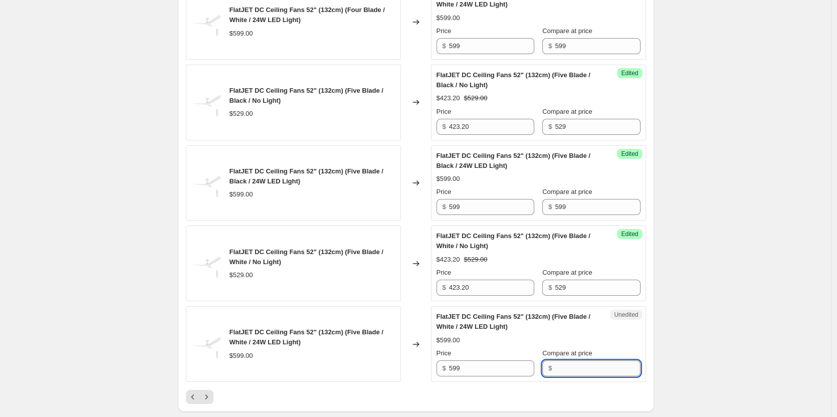
paste input "599"
type input "599"
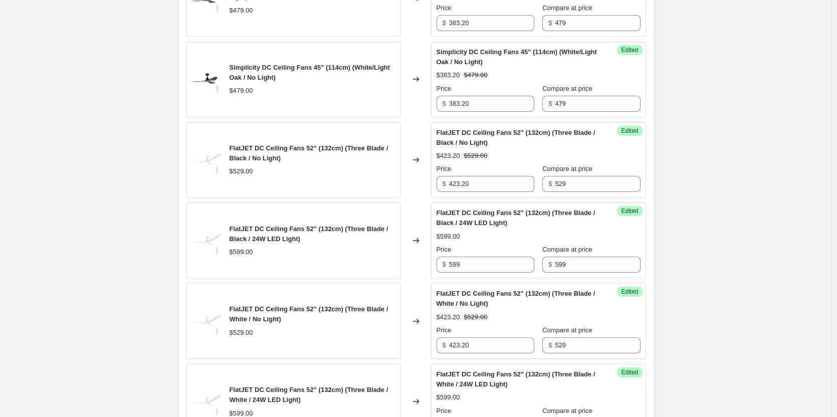
scroll to position [891, 0]
drag, startPoint x: 491, startPoint y: 260, endPoint x: 427, endPoint y: 254, distance: 63.9
click at [428, 255] on div "FlatJET DC Ceiling Fans 52" (132cm) (Three Blade / Black / 24W LED Light) $599.…" at bounding box center [416, 240] width 460 height 76
drag, startPoint x: 493, startPoint y: 263, endPoint x: 416, endPoint y: 255, distance: 77.1
click at [416, 255] on div "FlatJET DC Ceiling Fans 52" (132cm) (Three Blade / Black / 24W LED Light) $599.…" at bounding box center [416, 240] width 460 height 76
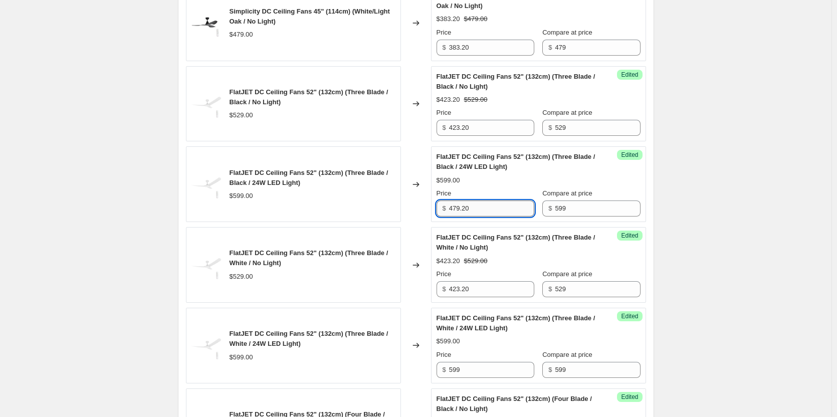
scroll to position [1041, 0]
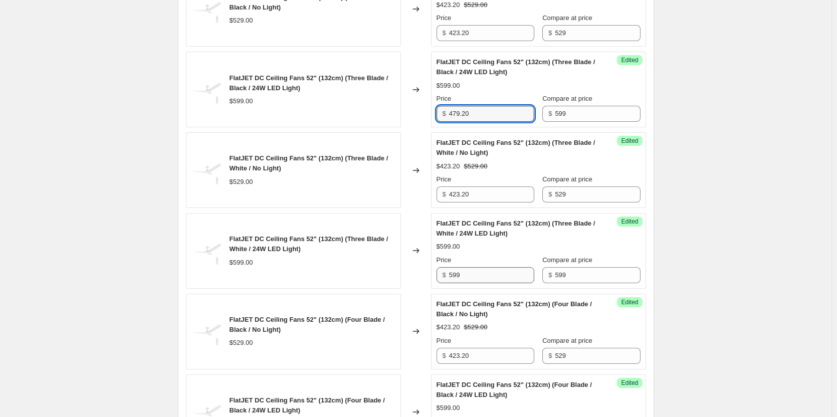
type input "479.20"
drag, startPoint x: 486, startPoint y: 275, endPoint x: 395, endPoint y: 269, distance: 90.4
click at [395, 269] on div "FlatJET DC Ceiling Fans 52" (132cm) (Three Blade / White / 24W LED Light) $599.…" at bounding box center [416, 251] width 460 height 76
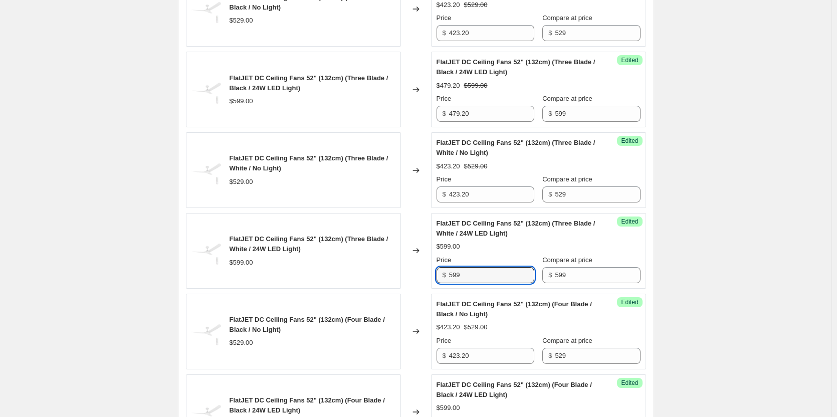
paste input "479.20"
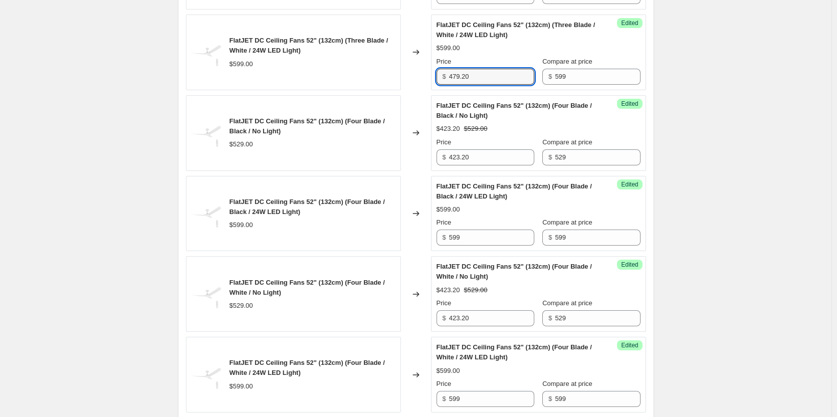
scroll to position [1242, 0]
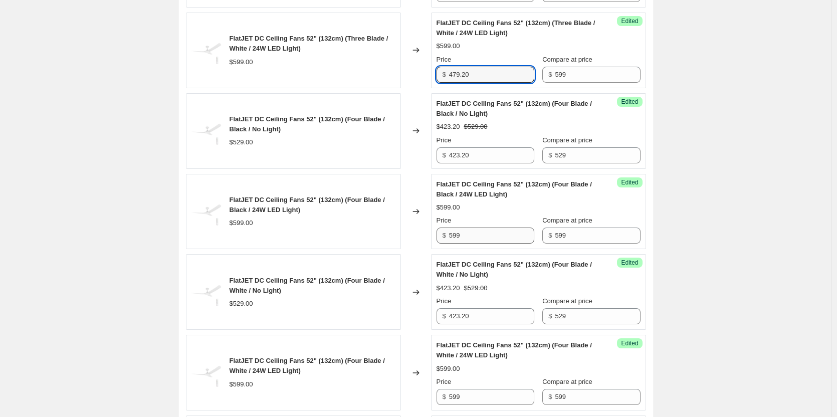
type input "479.20"
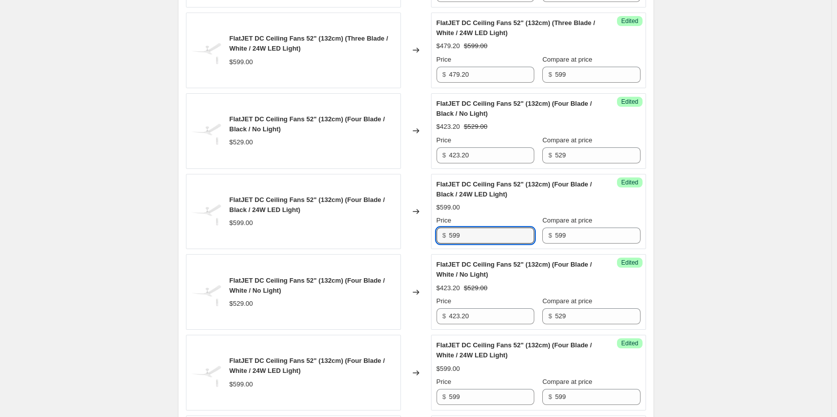
drag, startPoint x: 502, startPoint y: 236, endPoint x: 413, endPoint y: 230, distance: 88.4
click at [413, 230] on div "FlatJET DC Ceiling Fans 52" (132cm) (Four Blade / Black / 24W LED Light) $599.0…" at bounding box center [416, 212] width 460 height 76
paste input "479.20"
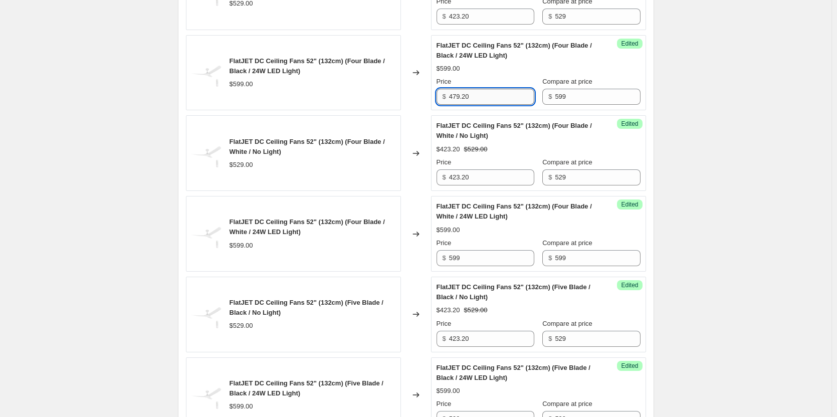
scroll to position [1392, 0]
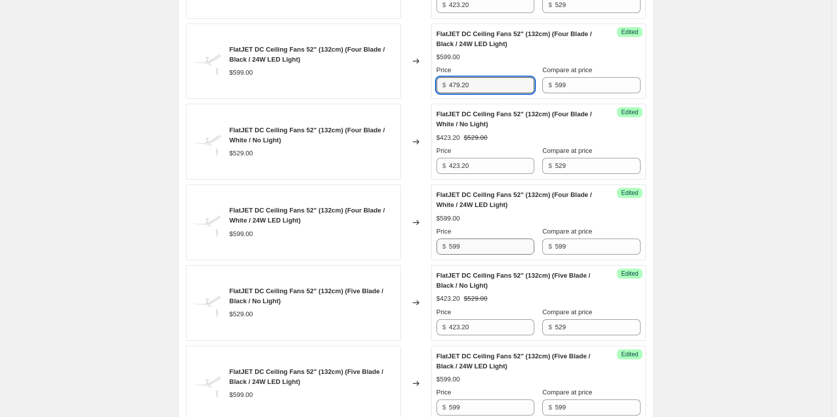
type input "479.20"
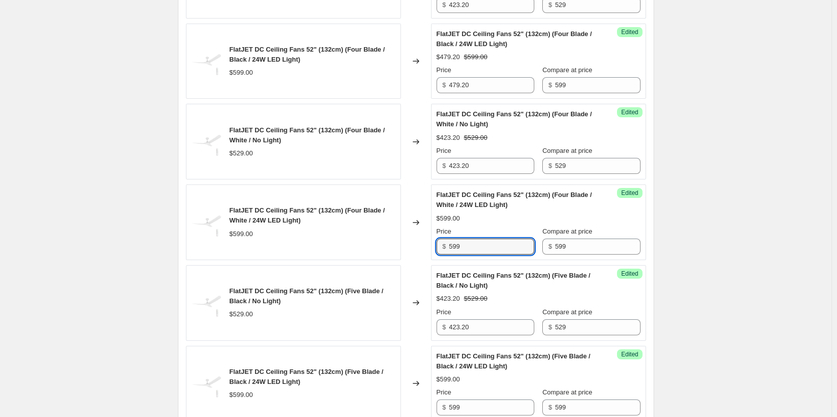
drag, startPoint x: 485, startPoint y: 248, endPoint x: 406, endPoint y: 242, distance: 78.9
click at [392, 241] on div "FlatJET DC Ceiling Fans 52" (132cm) (Four Blade / White / 24W LED Light) $599.0…" at bounding box center [416, 222] width 460 height 76
paste input "479.20"
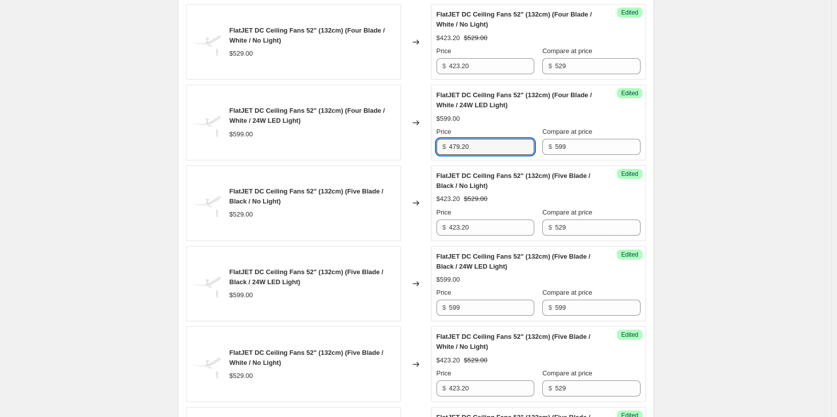
scroll to position [1492, 0]
type input "479.20"
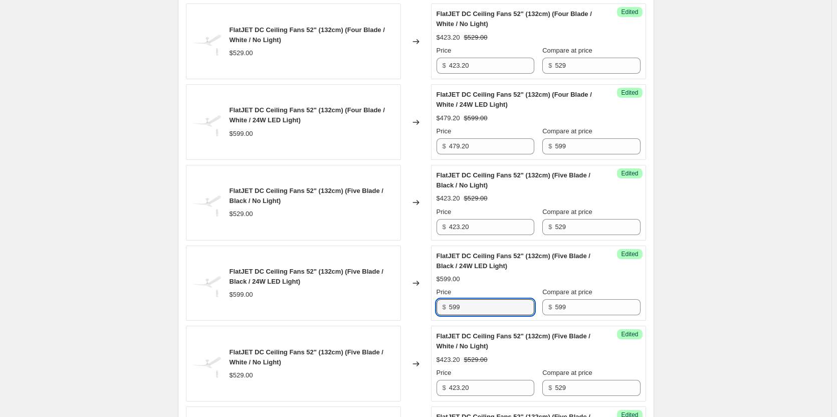
drag, startPoint x: 493, startPoint y: 308, endPoint x: 406, endPoint y: 296, distance: 87.0
click at [406, 296] on div "FlatJET DC Ceiling Fans 52" (132cm) (Five Blade / Black / 24W LED Light) $599.0…" at bounding box center [416, 284] width 460 height 76
paste input "479.20"
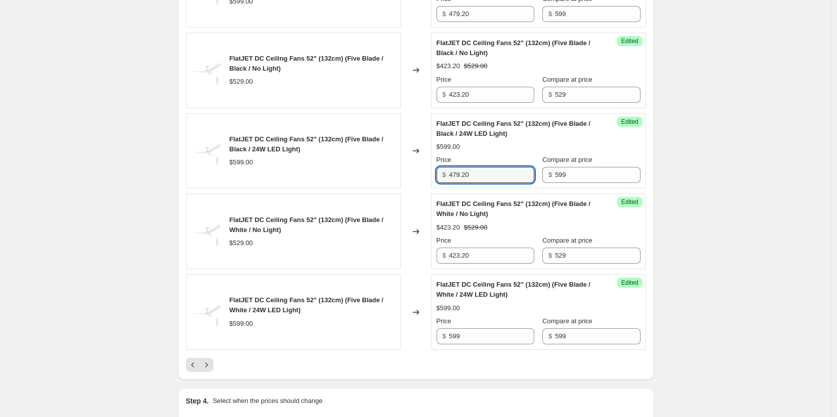
scroll to position [1643, 0]
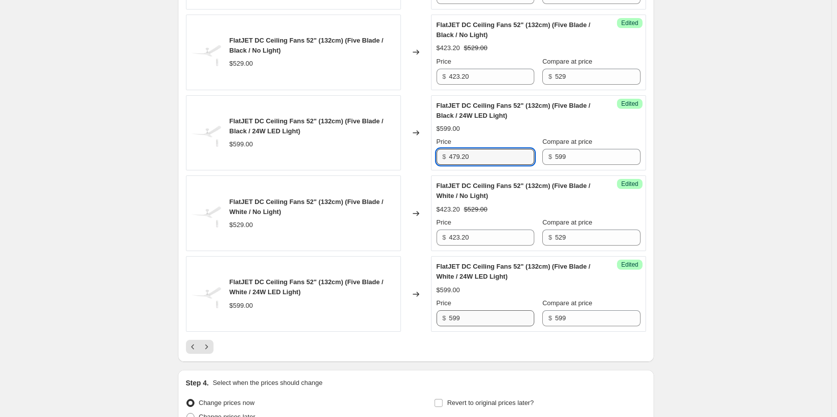
type input "479.20"
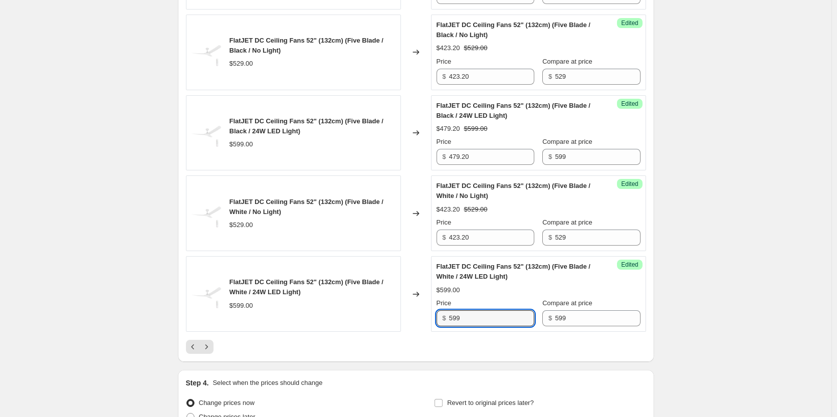
drag, startPoint x: 493, startPoint y: 316, endPoint x: 411, endPoint y: 299, distance: 83.3
click at [402, 303] on div "FlatJET DC Ceiling Fans 52" (132cm) (Five Blade / White / 24W LED Light) $599.0…" at bounding box center [416, 294] width 460 height 76
paste input "479.20"
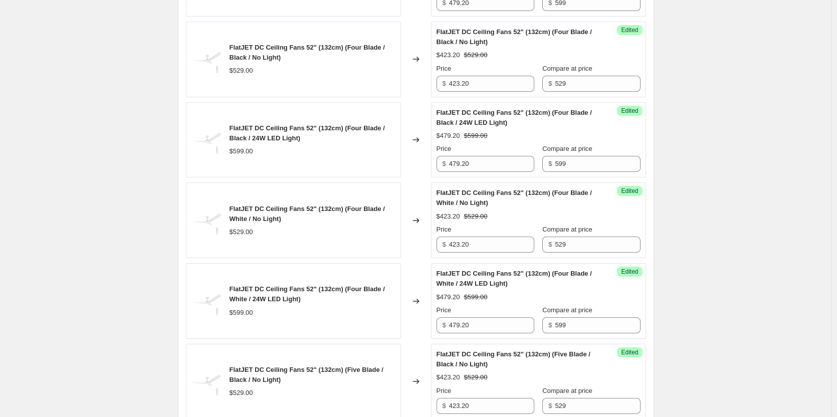
scroll to position [1292, 0]
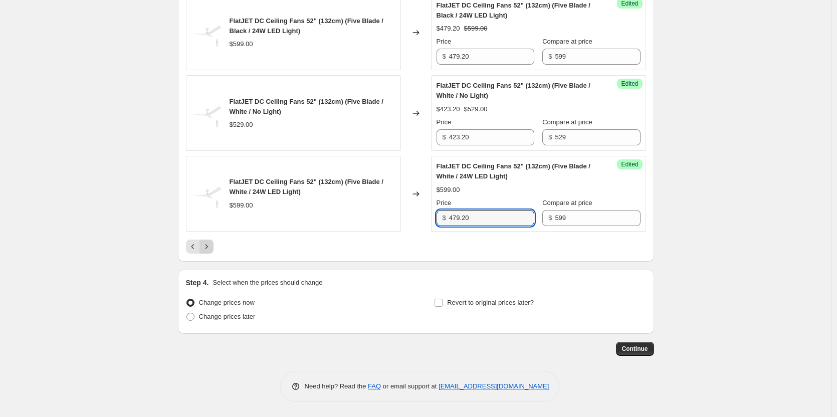
type input "479.20"
click at [207, 248] on icon "Next" at bounding box center [206, 246] width 3 height 5
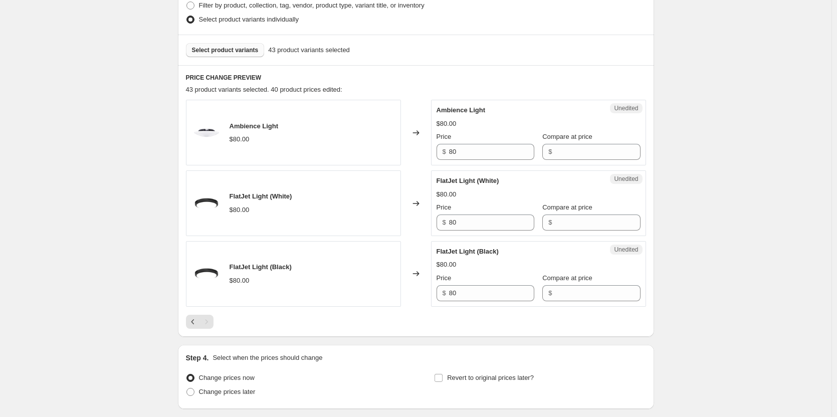
scroll to position [301, 0]
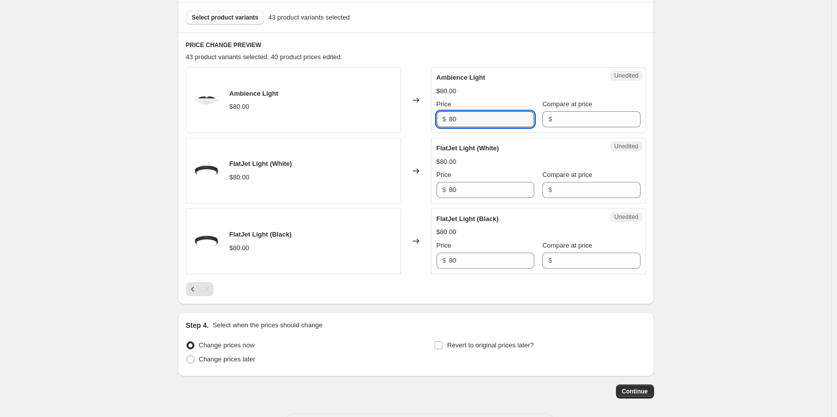
drag, startPoint x: 468, startPoint y: 117, endPoint x: 433, endPoint y: 116, distance: 35.1
click at [433, 116] on div "Unedited Ambience Light $80.00 Price $ 80 Compare at price $" at bounding box center [538, 100] width 215 height 66
click at [571, 122] on input "Compare at price" at bounding box center [597, 119] width 85 height 16
paste input "80"
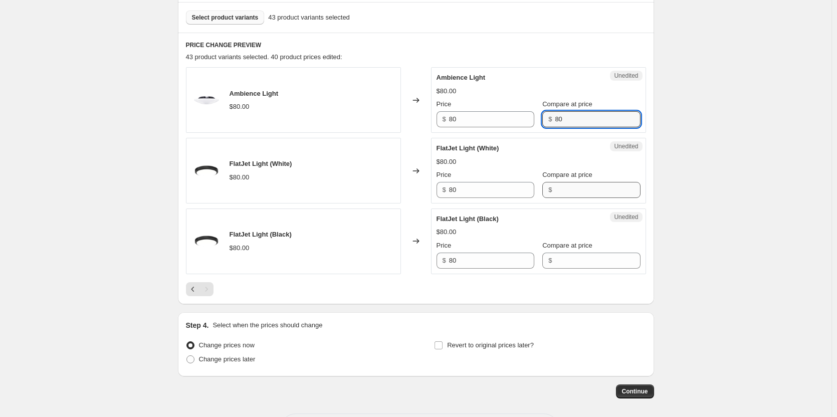
type input "80"
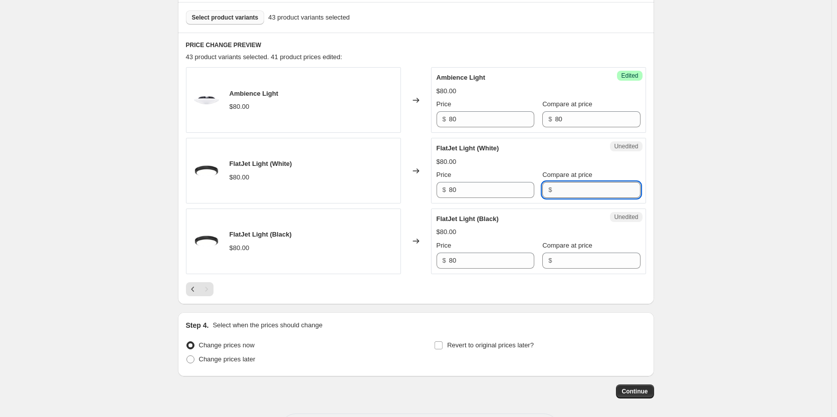
click at [559, 184] on input "Compare at price" at bounding box center [597, 190] width 85 height 16
paste input "80"
type input "80"
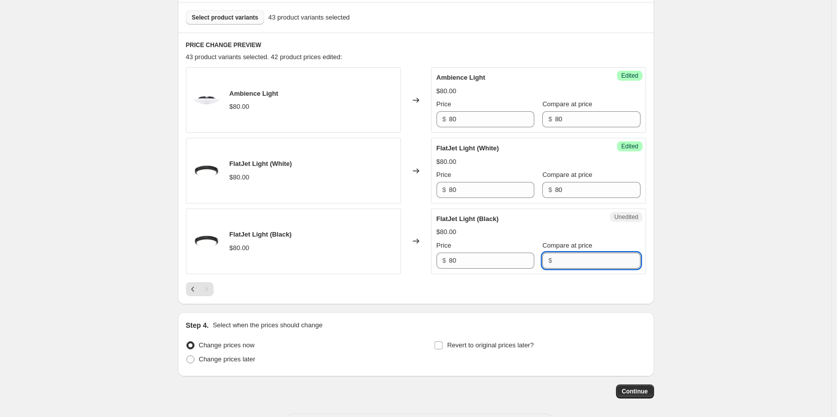
click at [559, 256] on input "Compare at price" at bounding box center [597, 261] width 85 height 16
paste input "80"
type input "80"
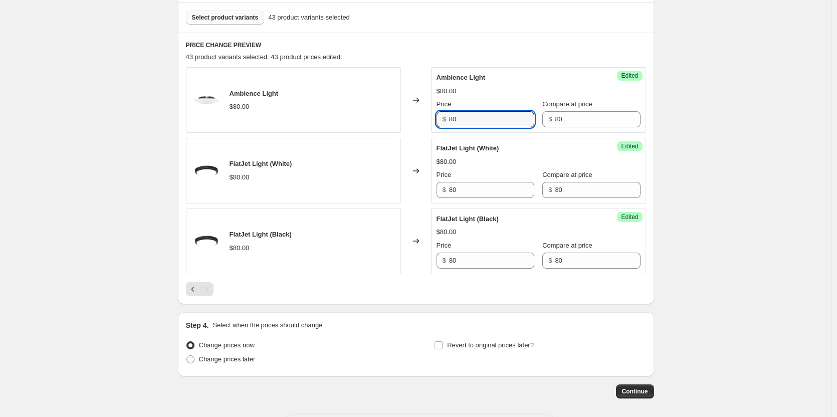
drag, startPoint x: 481, startPoint y: 119, endPoint x: 391, endPoint y: 111, distance: 89.5
click at [391, 111] on div "Ambience Light $80.00 Changed to Success Edited Ambience Light $80.00 Price $ 8…" at bounding box center [416, 100] width 460 height 66
drag, startPoint x: 474, startPoint y: 114, endPoint x: 400, endPoint y: 111, distance: 73.7
click at [400, 111] on div "Ambience Light $80.00 Changed to Success Edited Ambience Light $80.00 Price $ 6…" at bounding box center [416, 100] width 460 height 66
type input "64"
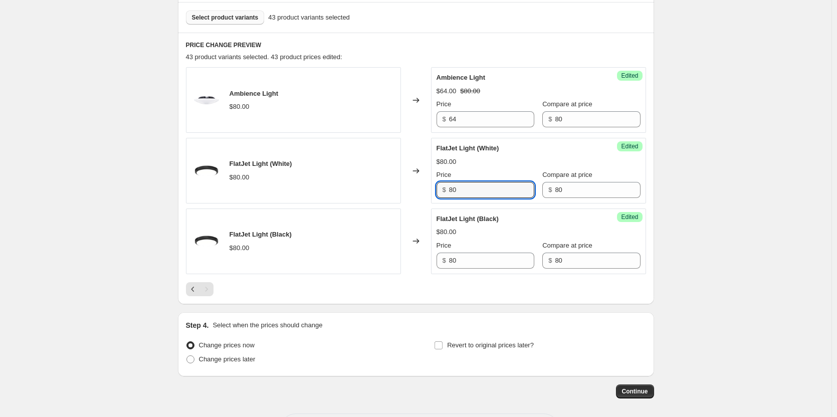
drag, startPoint x: 482, startPoint y: 189, endPoint x: 404, endPoint y: 184, distance: 77.3
click at [404, 184] on div "FlatJet Light (White) $80.00 Changed to Success Edited FlatJet Light (White) $8…" at bounding box center [416, 171] width 460 height 66
paste input "64"
type input "64"
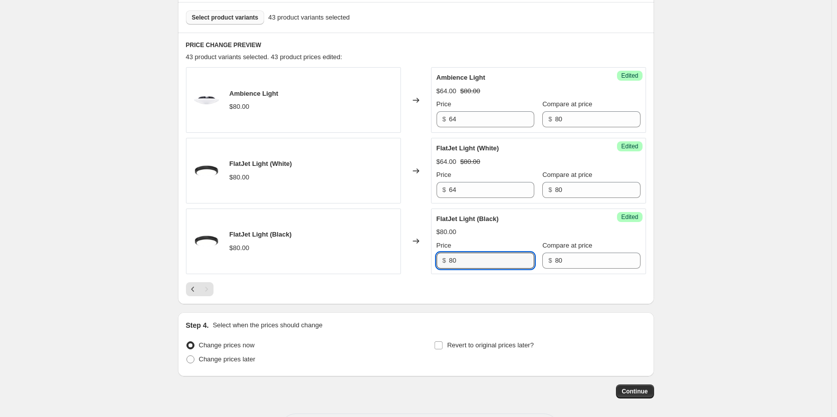
drag, startPoint x: 491, startPoint y: 261, endPoint x: 408, endPoint y: 254, distance: 83.5
click at [408, 254] on div "FlatJet Light (Black) $80.00 Changed to Success Edited FlatJet Light (Black) $8…" at bounding box center [416, 241] width 460 height 66
paste input "64"
type input "64"
click at [440, 344] on input "Revert to original prices later?" at bounding box center [438, 345] width 8 height 8
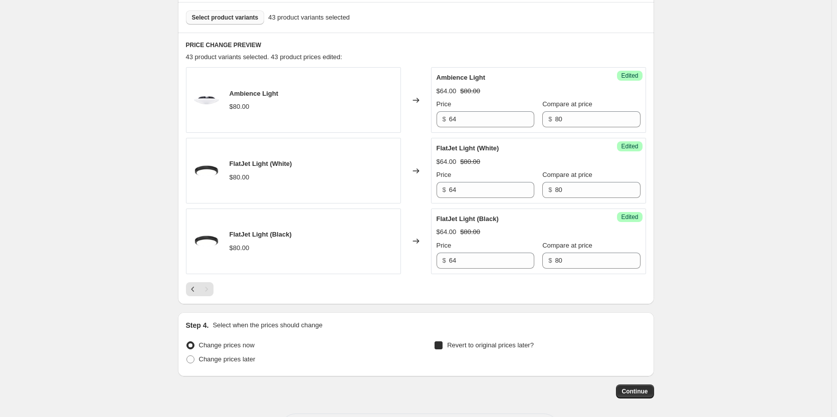
checkbox input "true"
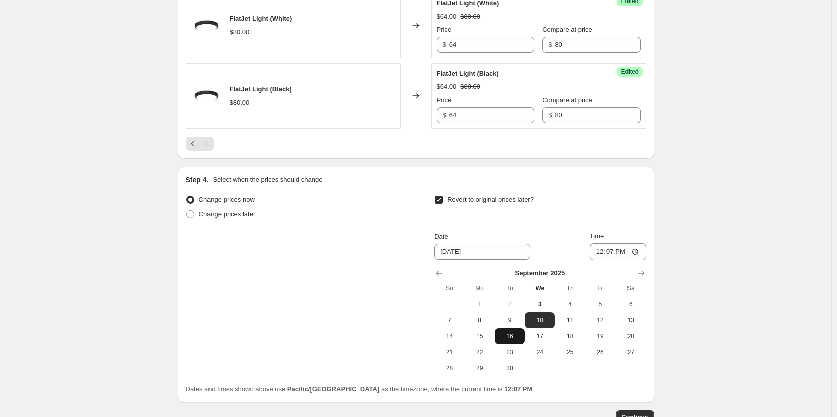
scroll to position [451, 0]
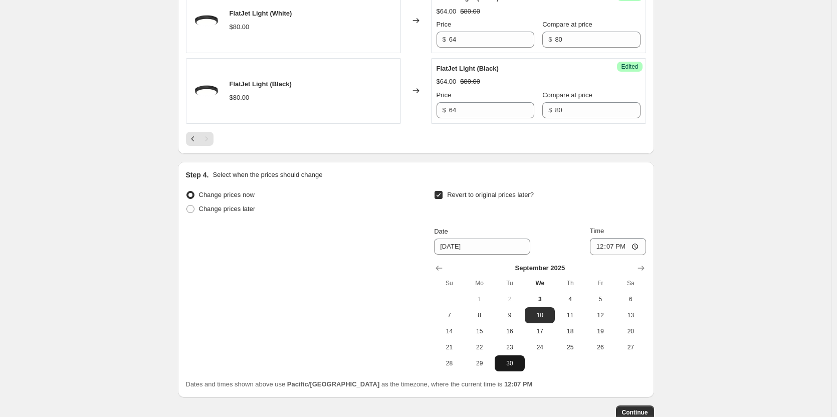
click at [516, 361] on span "30" at bounding box center [510, 363] width 22 height 8
type input "[DATE]"
click at [635, 245] on input "12:07" at bounding box center [618, 246] width 56 height 17
type input "23:59"
click at [717, 294] on div "Create new price [MEDICAL_DATA]. This page is ready Create new price [MEDICAL_D…" at bounding box center [415, 15] width 831 height 932
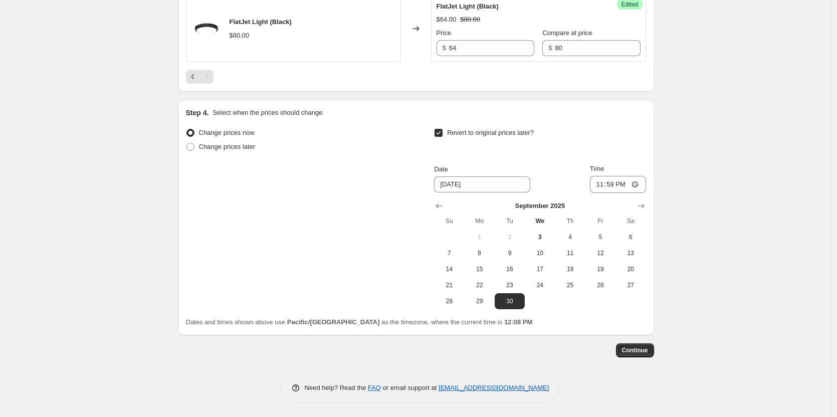
scroll to position [515, 0]
click at [634, 346] on span "Continue" at bounding box center [635, 349] width 26 height 8
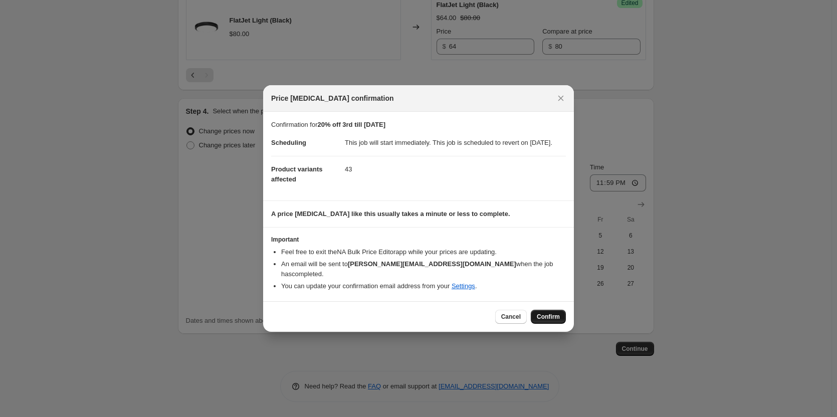
click at [547, 313] on span "Confirm" at bounding box center [548, 317] width 23 height 8
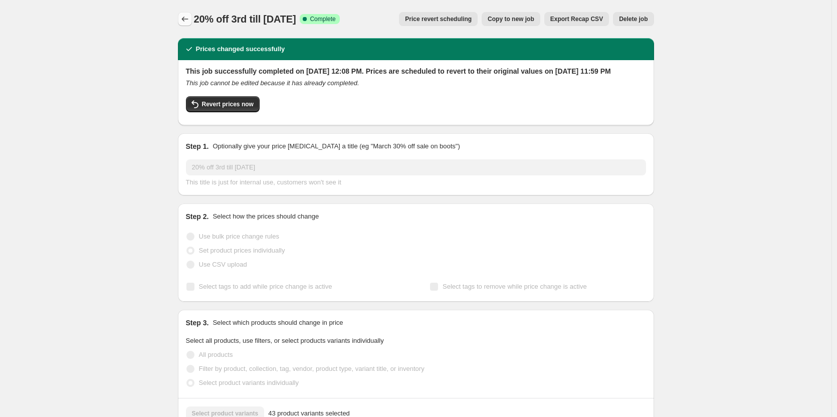
click at [188, 15] on icon "Price change jobs" at bounding box center [185, 19] width 10 height 10
